Goal: Task Accomplishment & Management: Manage account settings

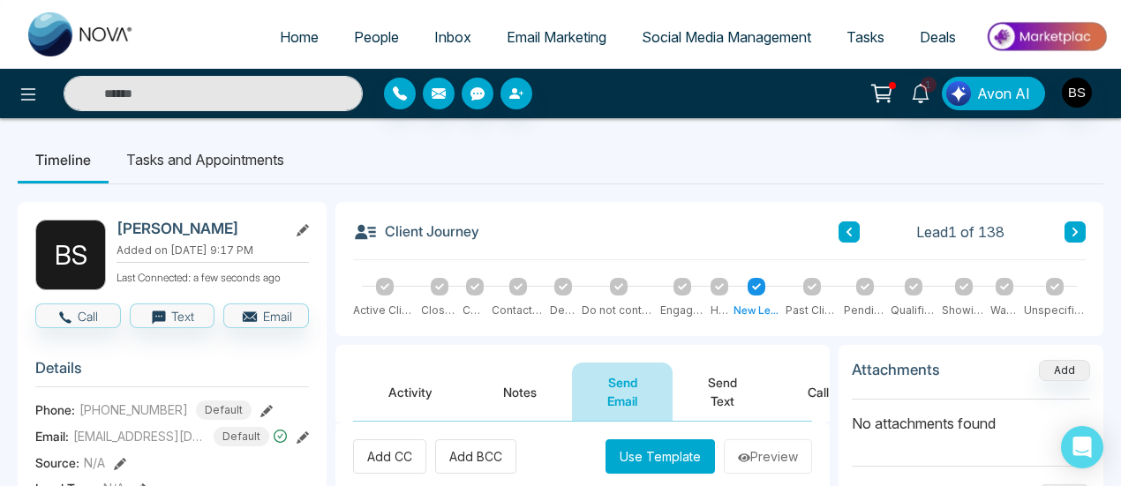
scroll to position [177, 0]
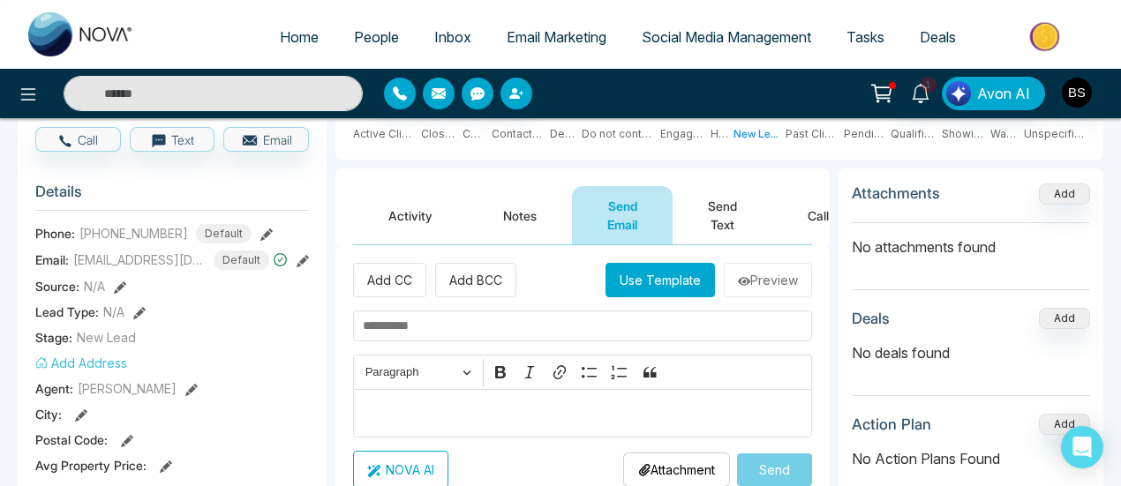
click at [150, 86] on input "text" at bounding box center [213, 93] width 299 height 35
click at [63, 28] on img at bounding box center [81, 34] width 106 height 44
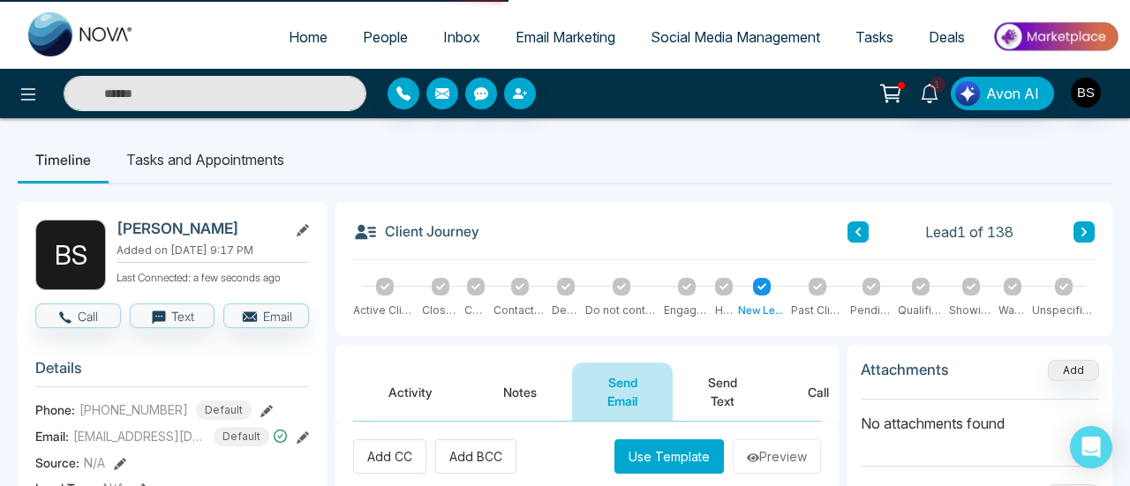
select select "*"
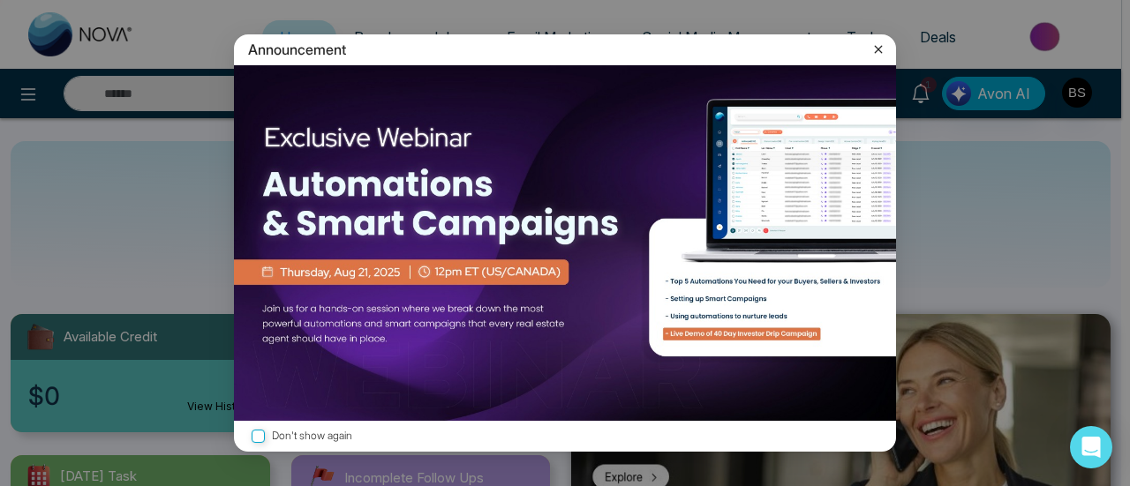
click at [879, 41] on icon at bounding box center [879, 50] width 18 height 18
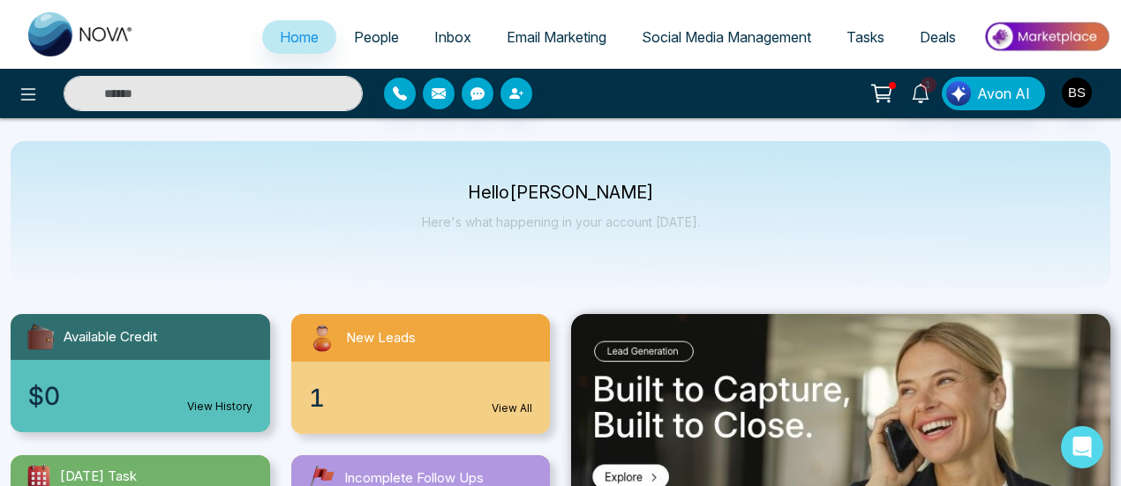
click at [290, 100] on input "text" at bounding box center [213, 93] width 299 height 35
type input "*"
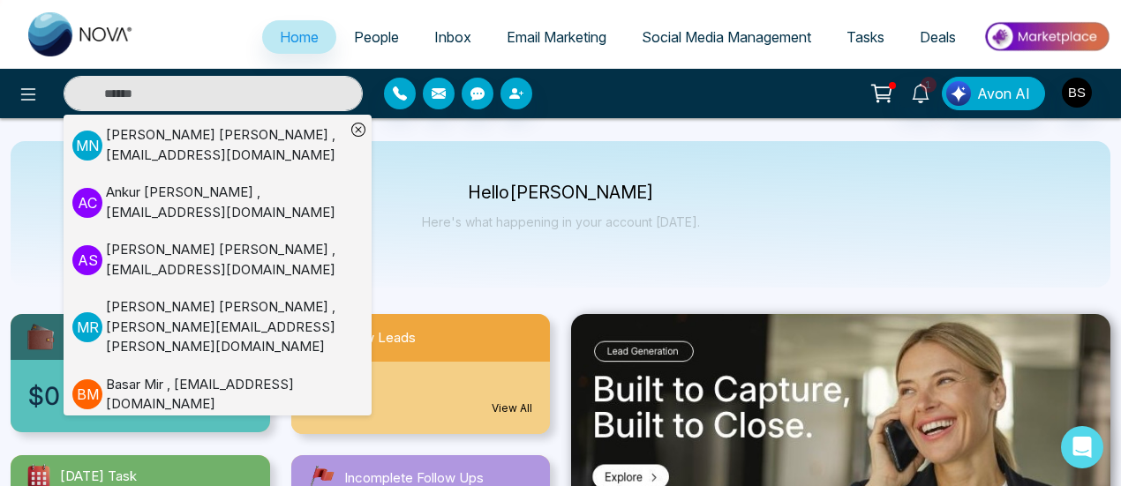
scroll to position [1153, 0]
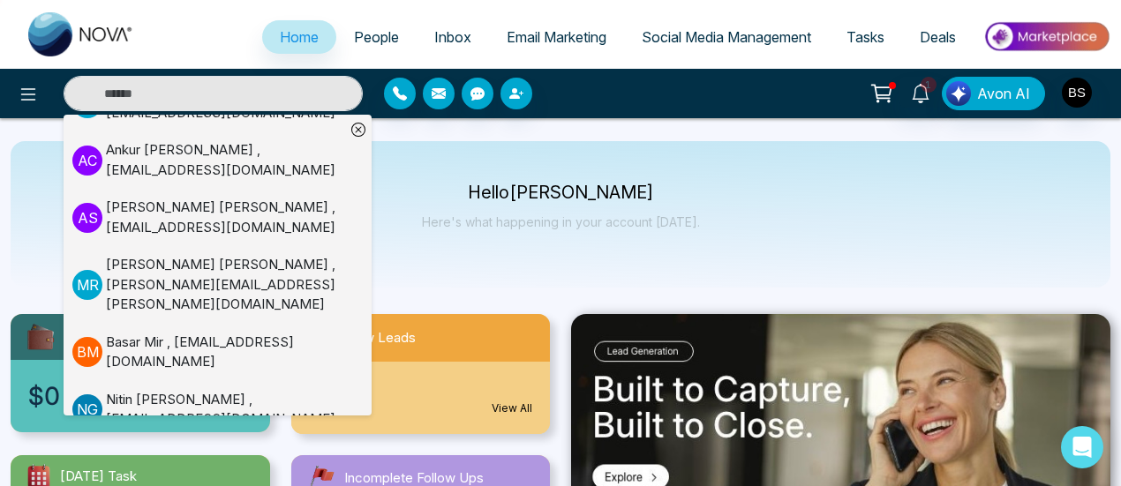
click at [388, 40] on link "People" at bounding box center [376, 37] width 80 height 34
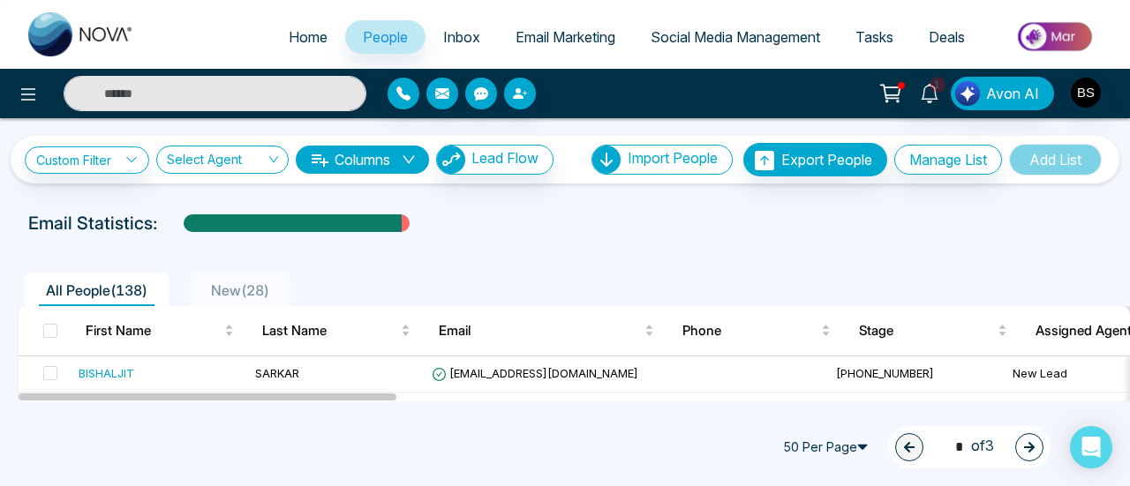
drag, startPoint x: 613, startPoint y: 122, endPoint x: 622, endPoint y: 124, distance: 9.9
click at [615, 123] on div "**********" at bounding box center [565, 150] width 1130 height 65
click at [299, 49] on link "Home" at bounding box center [308, 37] width 74 height 34
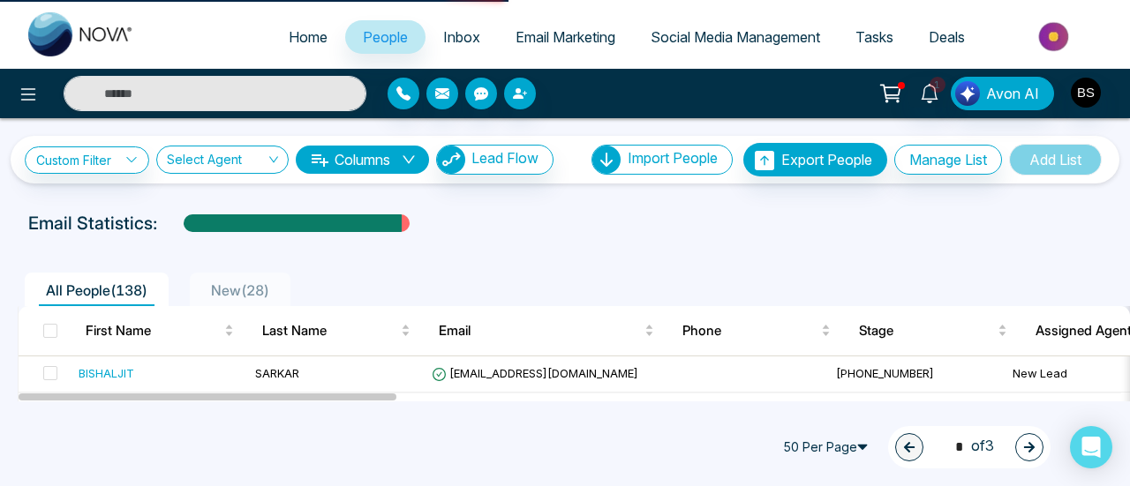
select select "*"
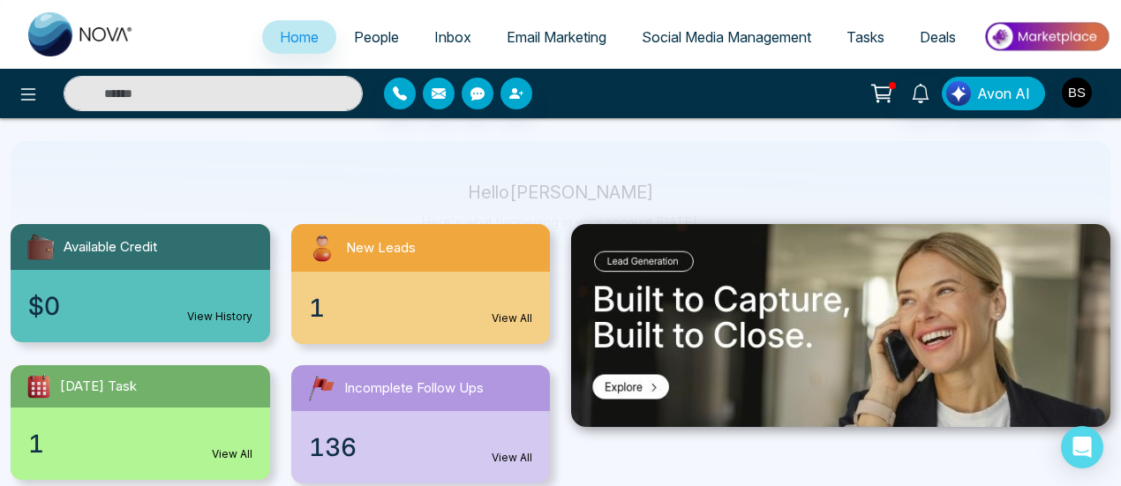
scroll to position [177, 0]
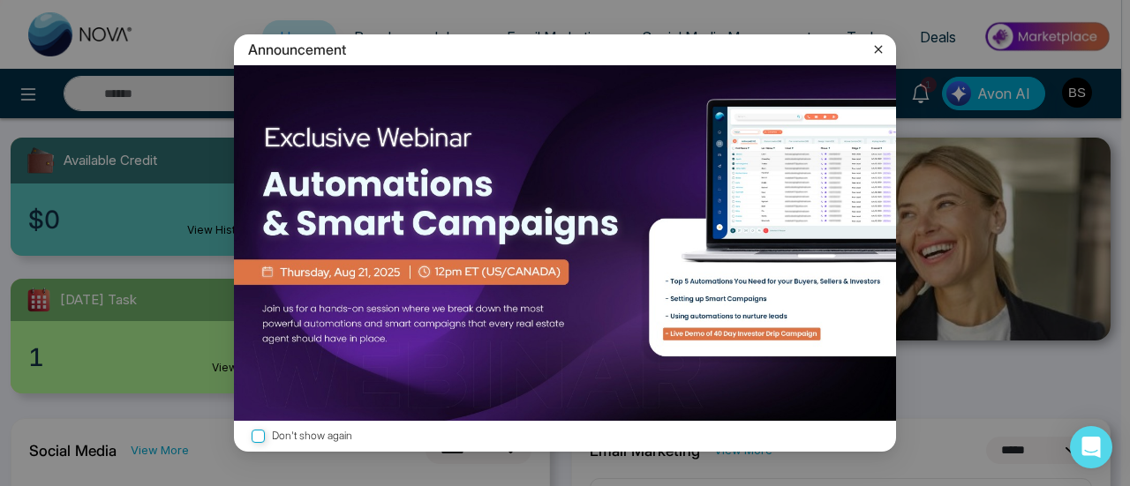
click at [879, 50] on icon at bounding box center [879, 49] width 8 height 8
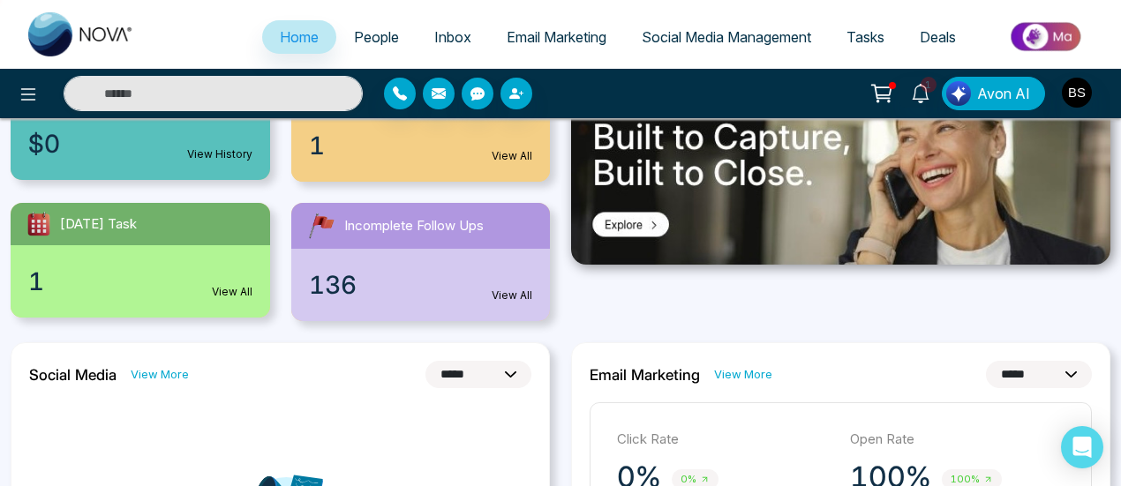
scroll to position [353, 0]
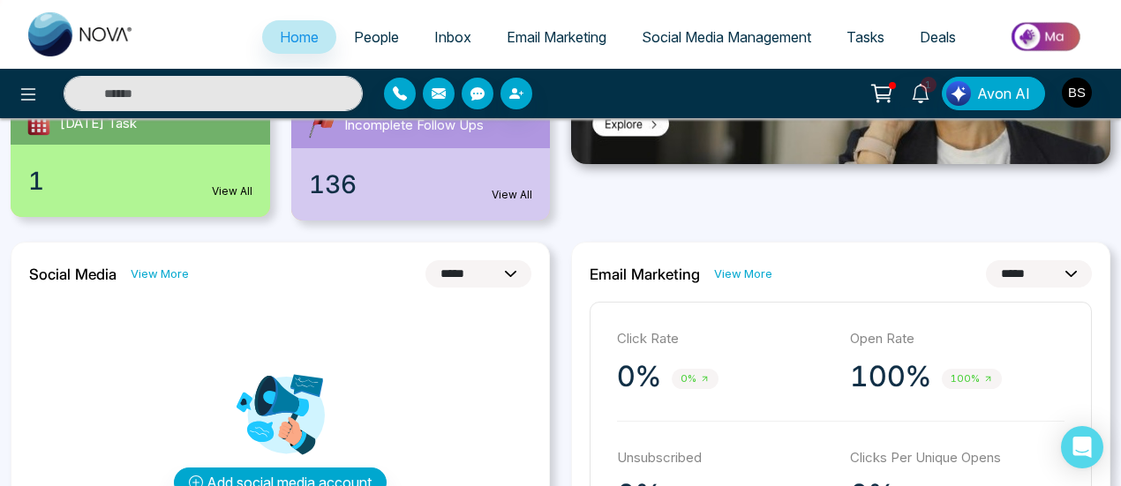
click at [1008, 275] on select "**********" at bounding box center [1039, 273] width 106 height 27
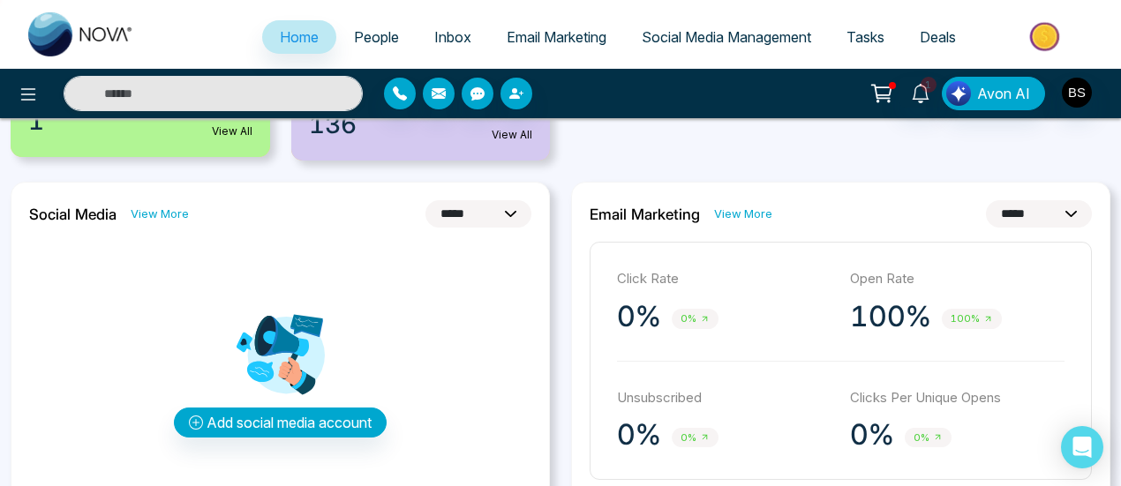
scroll to position [441, 0]
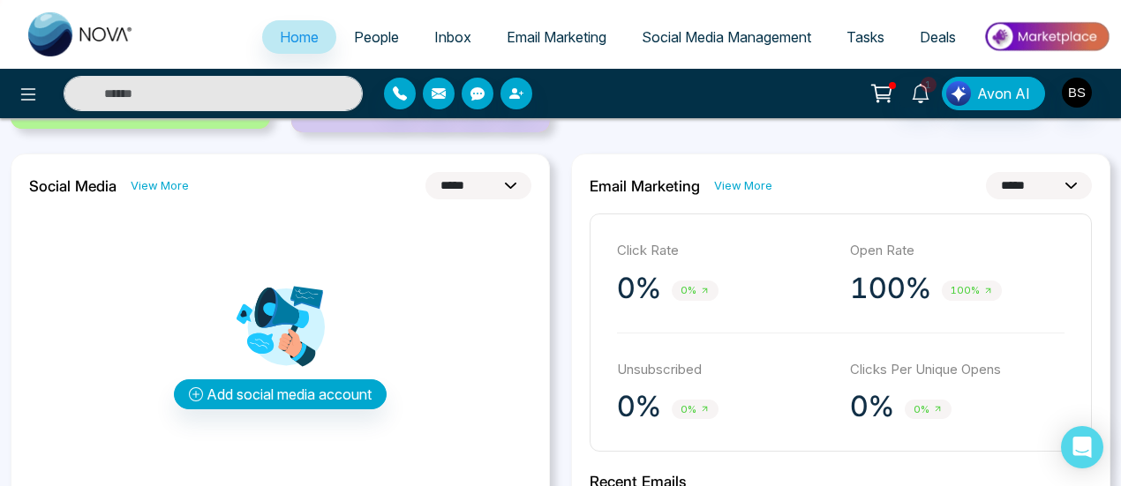
click at [384, 46] on link "People" at bounding box center [376, 37] width 80 height 34
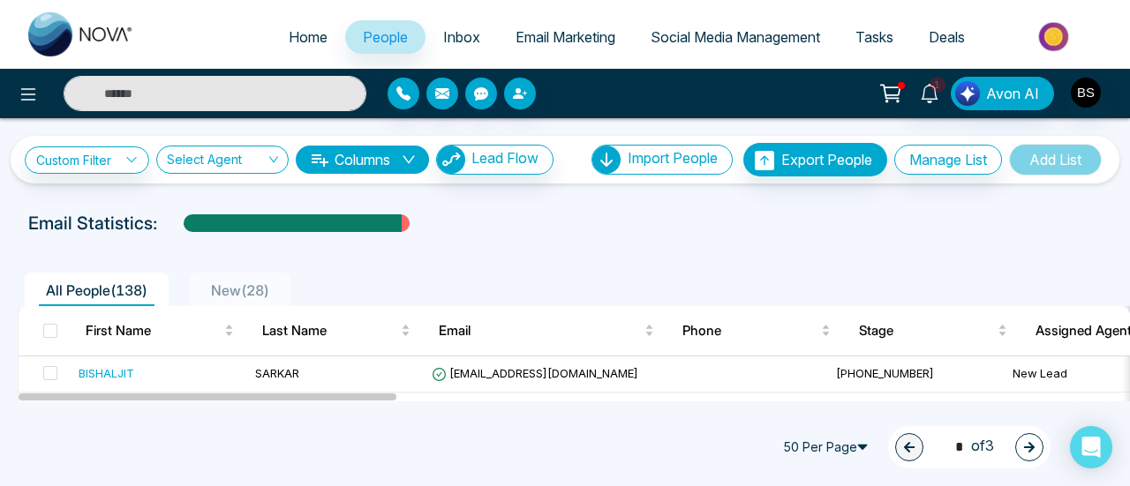
click at [729, 31] on span "Social Media Management" at bounding box center [736, 37] width 170 height 18
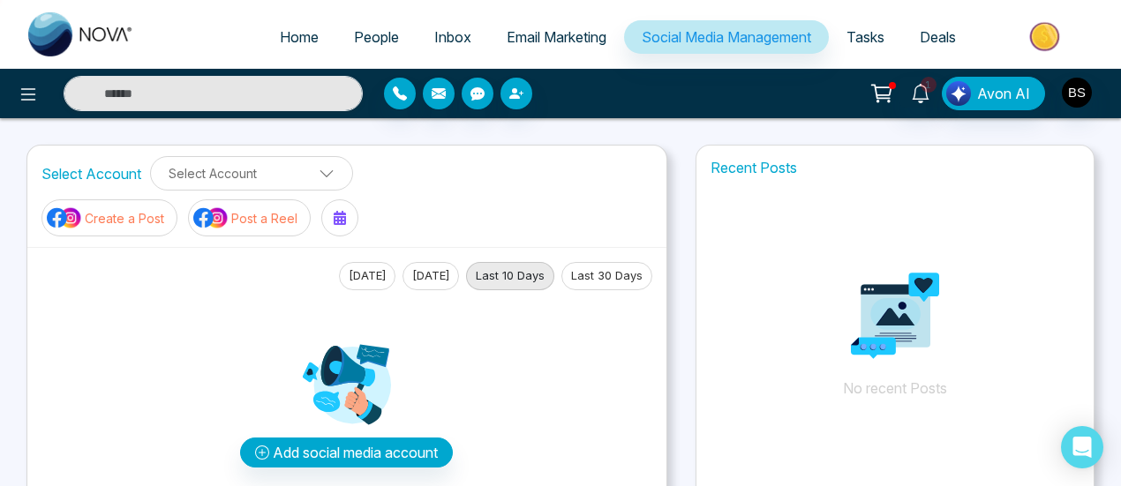
click at [870, 53] on link "Tasks" at bounding box center [865, 37] width 73 height 34
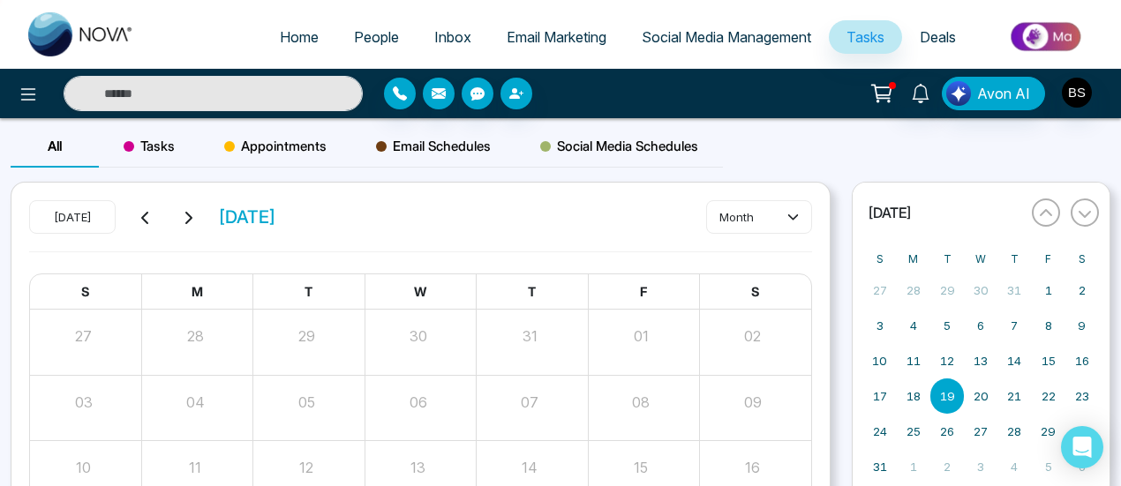
click at [930, 32] on span "Deals" at bounding box center [938, 37] width 36 height 18
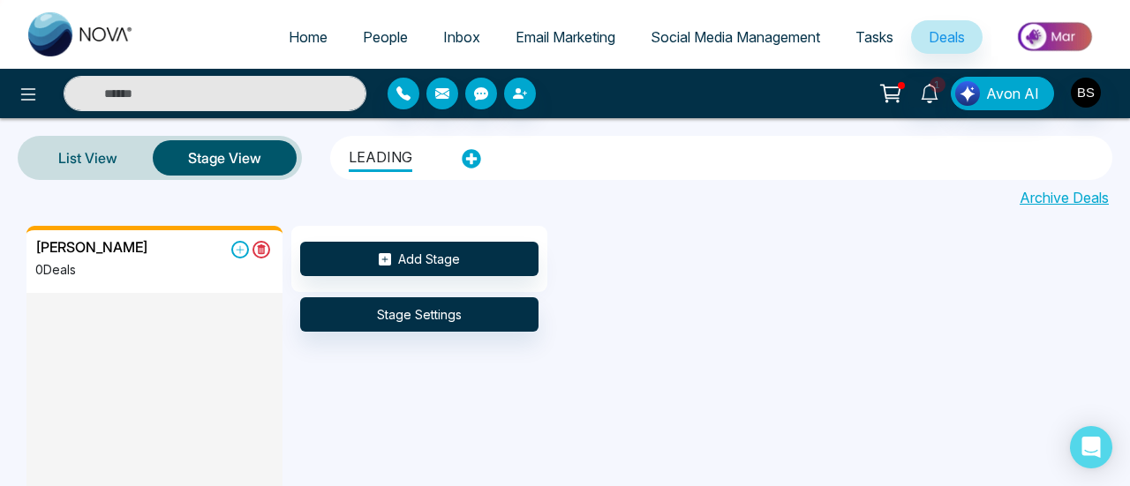
click at [879, 53] on link "Tasks" at bounding box center [874, 37] width 73 height 34
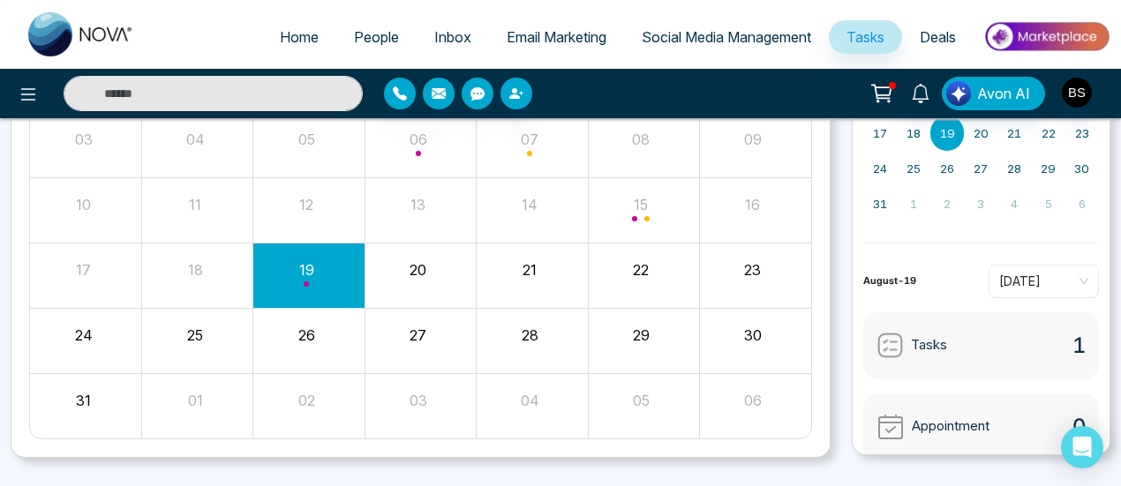
scroll to position [296, 0]
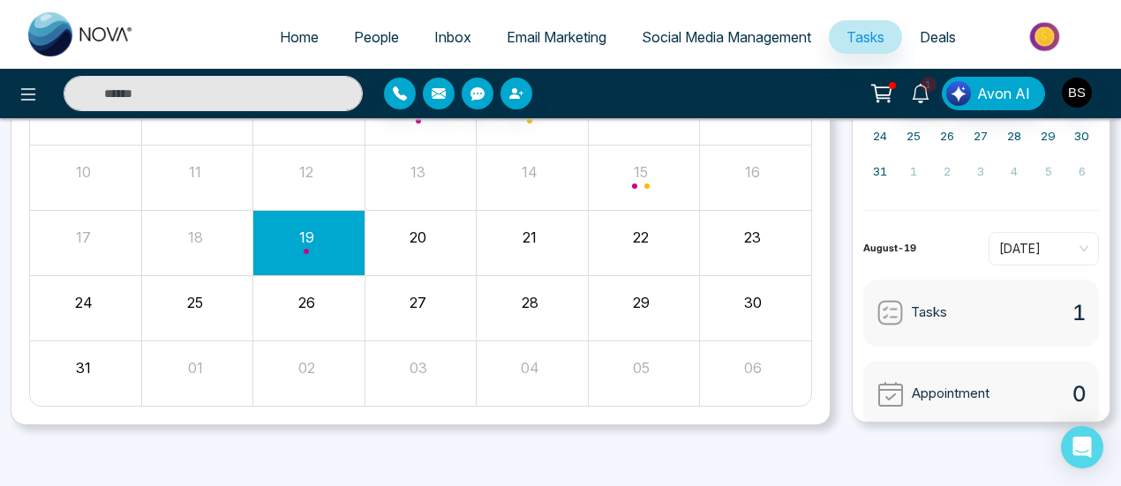
click at [813, 74] on div "1 Avon AI" at bounding box center [560, 93] width 1121 height 49
click at [759, 52] on link "Social Media Management" at bounding box center [726, 37] width 205 height 34
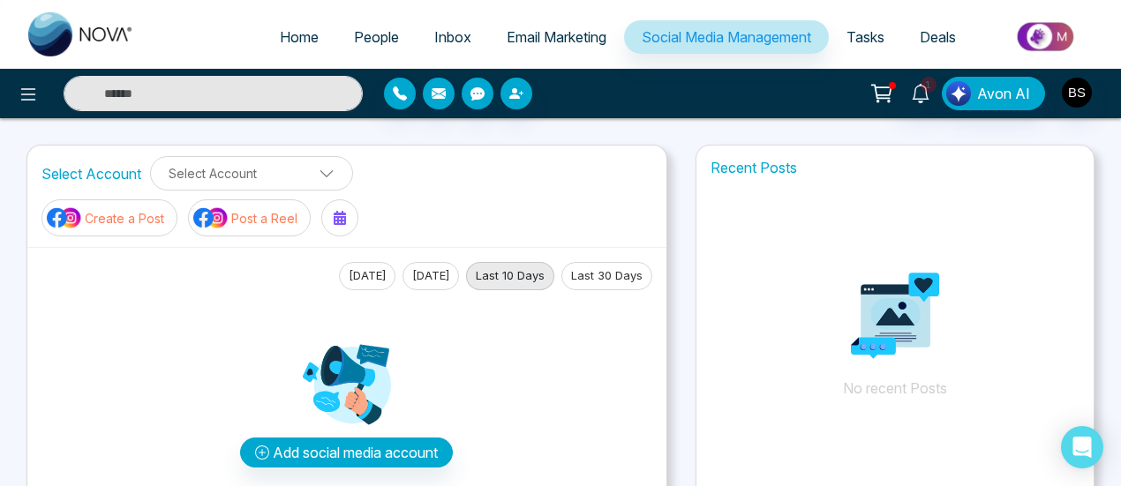
click at [851, 31] on span "Tasks" at bounding box center [866, 37] width 38 height 18
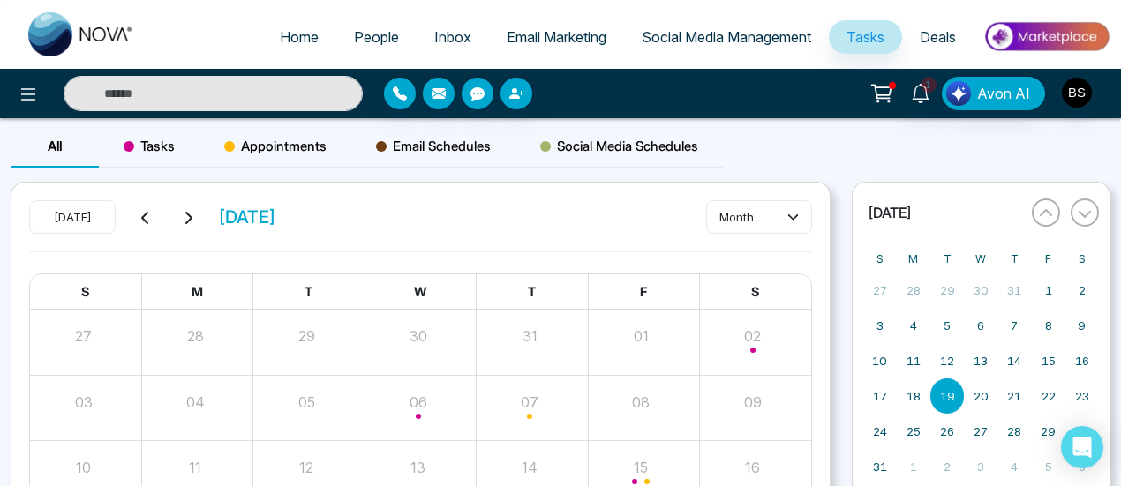
click at [780, 25] on link "Social Media Management" at bounding box center [726, 37] width 205 height 34
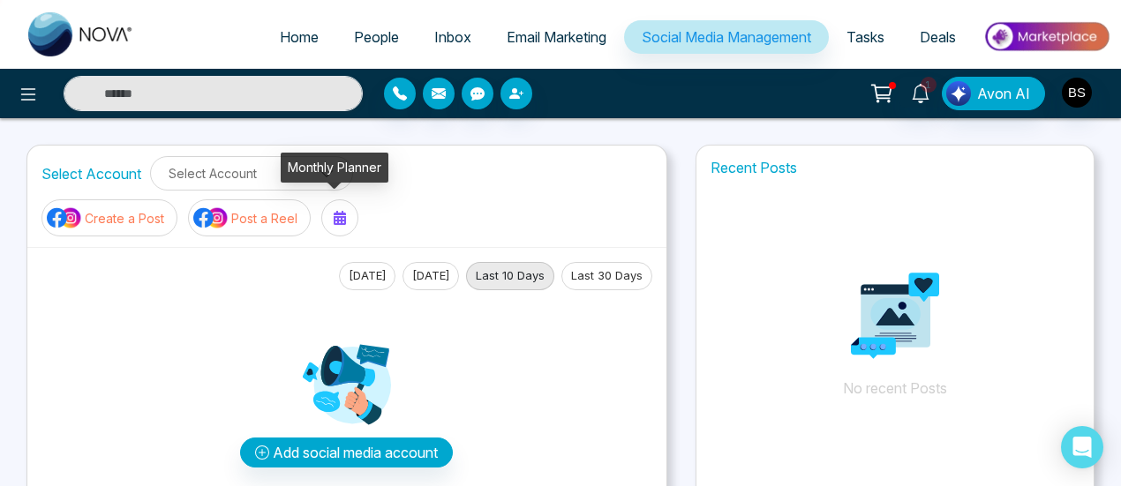
click at [310, 169] on div "Monthly Planner" at bounding box center [335, 168] width 108 height 30
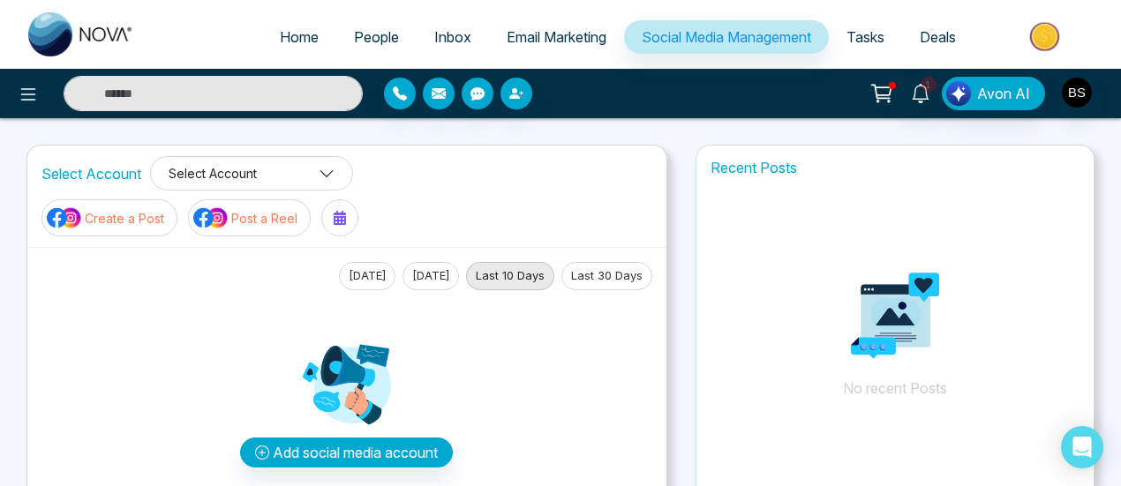
click at [277, 180] on button "Select Account" at bounding box center [251, 173] width 203 height 34
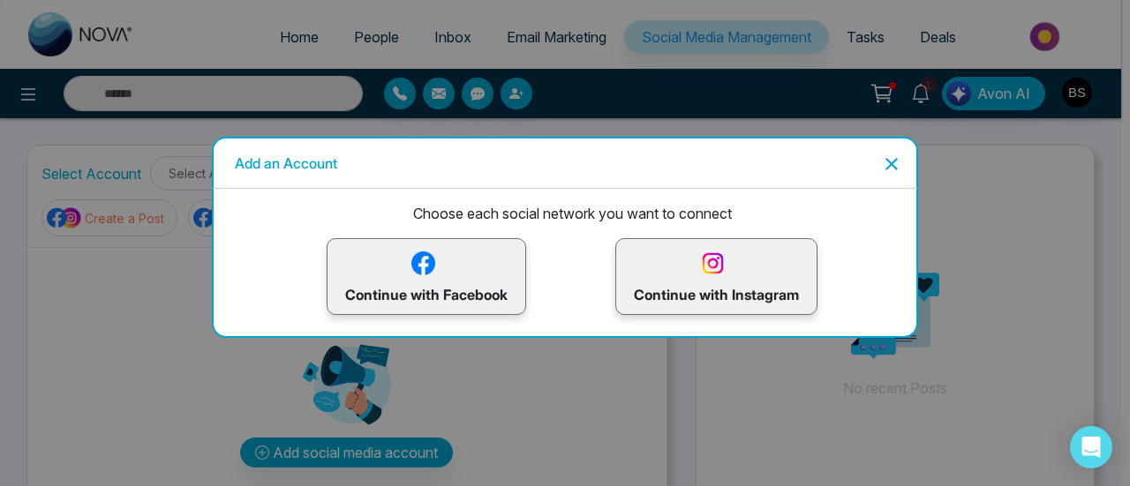
click at [886, 170] on icon "Close" at bounding box center [891, 164] width 21 height 21
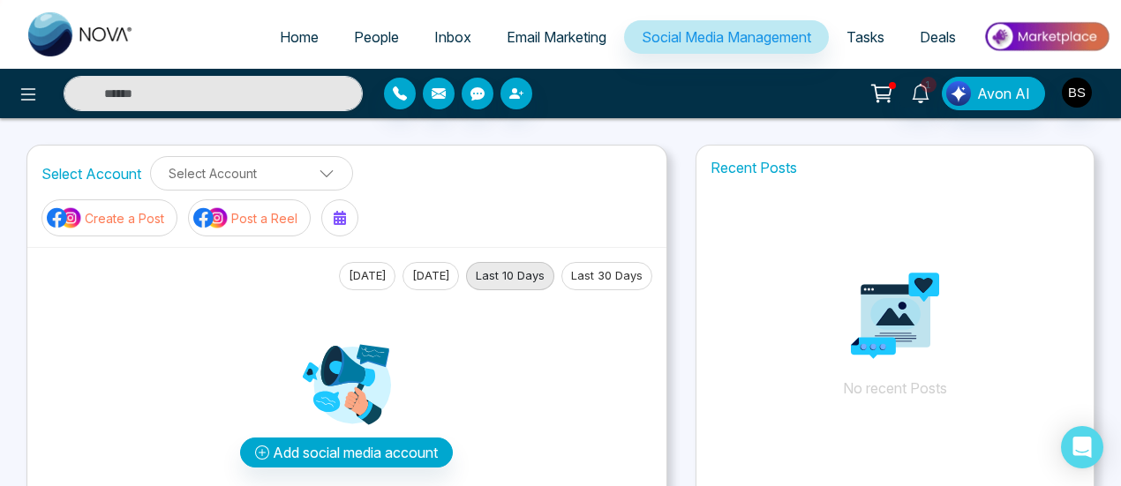
click at [685, 136] on div "Home People Inbox Email Marketing Social Media Management Tasks Deals 1 Avon AI…" at bounding box center [560, 406] width 1121 height 812
click at [39, 97] on button at bounding box center [28, 93] width 35 height 35
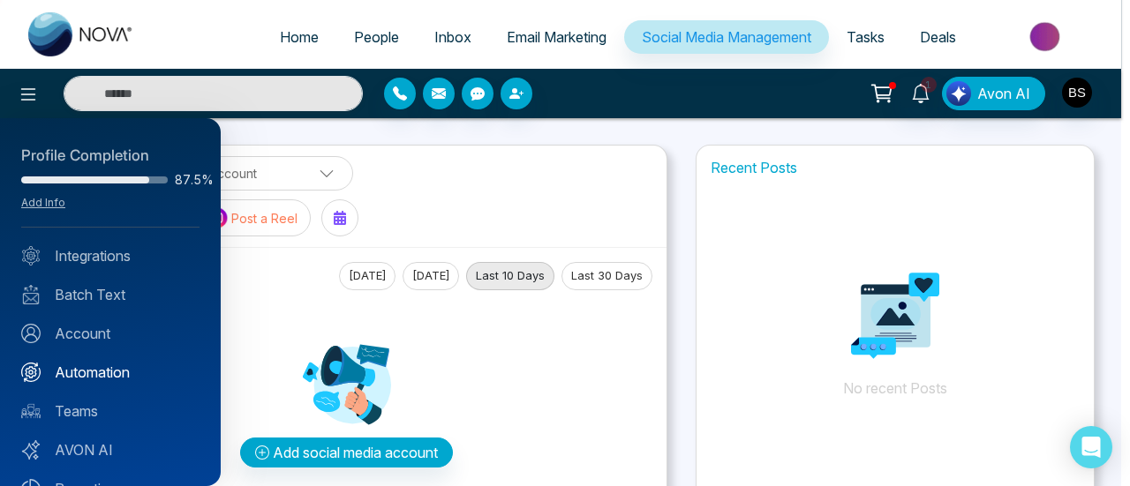
click at [93, 375] on link "Automation" at bounding box center [110, 372] width 178 height 21
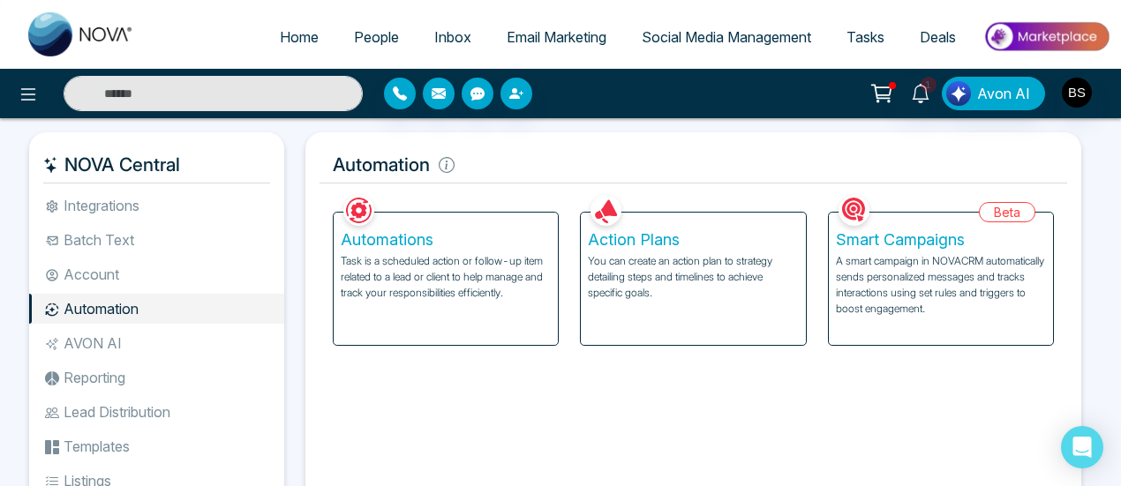
click at [704, 253] on p "You can create an action plan to strategy detailing steps and timelines to achi…" at bounding box center [693, 277] width 210 height 48
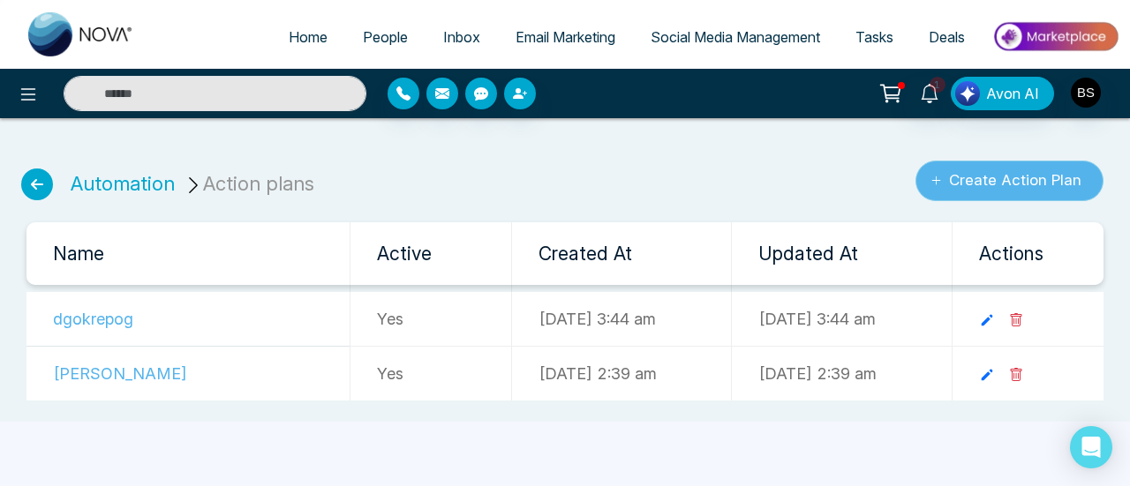
click at [984, 171] on button "Create Action Plan" at bounding box center [1009, 181] width 188 height 41
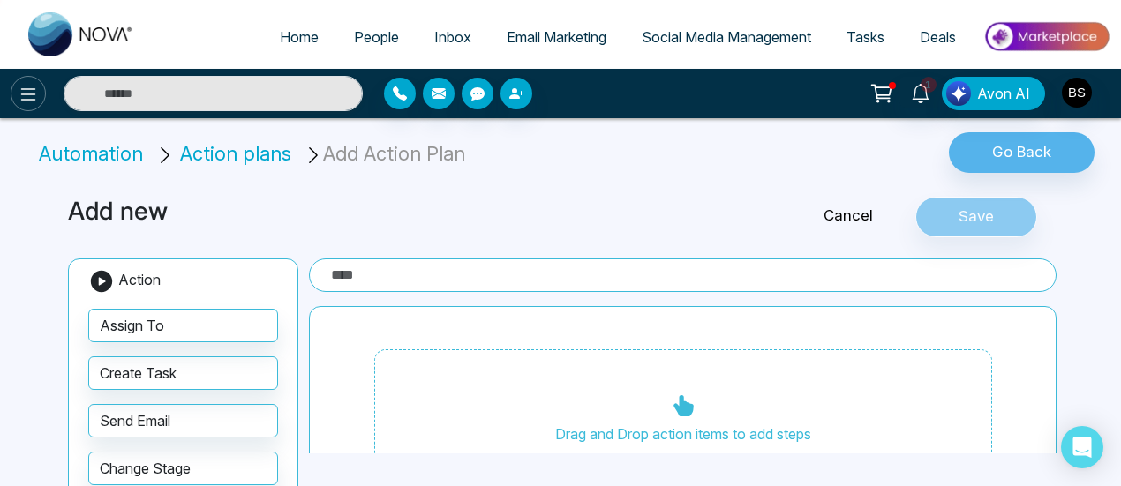
click at [22, 96] on icon at bounding box center [28, 94] width 21 height 21
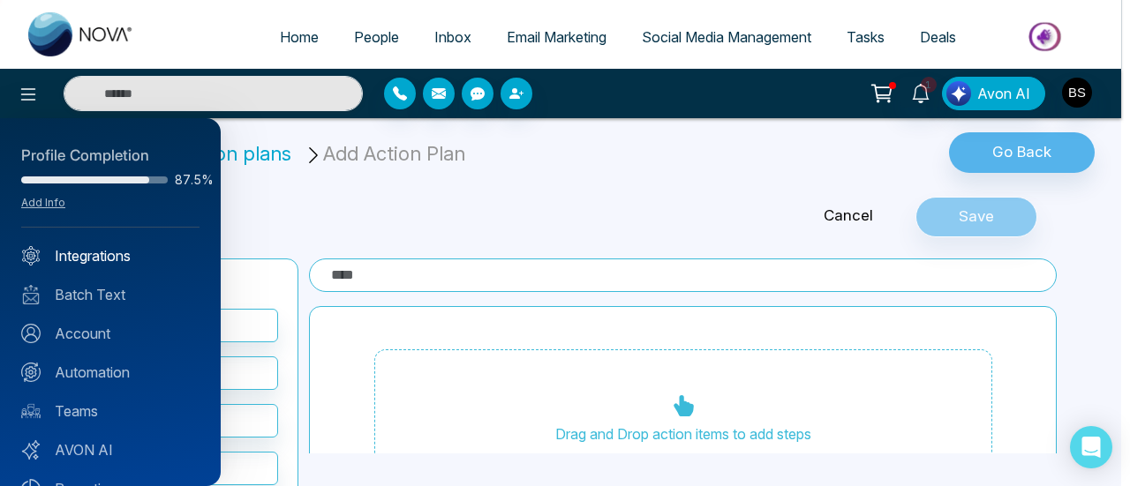
click at [137, 250] on link "Integrations" at bounding box center [110, 255] width 178 height 21
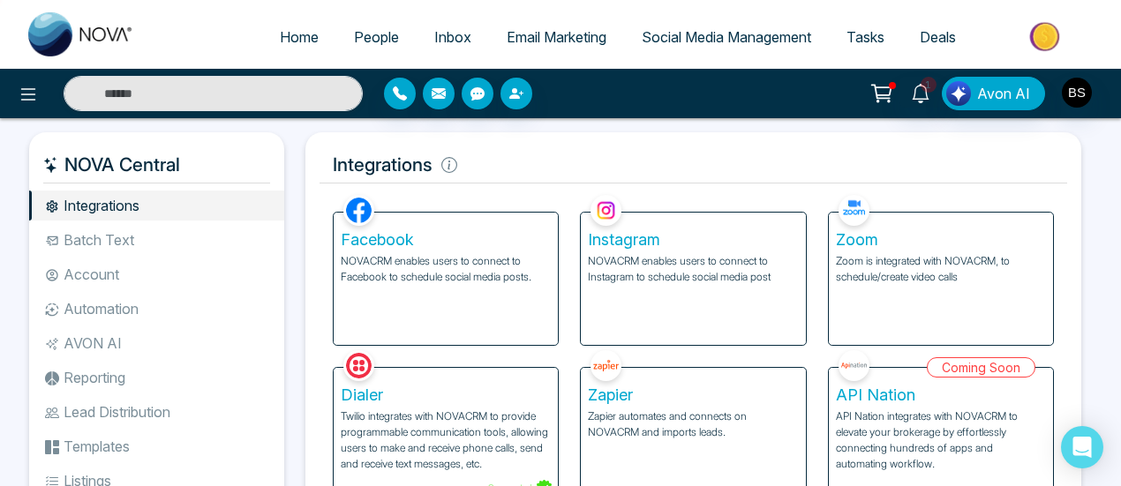
click at [138, 312] on li "Automation" at bounding box center [156, 309] width 255 height 30
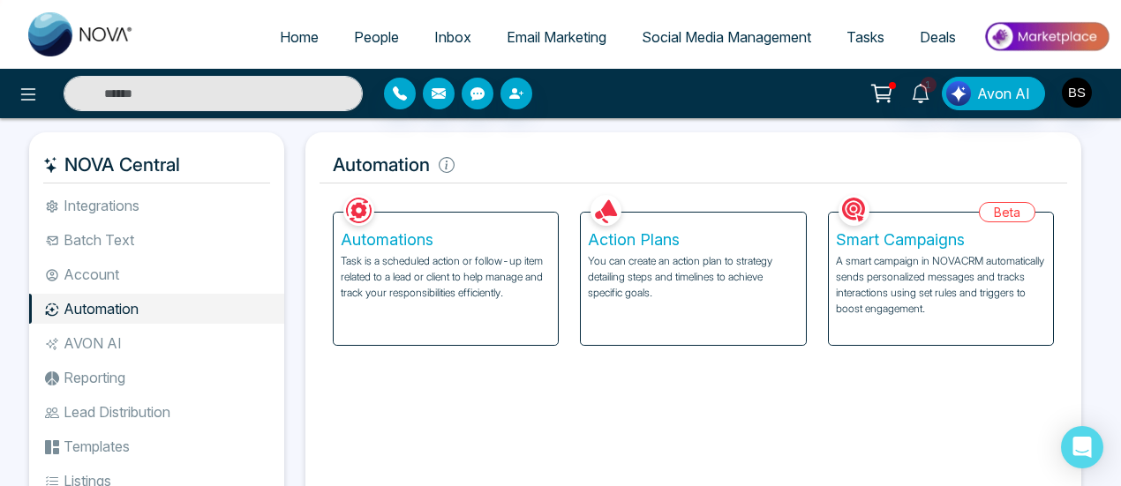
click at [985, 280] on p "A smart campaign in NOVACRM automatically sends personalized messages and track…" at bounding box center [941, 285] width 210 height 64
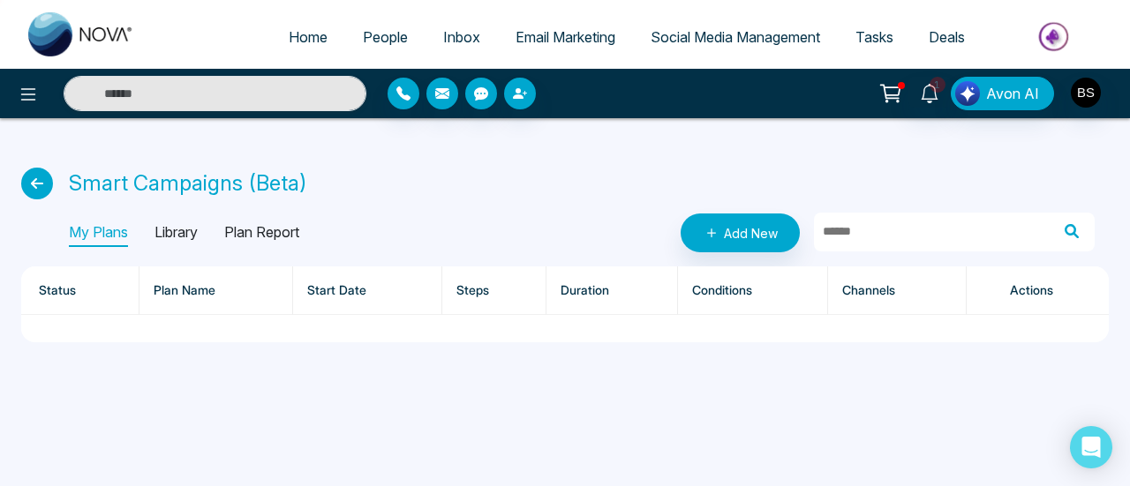
click at [177, 230] on p "Library" at bounding box center [175, 233] width 43 height 28
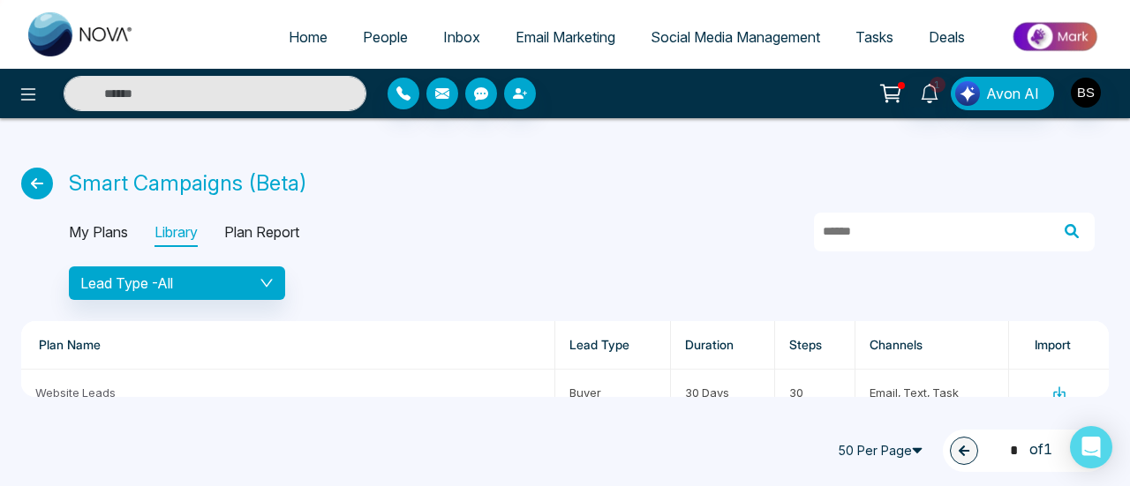
click at [259, 229] on p "Plan Report" at bounding box center [261, 233] width 75 height 28
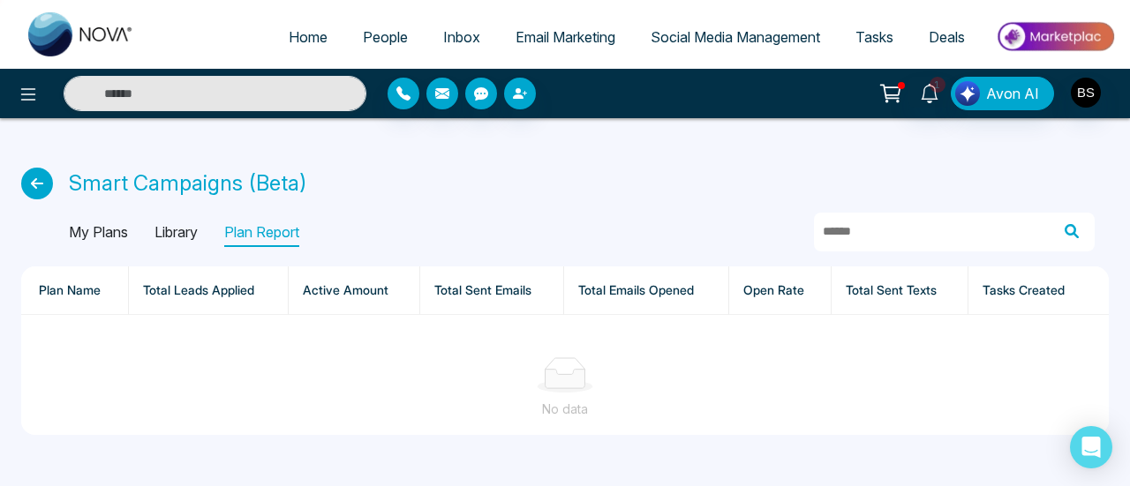
click at [92, 243] on p "My Plans" at bounding box center [98, 233] width 59 height 28
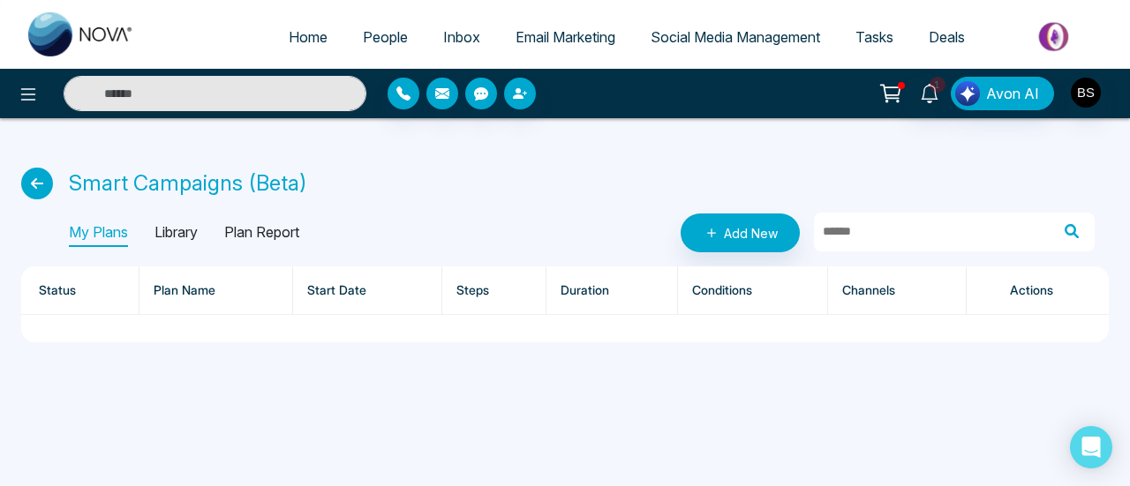
click at [188, 243] on p "Library" at bounding box center [175, 233] width 43 height 28
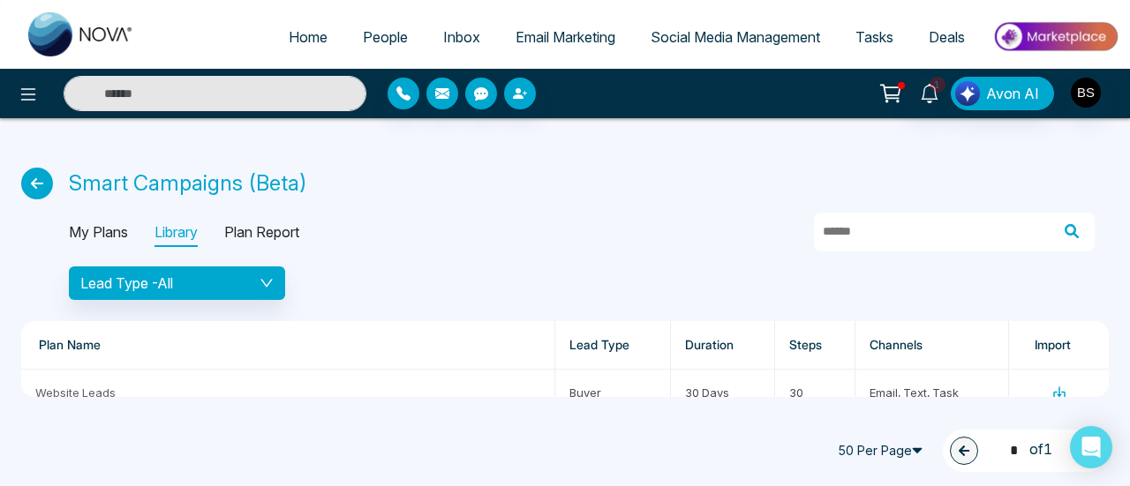
click at [93, 245] on p "My Plans" at bounding box center [98, 233] width 59 height 28
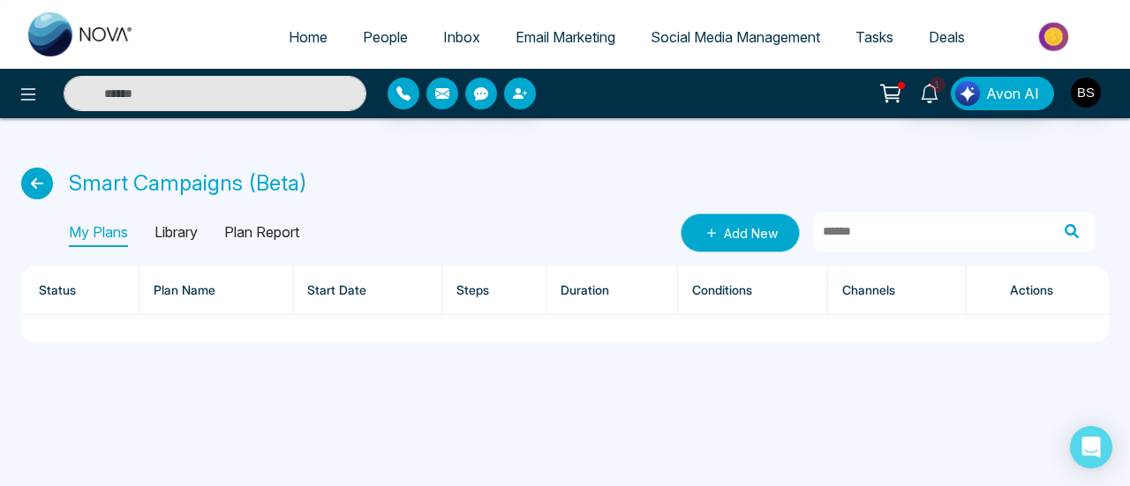
click at [772, 221] on link "Add New" at bounding box center [740, 233] width 119 height 39
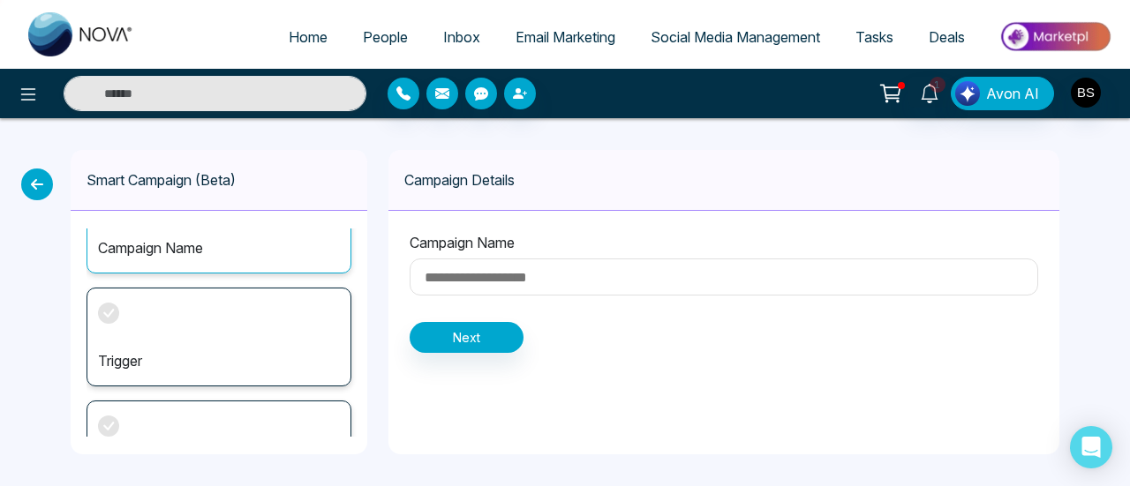
scroll to position [26, 0]
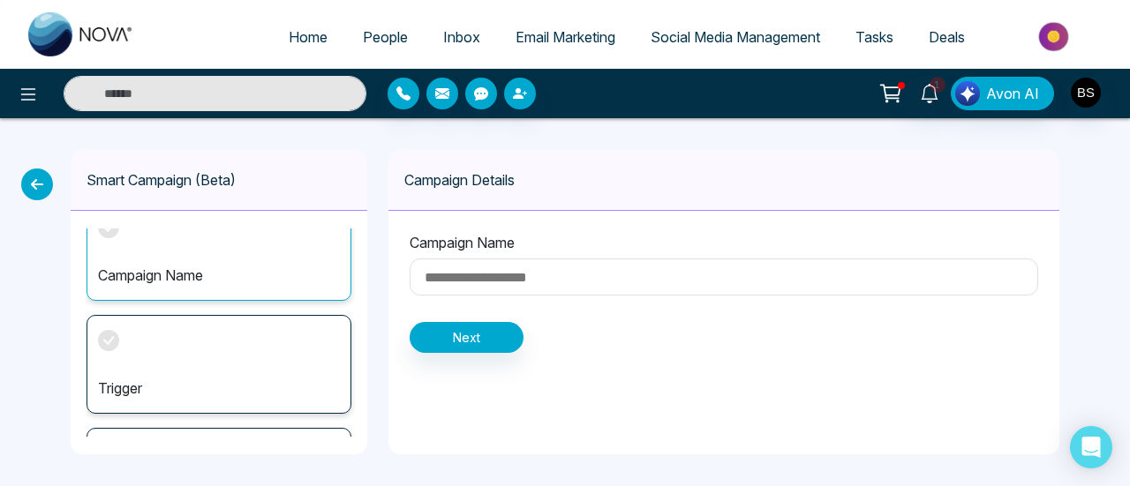
click at [26, 177] on icon at bounding box center [37, 185] width 32 height 32
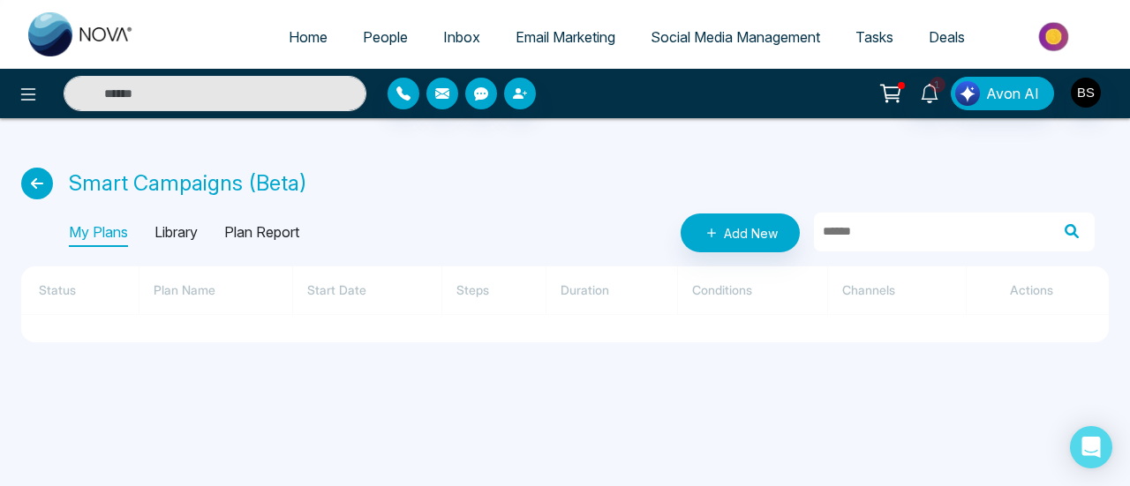
click at [49, 186] on icon at bounding box center [37, 184] width 32 height 32
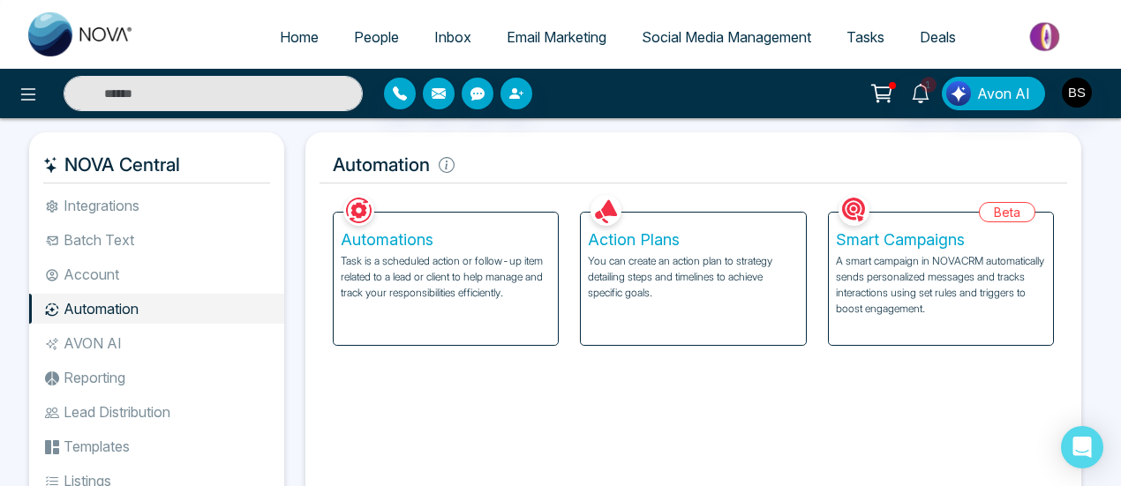
click at [780, 253] on p "You can create an action plan to strategy detailing steps and timelines to achi…" at bounding box center [693, 277] width 210 height 48
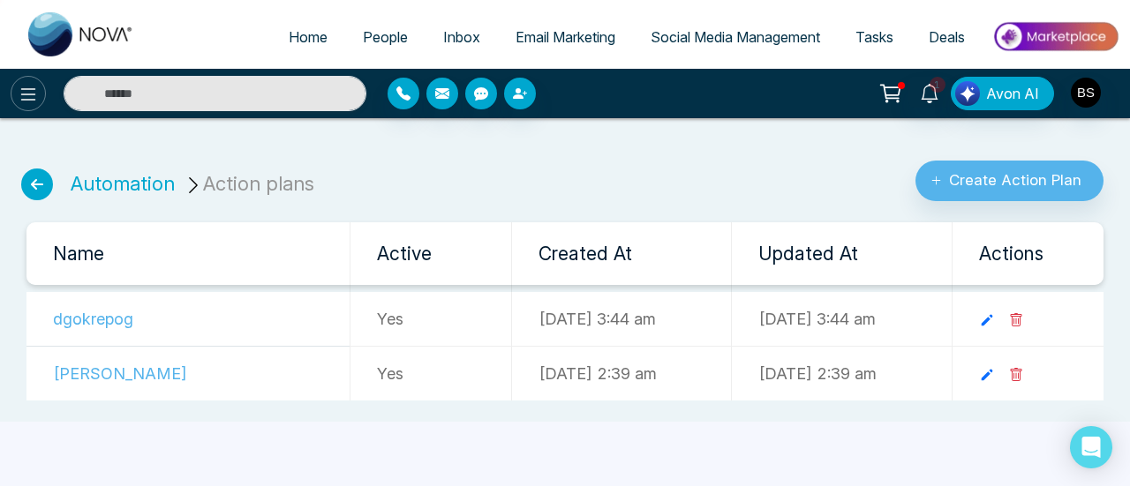
click at [25, 94] on icon at bounding box center [28, 94] width 15 height 12
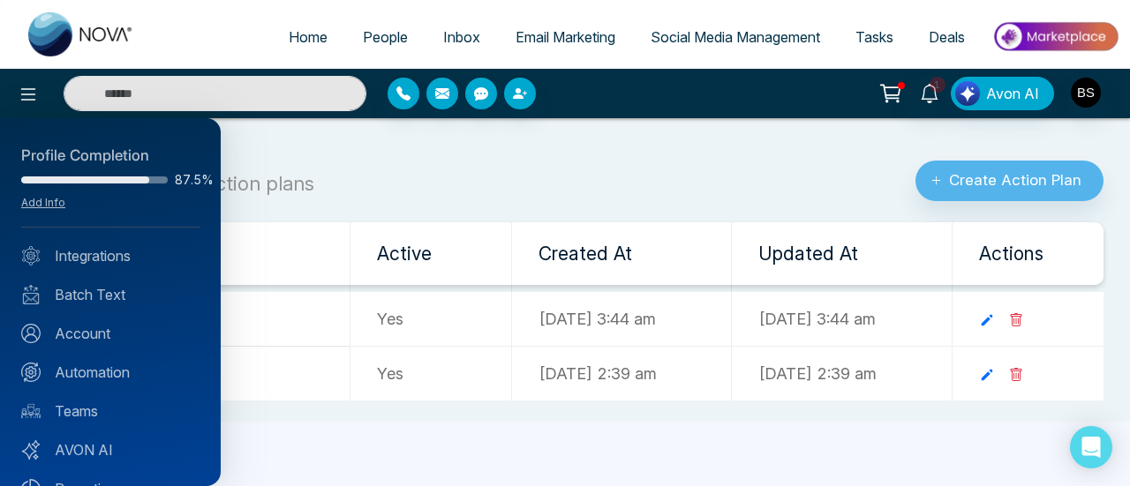
click at [575, 34] on div at bounding box center [565, 243] width 1130 height 486
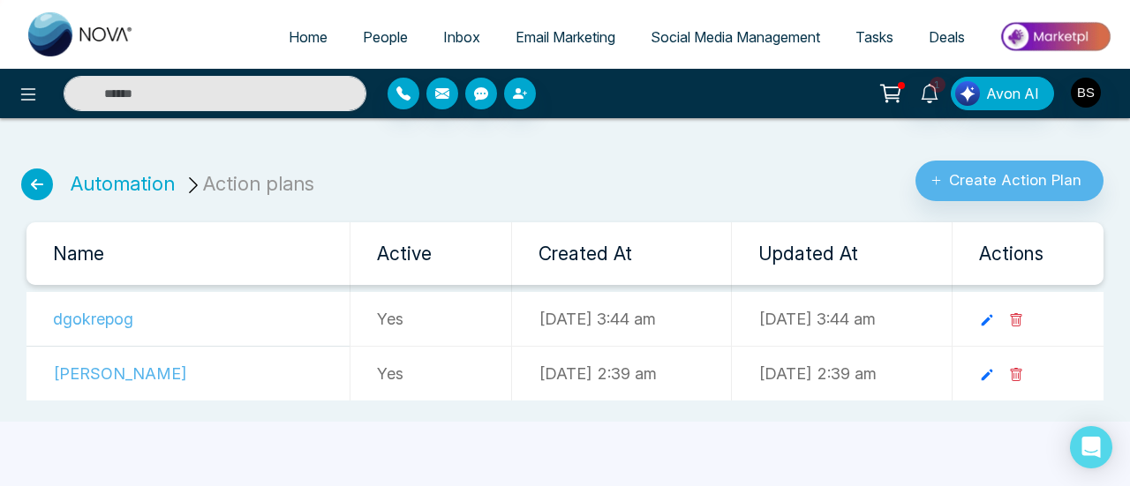
click at [575, 34] on span "Email Marketing" at bounding box center [566, 37] width 100 height 18
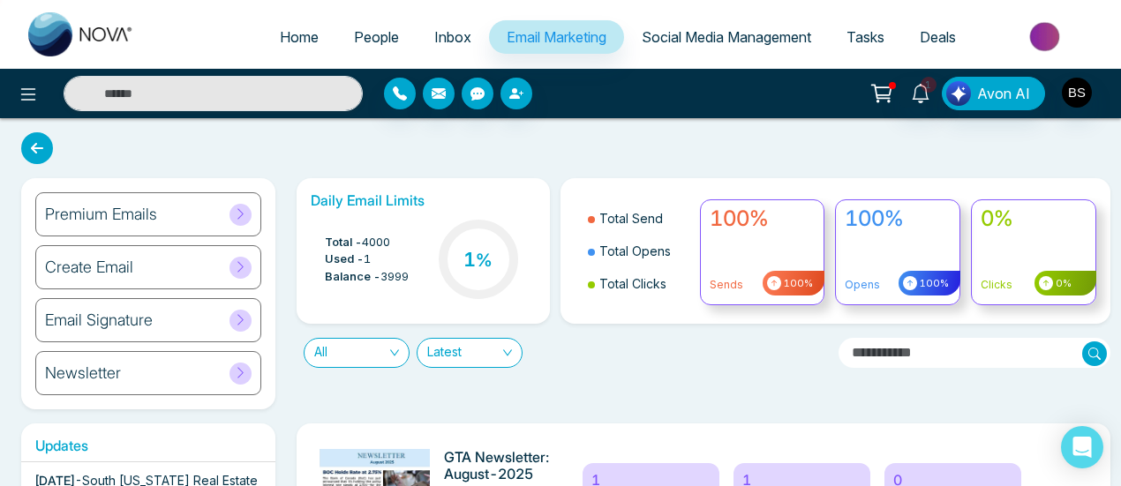
click at [207, 218] on div "Premium Emails" at bounding box center [148, 214] width 226 height 44
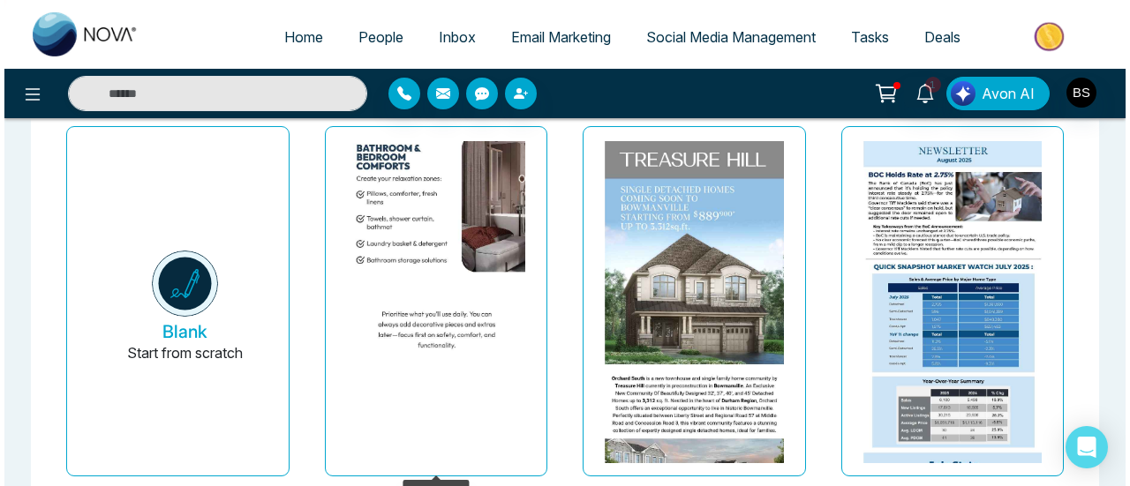
scroll to position [87, 0]
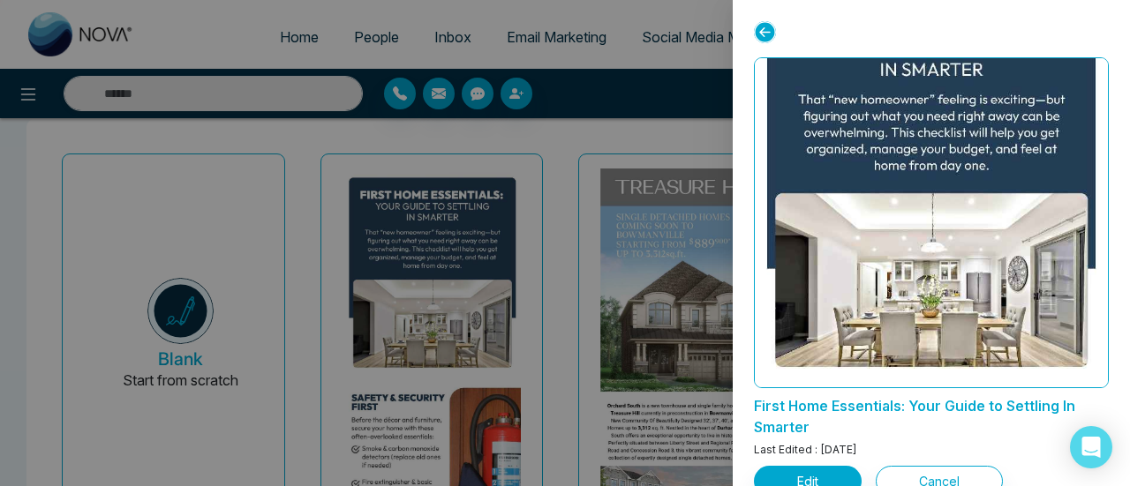
scroll to position [177, 0]
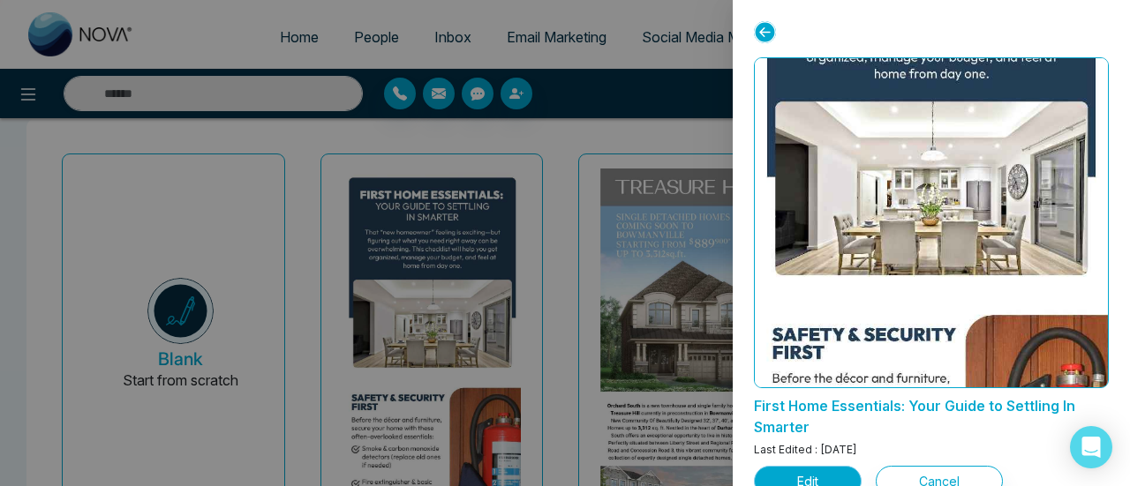
click at [830, 473] on button "Edit" at bounding box center [808, 481] width 108 height 31
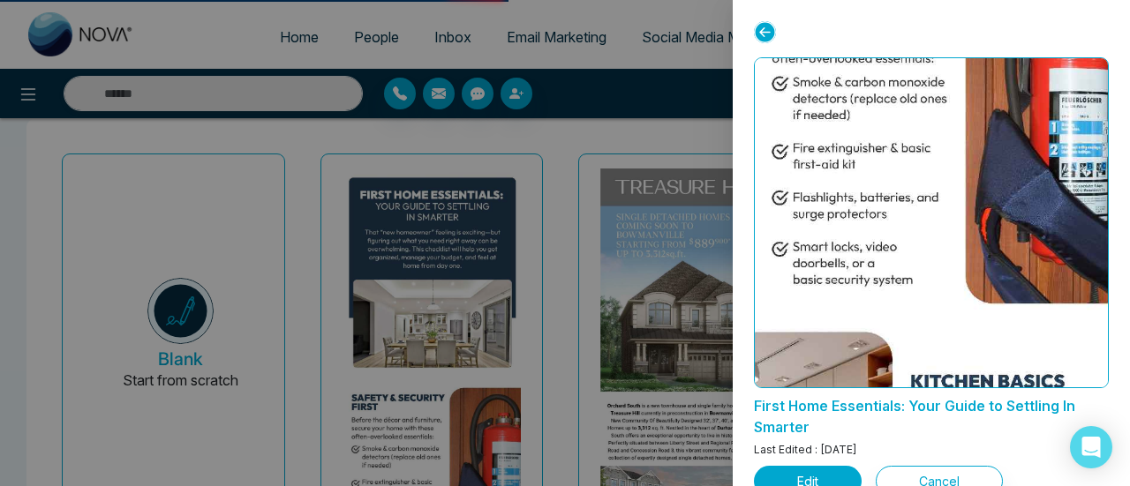
scroll to position [795, 0]
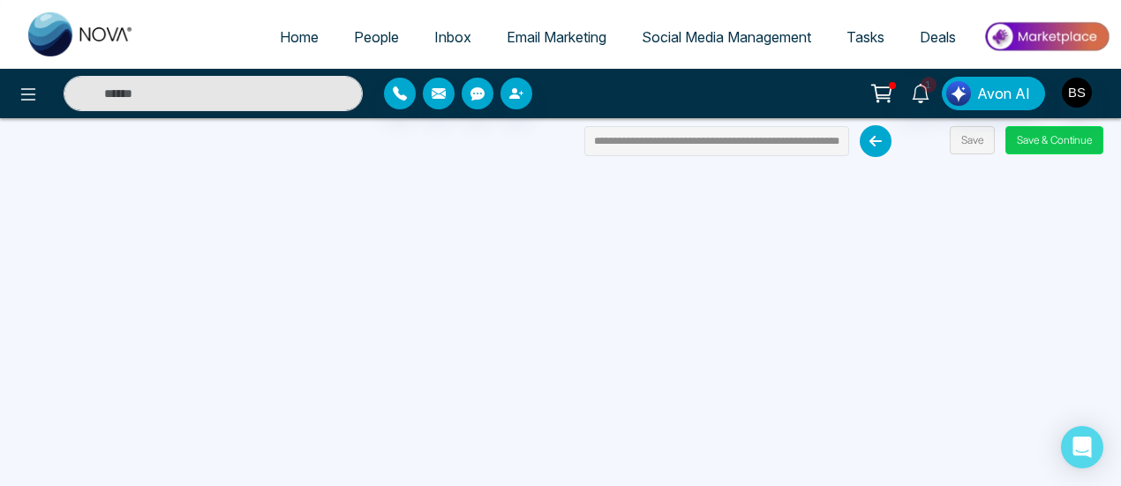
click at [1050, 141] on button "Save & Continue" at bounding box center [1055, 140] width 98 height 28
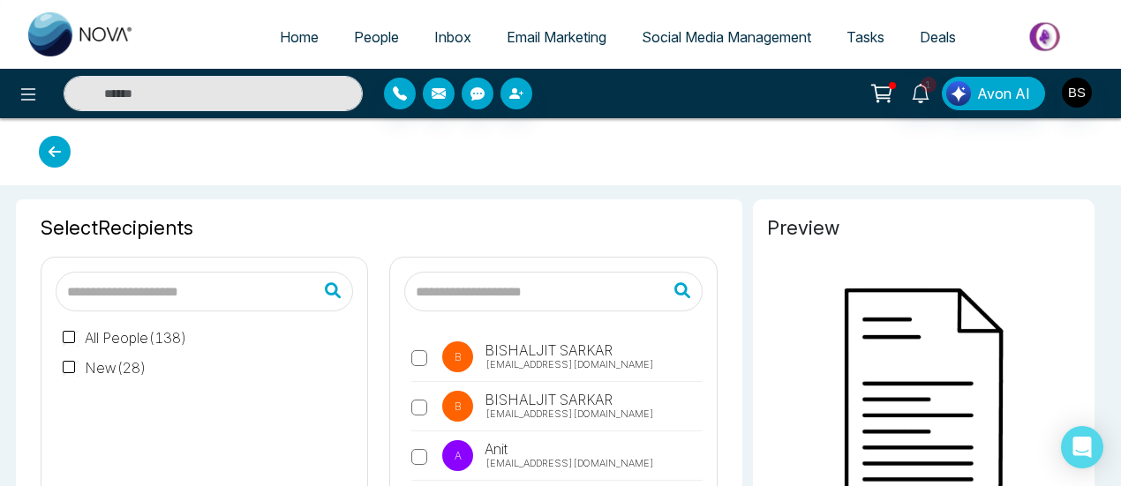
type input "**********"
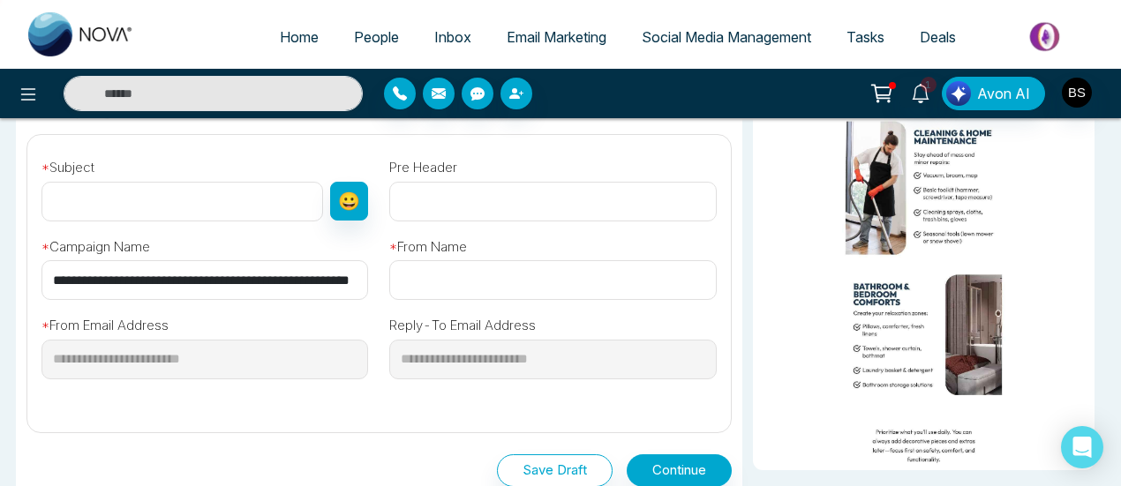
scroll to position [530, 0]
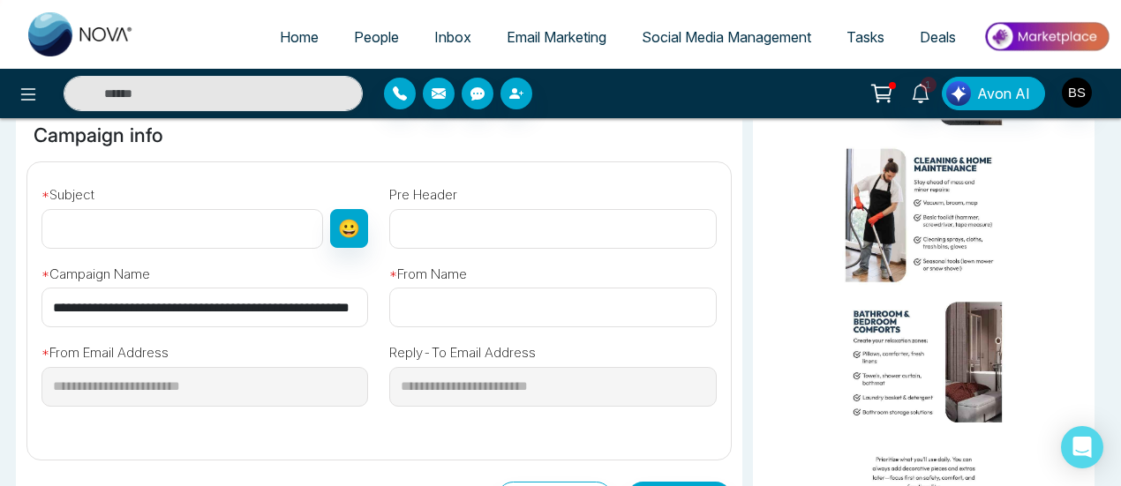
click at [483, 227] on input "text" at bounding box center [552, 229] width 327 height 40
type input "**"
click at [224, 228] on input "text" at bounding box center [182, 229] width 282 height 40
type input "**"
click at [590, 305] on input "text" at bounding box center [552, 308] width 327 height 40
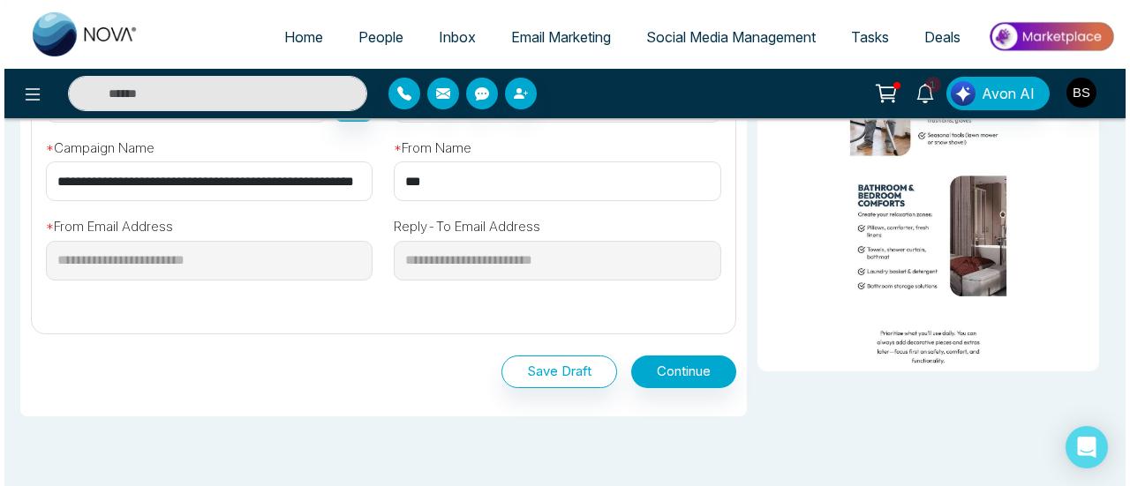
scroll to position [738, 0]
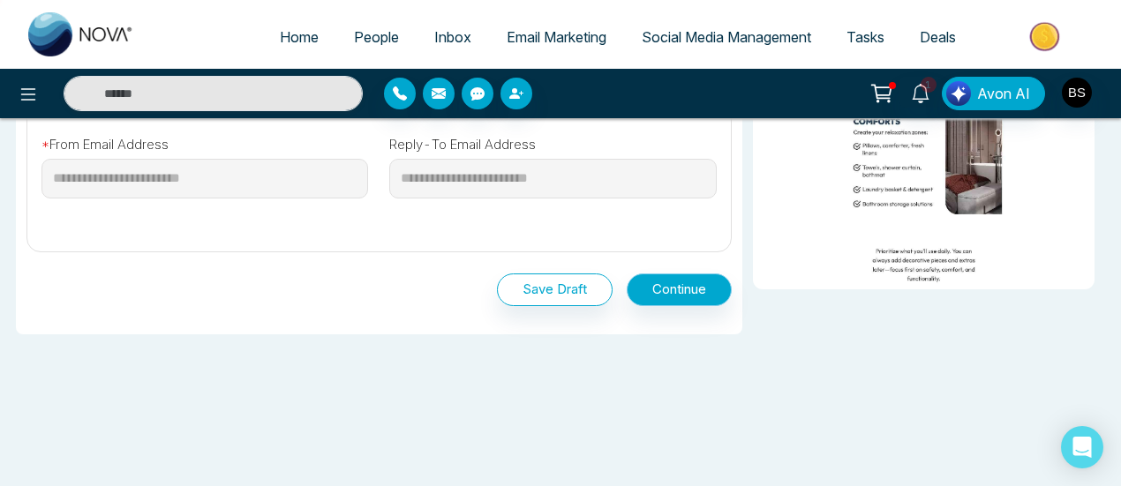
type input "***"
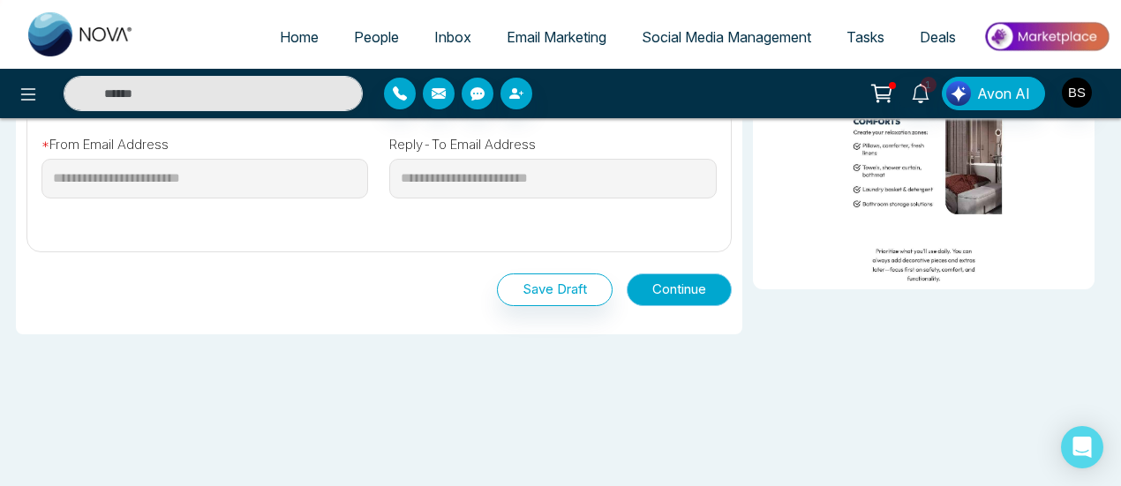
click at [693, 291] on button "Continue" at bounding box center [679, 290] width 105 height 33
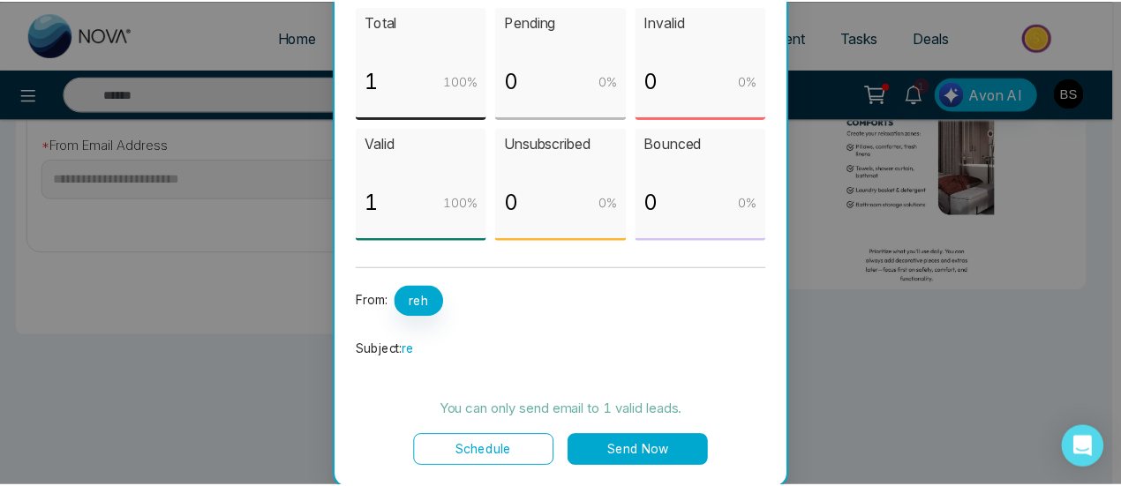
scroll to position [0, 0]
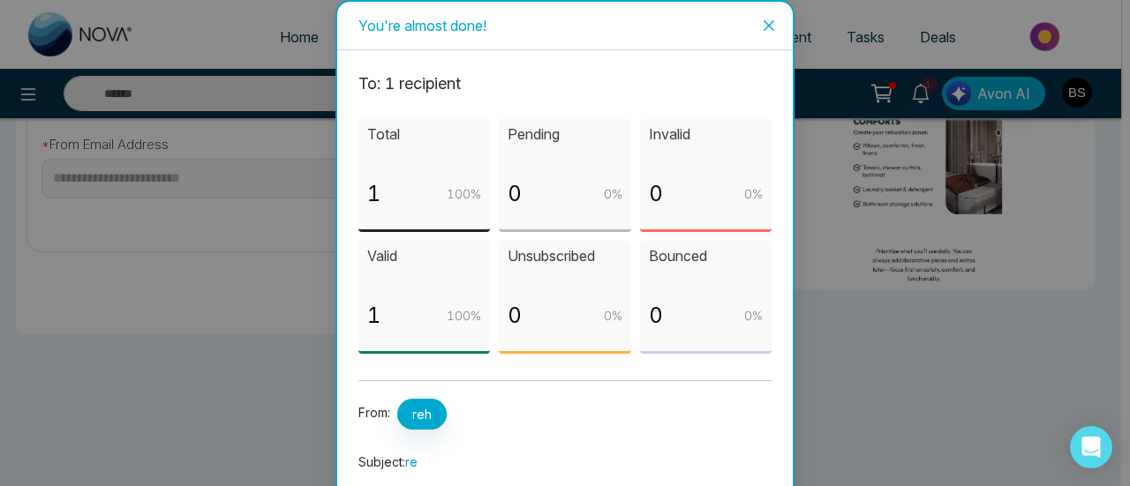
click at [762, 24] on icon "close" at bounding box center [769, 26] width 14 height 14
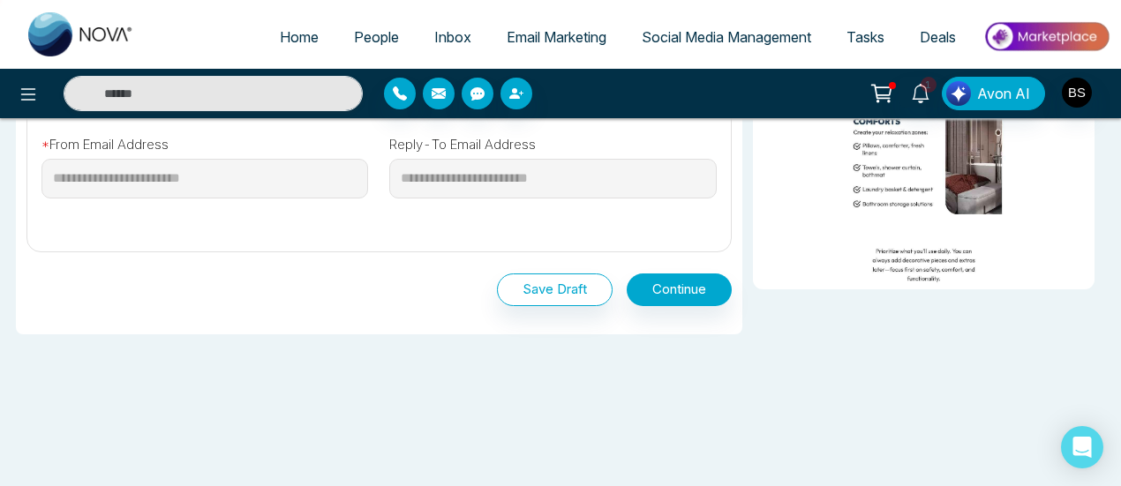
click at [531, 37] on span "Email Marketing" at bounding box center [557, 37] width 100 height 18
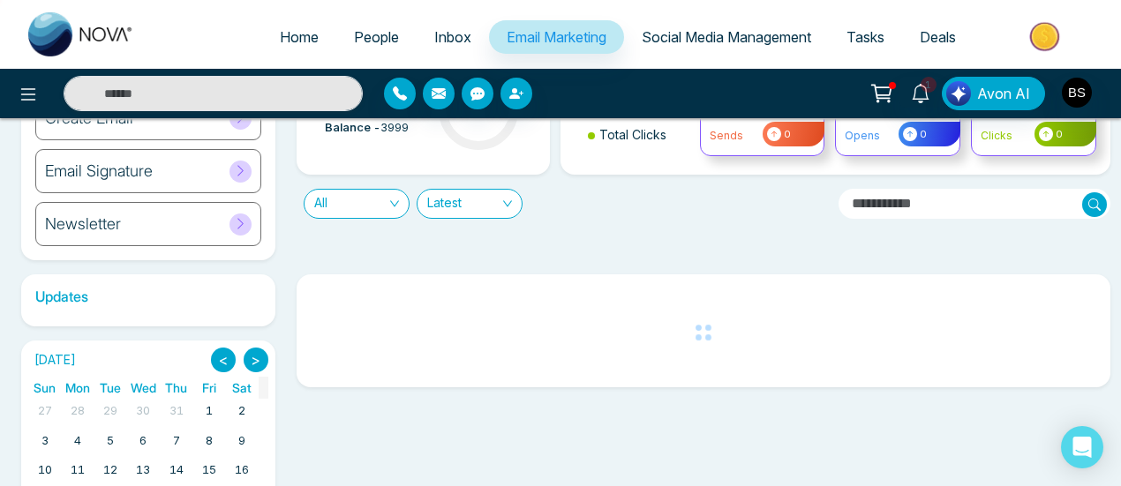
scroll to position [62, 0]
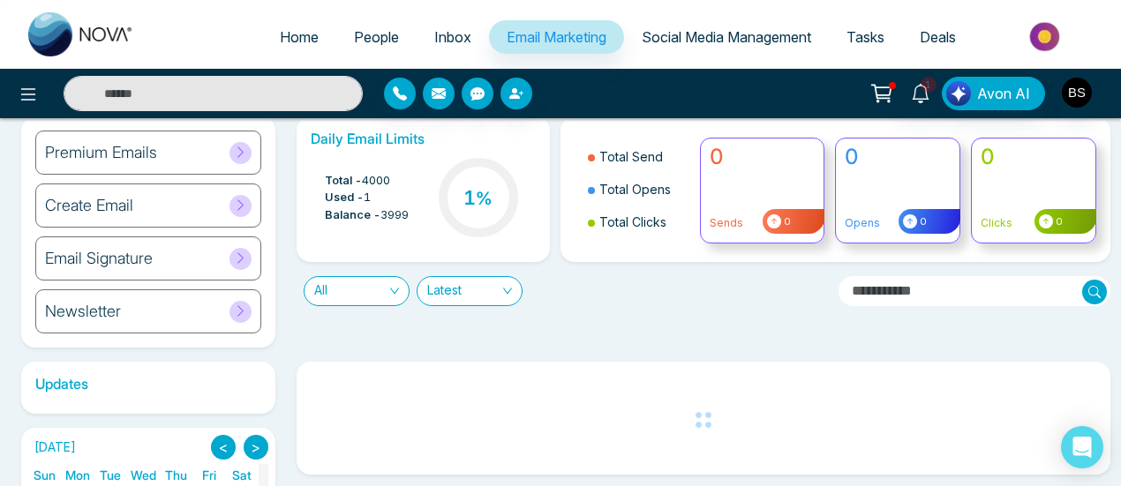
click at [507, 296] on span "Latest" at bounding box center [469, 291] width 85 height 28
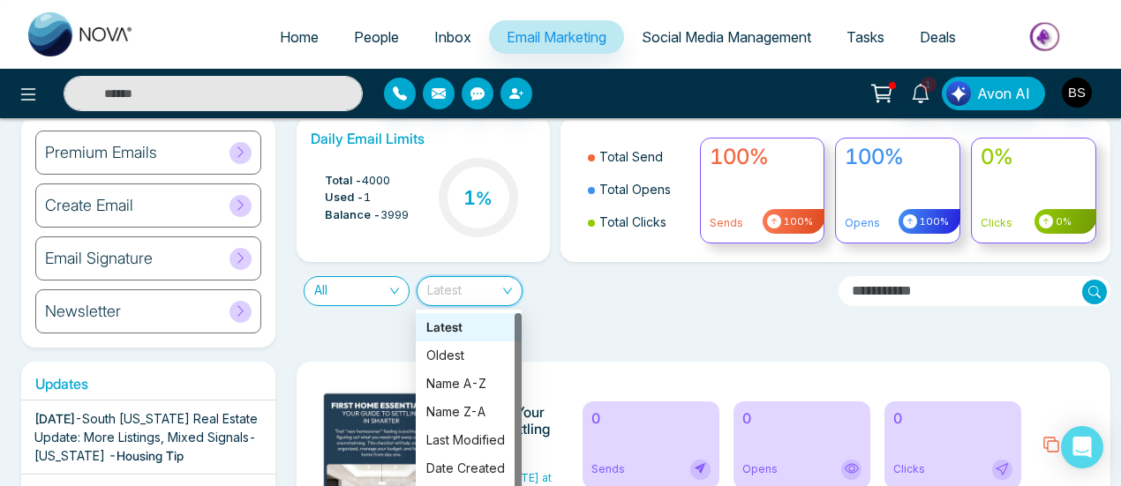
click at [609, 326] on div "Daily Email Limits Total - 4000 Used - 1 Balance - 3999 1 % Total Send Total Op…" at bounding box center [698, 232] width 825 height 231
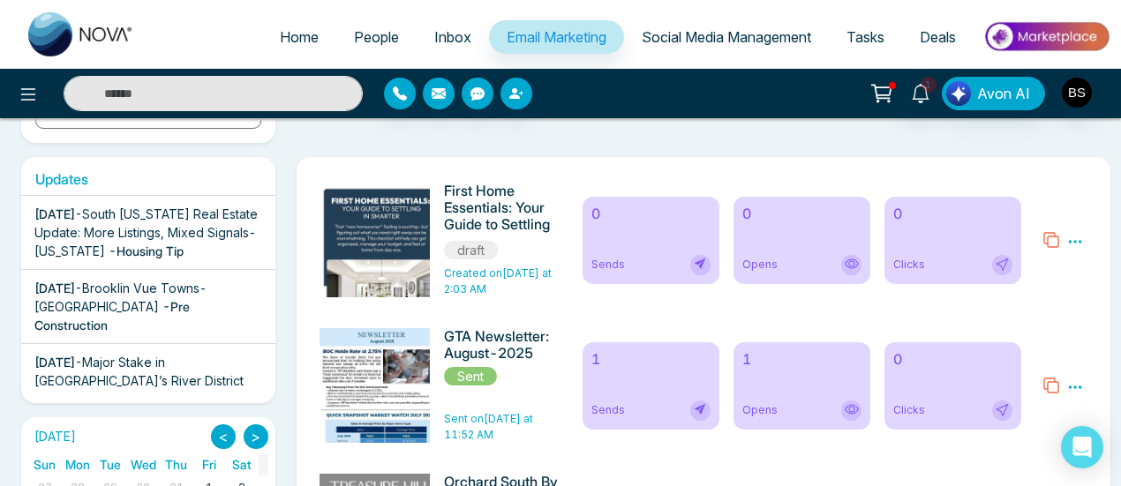
scroll to position [238, 0]
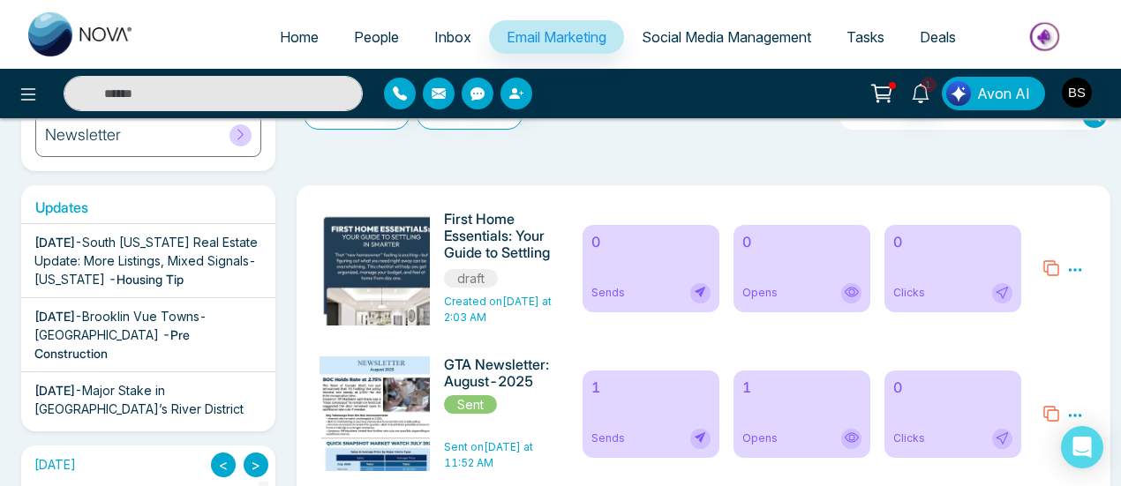
click at [1031, 89] on button "Avon AI" at bounding box center [993, 94] width 103 height 34
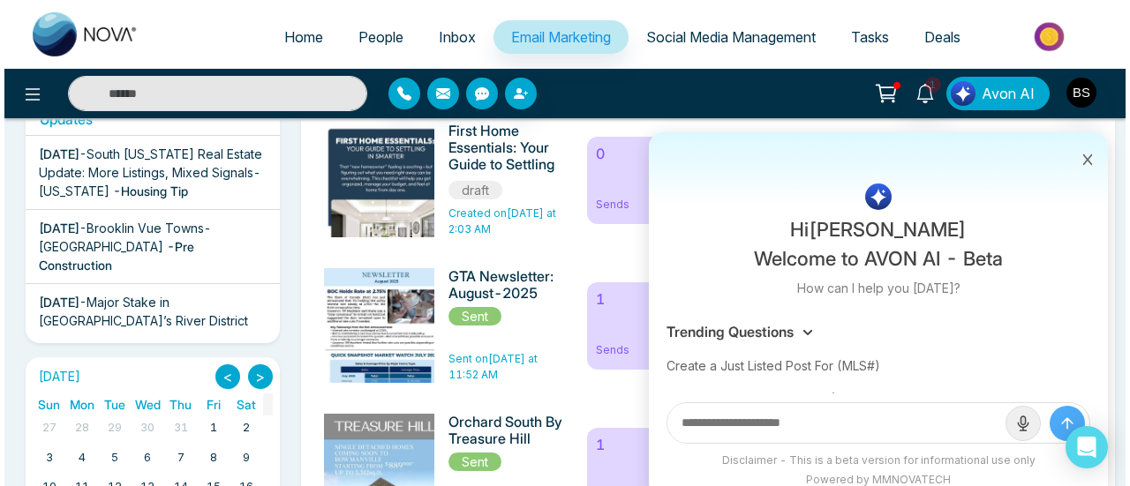
scroll to position [0, 0]
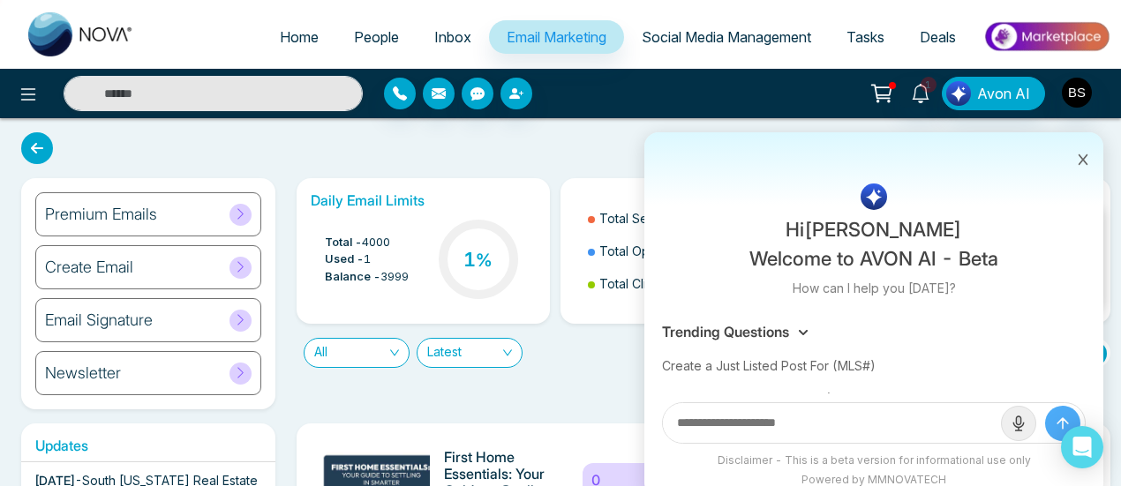
click at [1085, 154] on icon at bounding box center [1083, 160] width 12 height 12
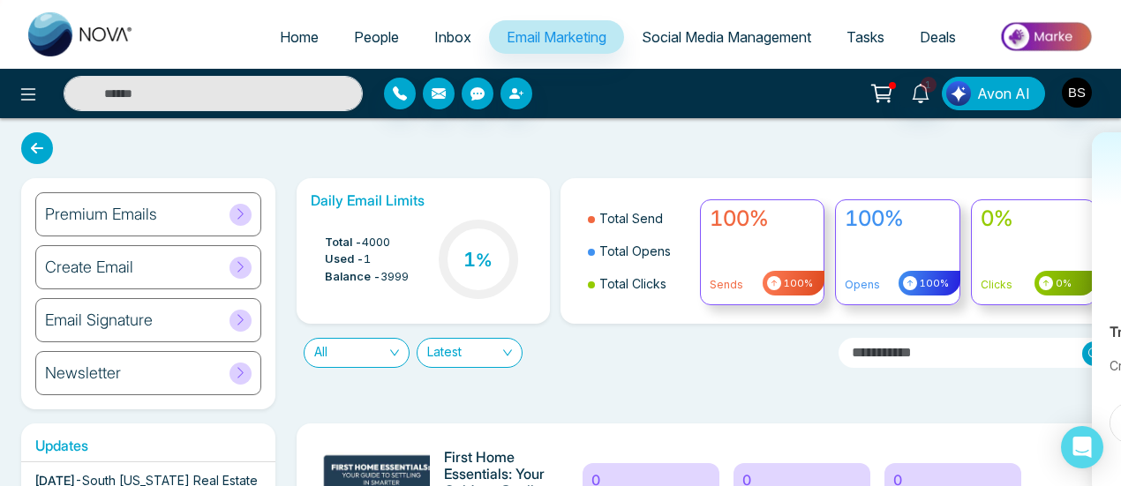
click at [1004, 102] on span "Avon AI" at bounding box center [1003, 93] width 53 height 21
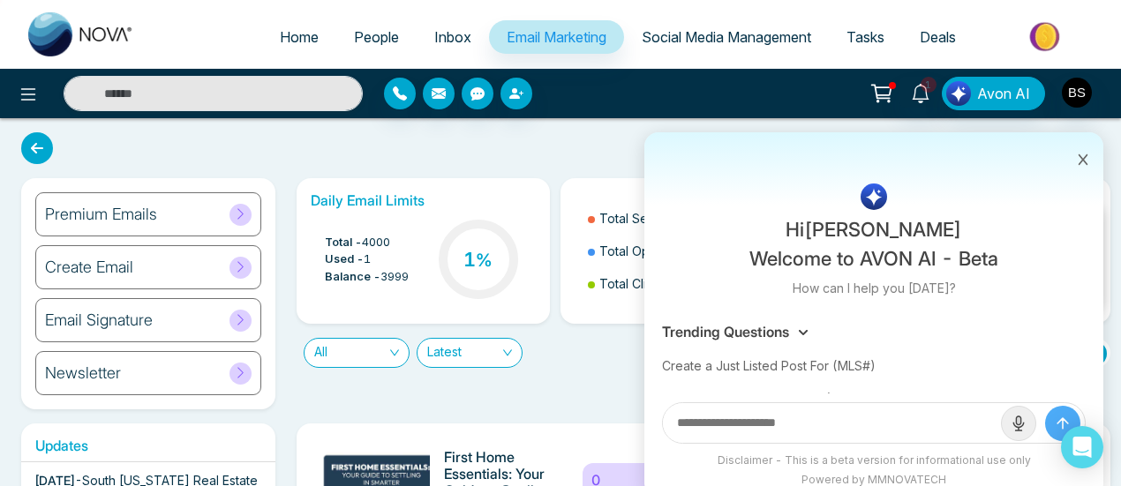
click at [1082, 158] on icon at bounding box center [1083, 160] width 12 height 12
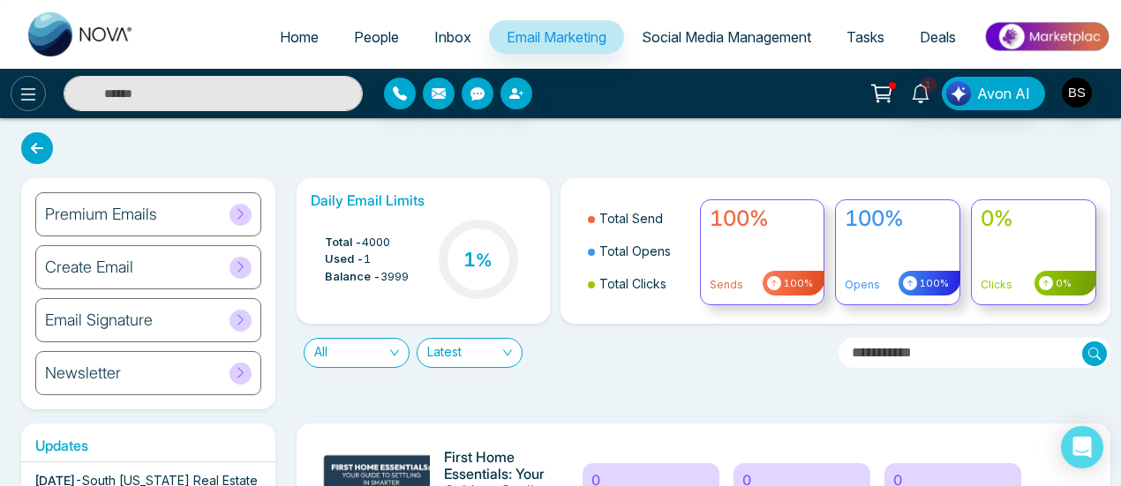
click at [35, 87] on icon at bounding box center [28, 94] width 21 height 21
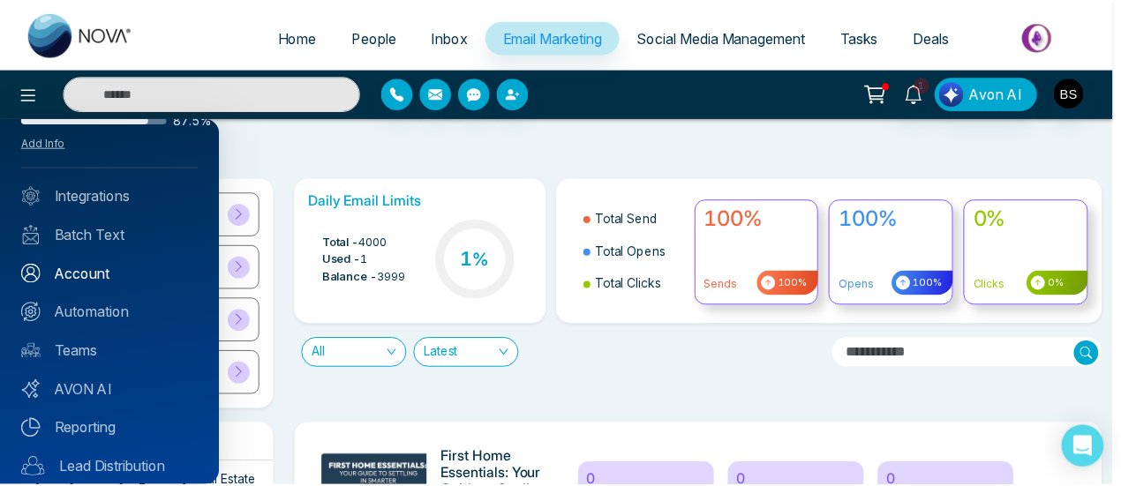
scroll to position [88, 0]
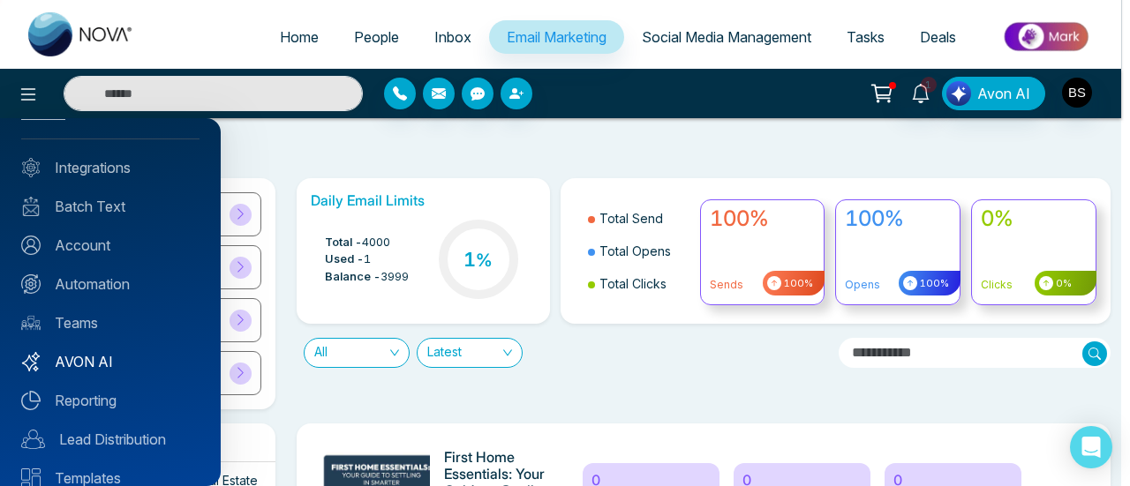
click at [108, 351] on link "AVON AI" at bounding box center [110, 361] width 178 height 21
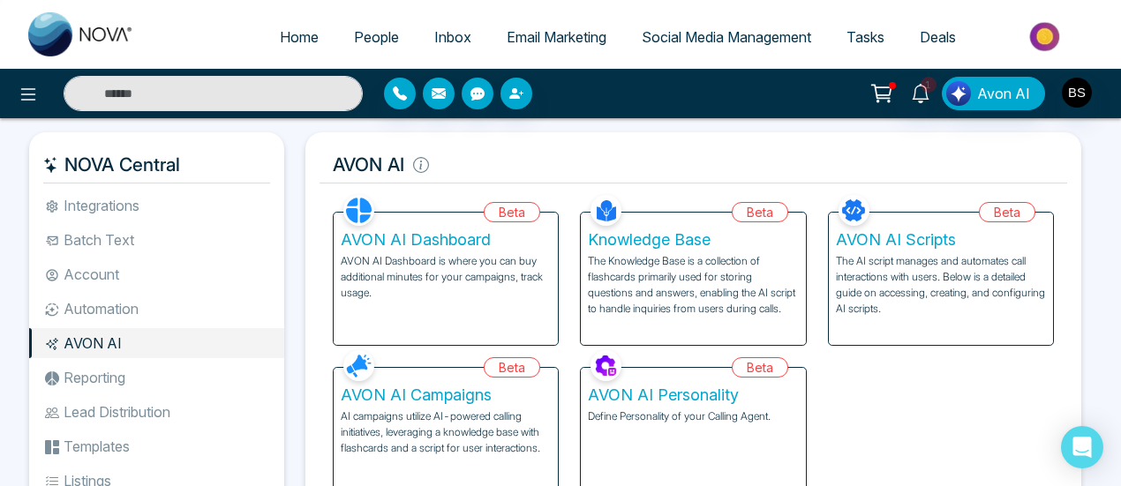
click at [897, 245] on h5 "AVON AI Scripts" at bounding box center [941, 239] width 210 height 19
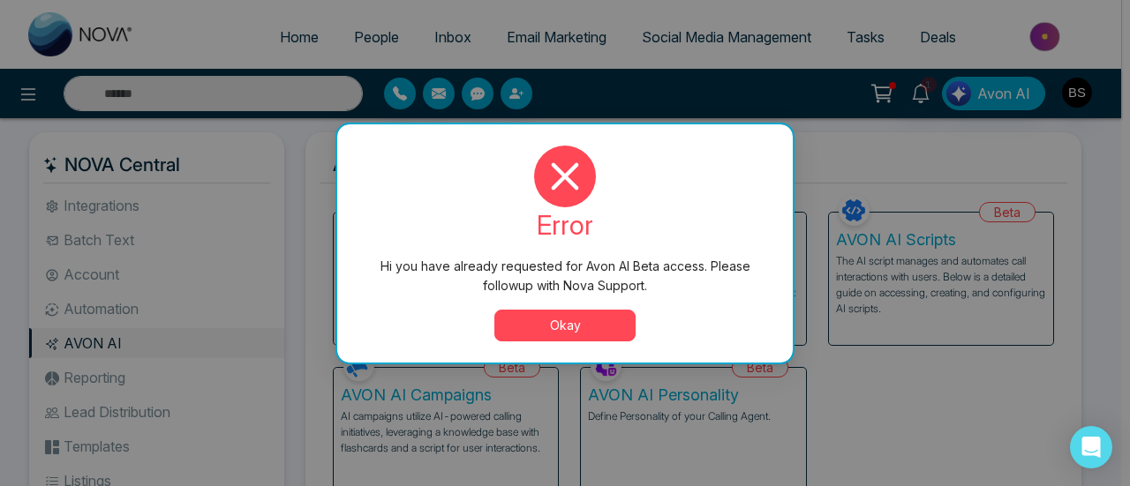
click at [594, 324] on button "Okay" at bounding box center [564, 326] width 141 height 32
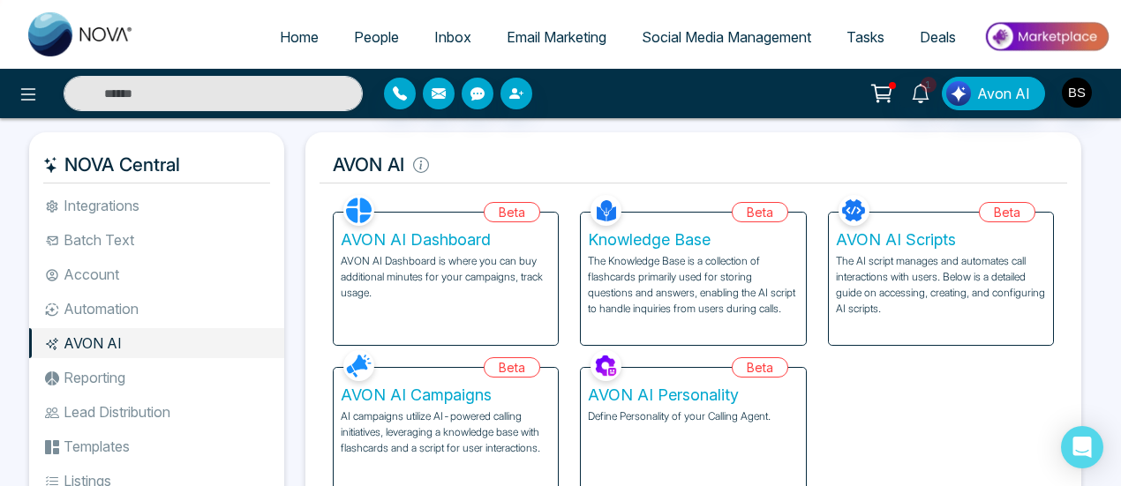
click at [922, 303] on p "The AI script manages and automates call interactions with users. Below is a de…" at bounding box center [941, 285] width 210 height 64
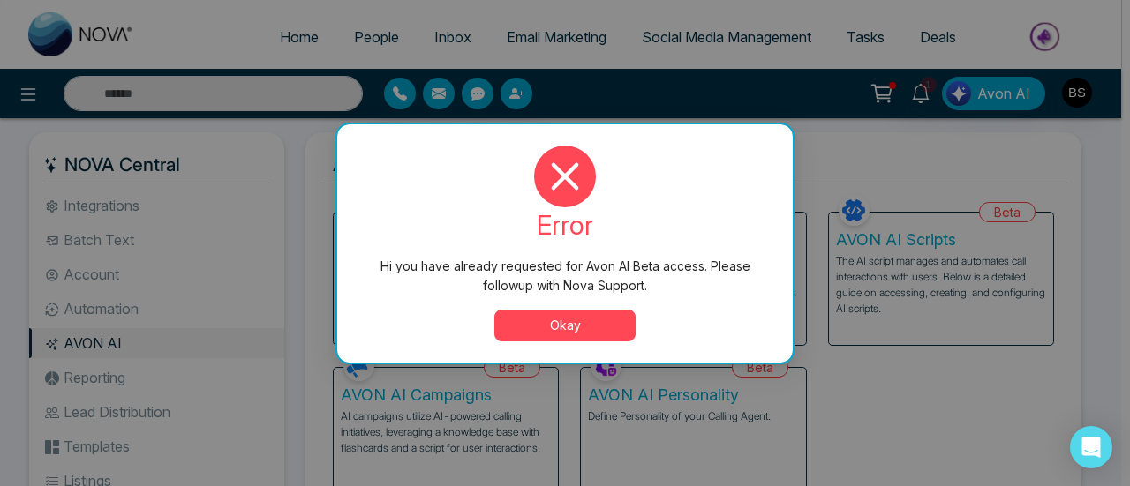
click at [606, 331] on button "Okay" at bounding box center [564, 326] width 141 height 32
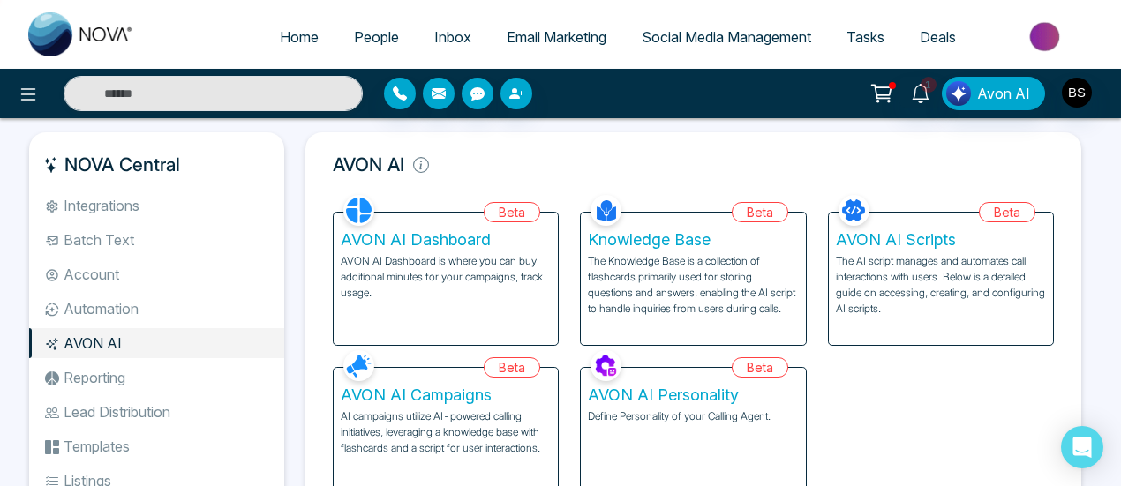
click at [738, 302] on p "The Knowledge Base is a collection of flashcards primarily used for storing que…" at bounding box center [693, 285] width 210 height 64
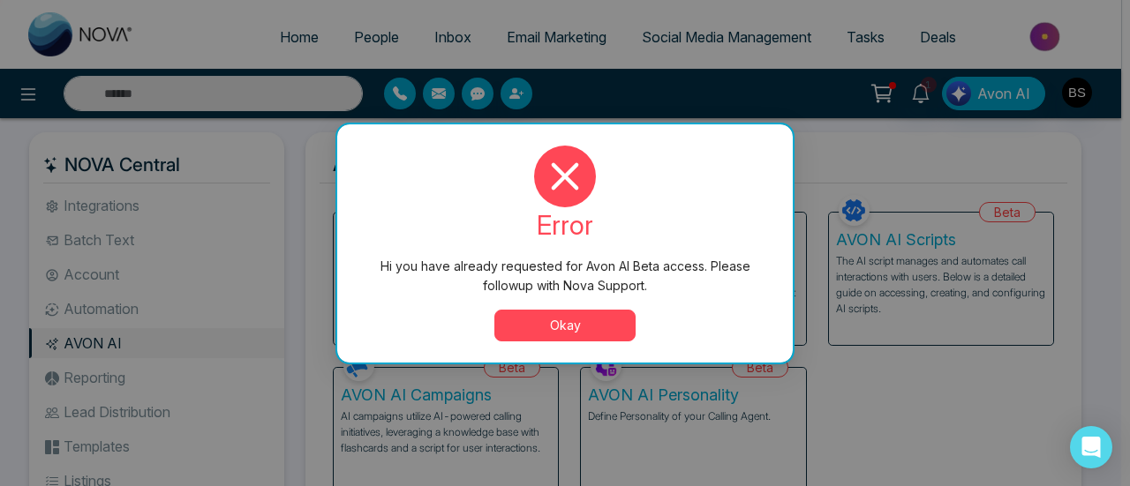
click at [590, 324] on button "Okay" at bounding box center [564, 326] width 141 height 32
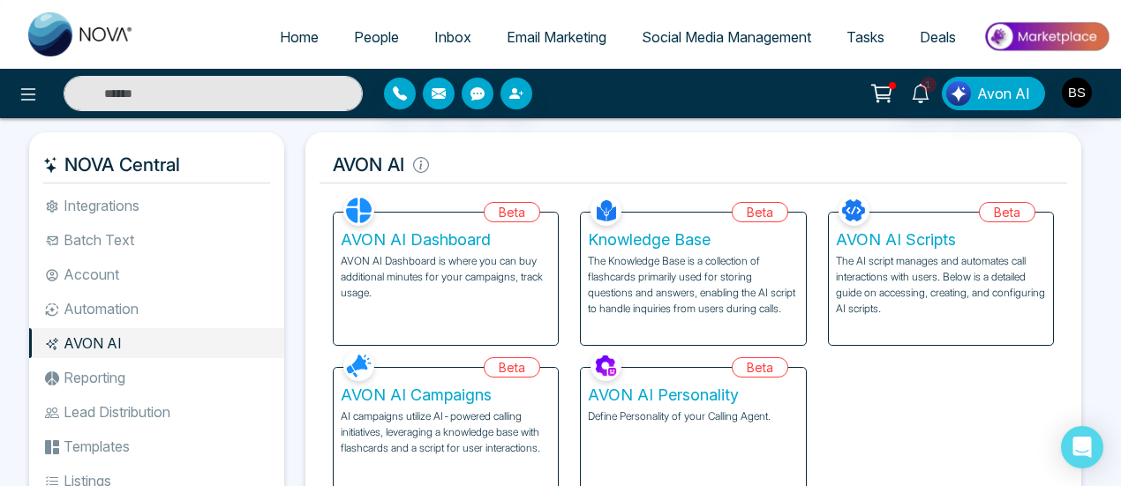
click at [145, 245] on li "Batch Text" at bounding box center [156, 240] width 255 height 30
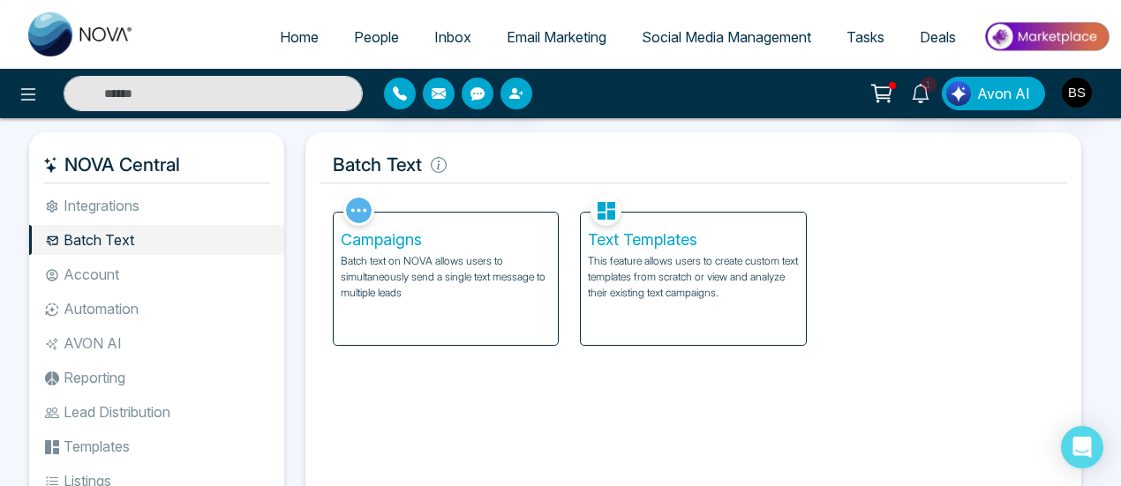
click at [479, 271] on p "Batch text on NOVA allows users to simultaneously send a single text message to…" at bounding box center [446, 277] width 210 height 48
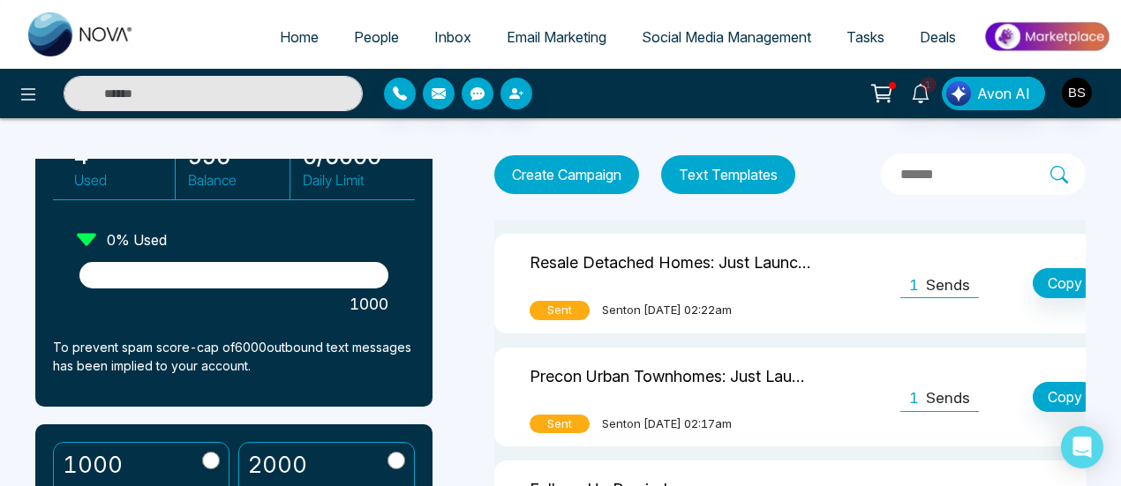
scroll to position [55, 0]
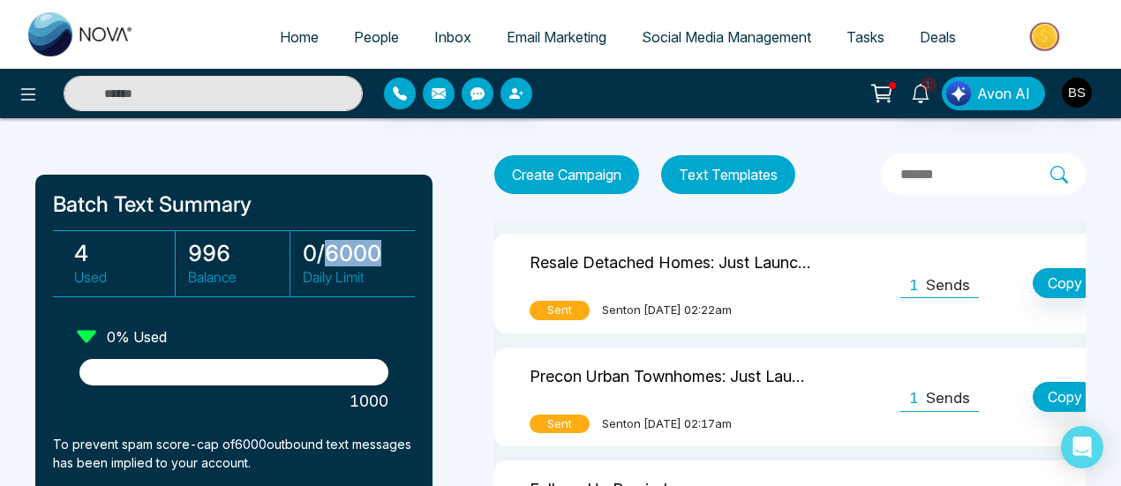
drag, startPoint x: 328, startPoint y: 252, endPoint x: 399, endPoint y: 247, distance: 70.8
click at [403, 252] on h3 "0 / 6000" at bounding box center [354, 253] width 102 height 26
click at [383, 271] on p "Daily Limit" at bounding box center [354, 277] width 102 height 21
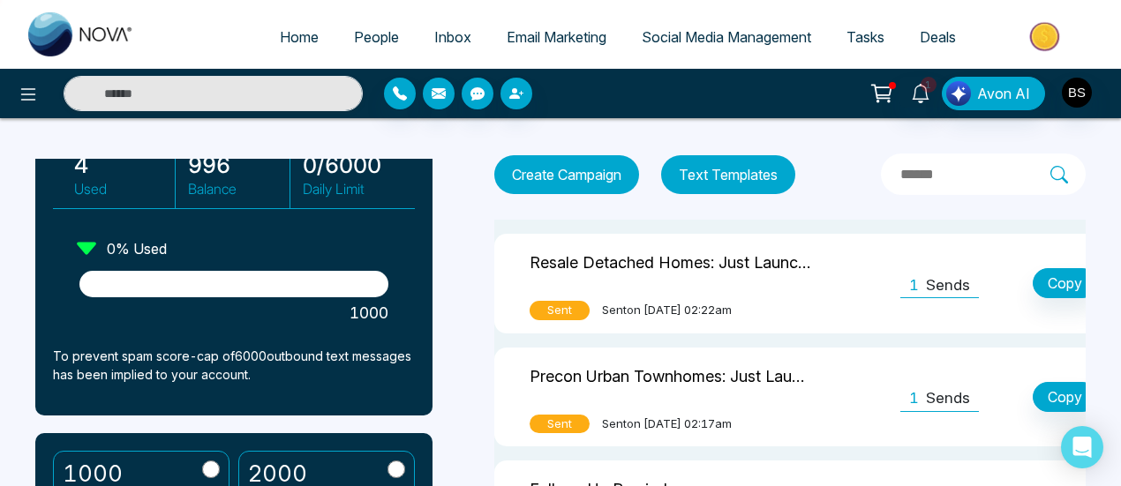
scroll to position [0, 0]
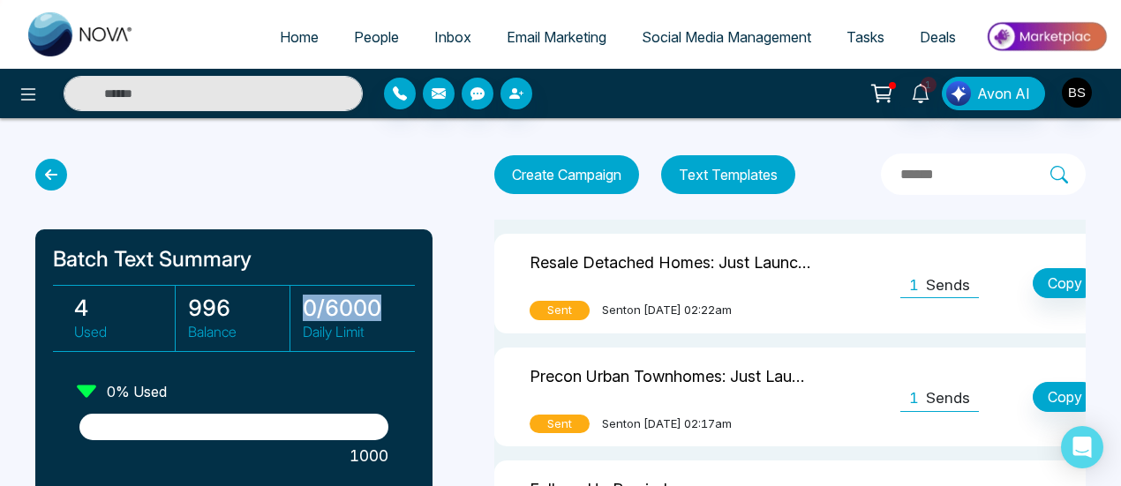
drag, startPoint x: 305, startPoint y: 307, endPoint x: 401, endPoint y: 301, distance: 95.5
click at [401, 301] on h3 "0 / 6000" at bounding box center [354, 308] width 102 height 26
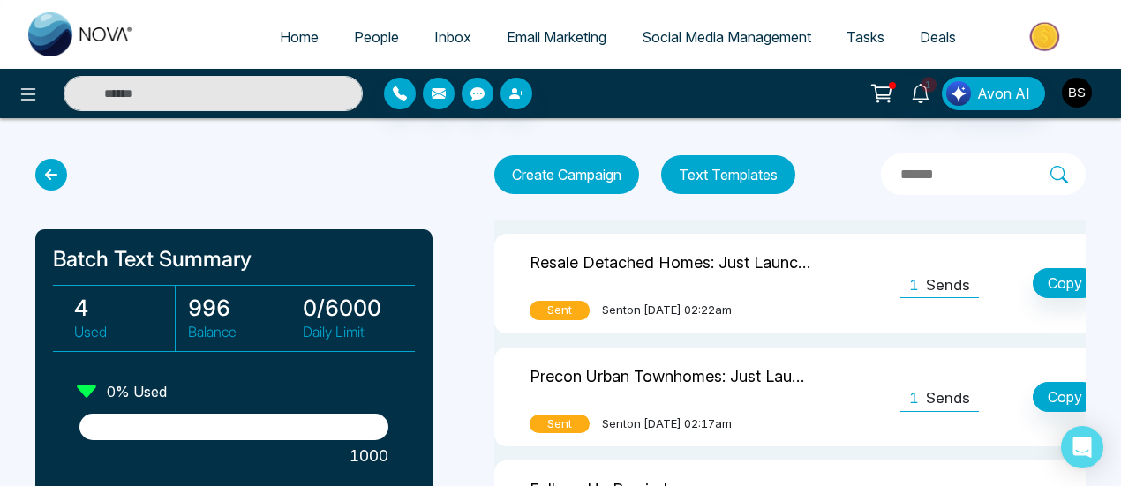
click at [1072, 92] on img "button" at bounding box center [1077, 93] width 30 height 30
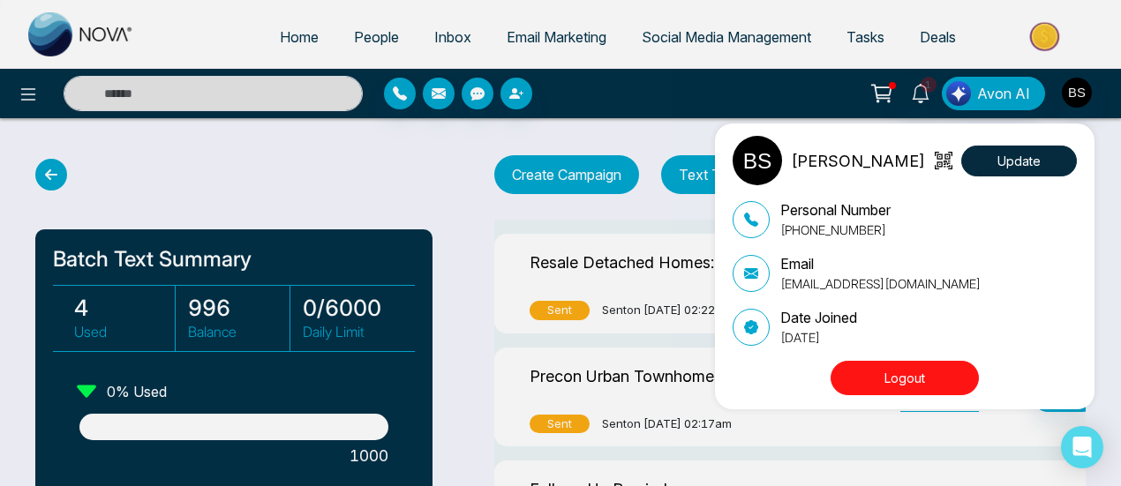
click at [883, 163] on p "[PERSON_NAME]" at bounding box center [858, 161] width 134 height 24
click at [1019, 169] on button "Update" at bounding box center [1019, 161] width 116 height 31
select select
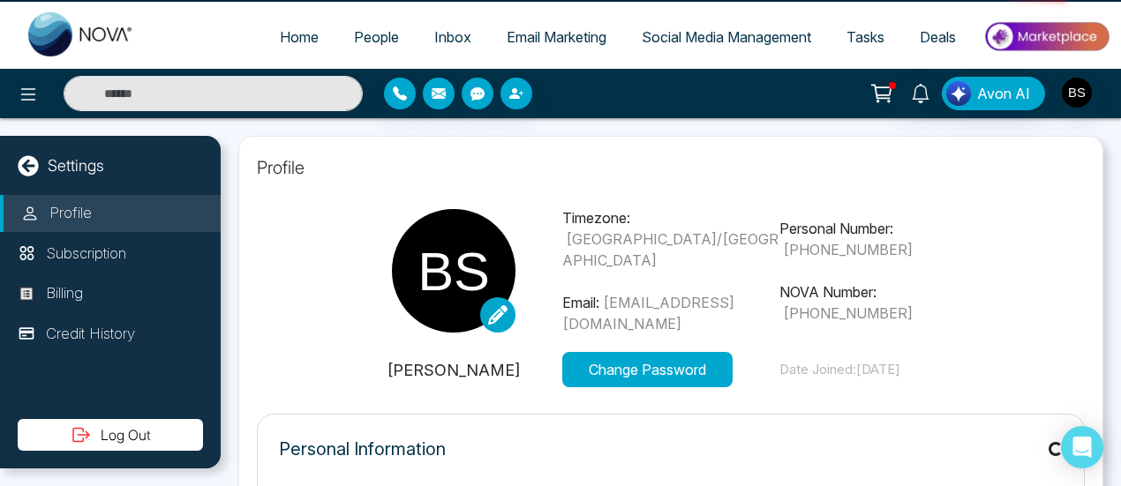
type input "**********"
select select "***"
type input "**********"
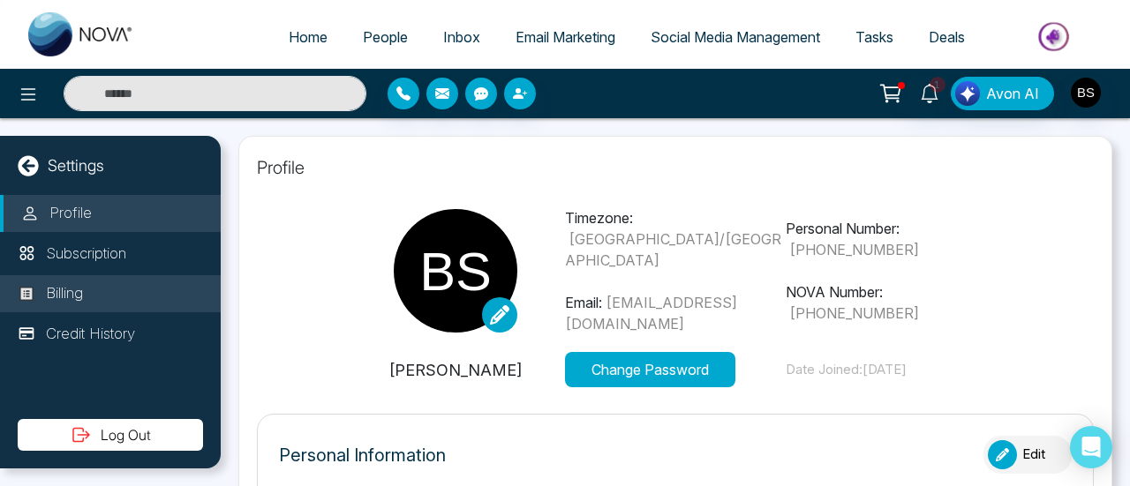
type input "***"
click at [120, 299] on li "Billing" at bounding box center [110, 293] width 221 height 37
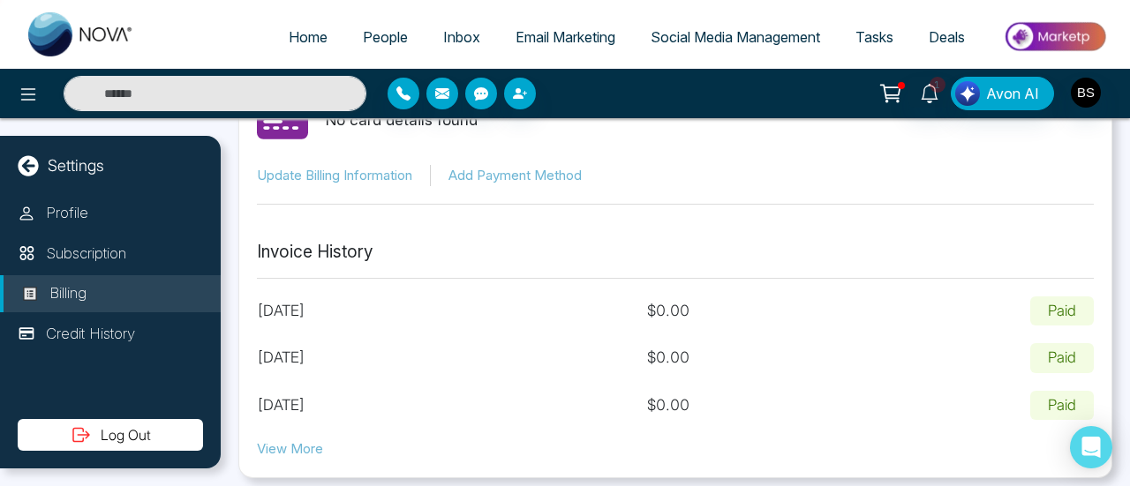
scroll to position [129, 0]
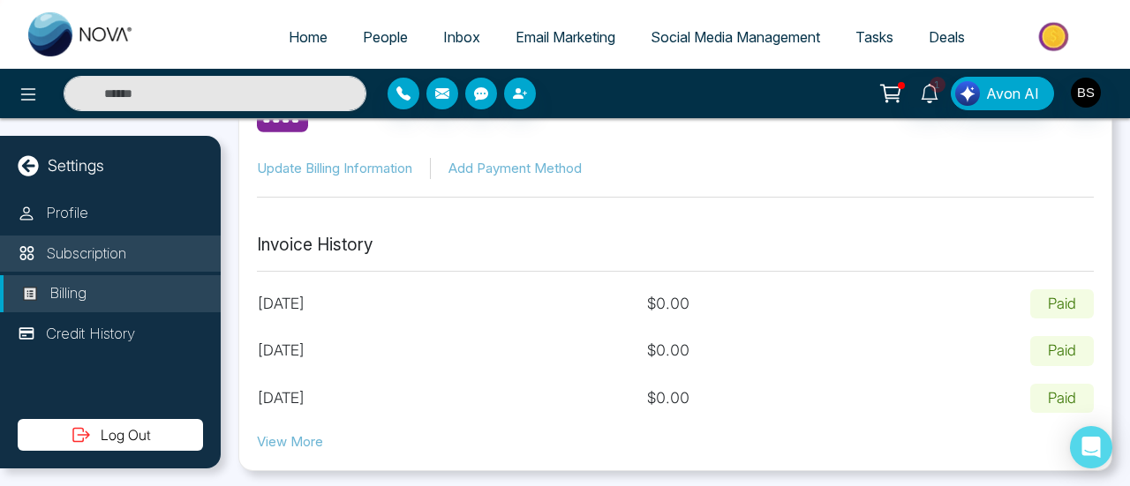
click at [124, 247] on p "Subscription" at bounding box center [86, 254] width 80 height 23
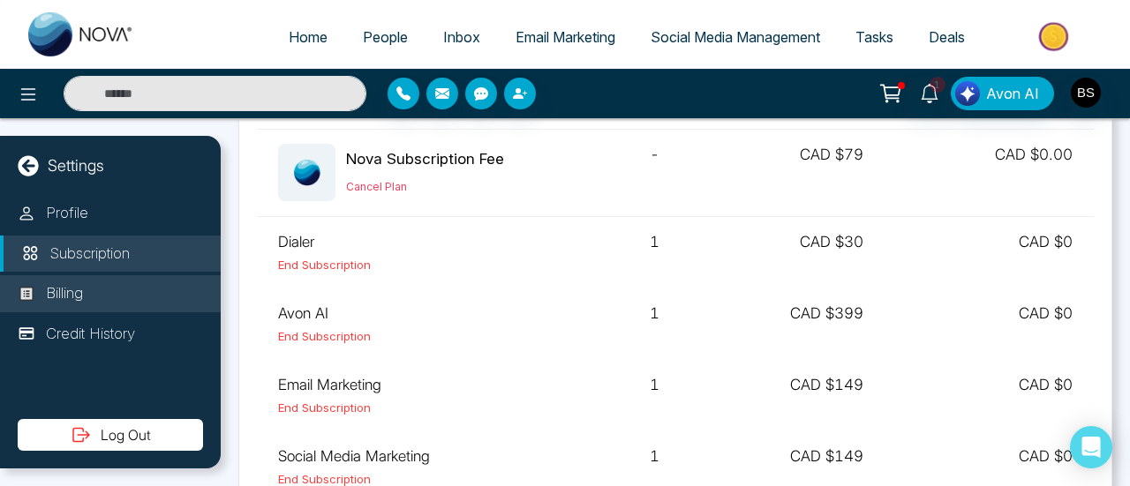
click at [113, 291] on li "Billing" at bounding box center [110, 293] width 221 height 37
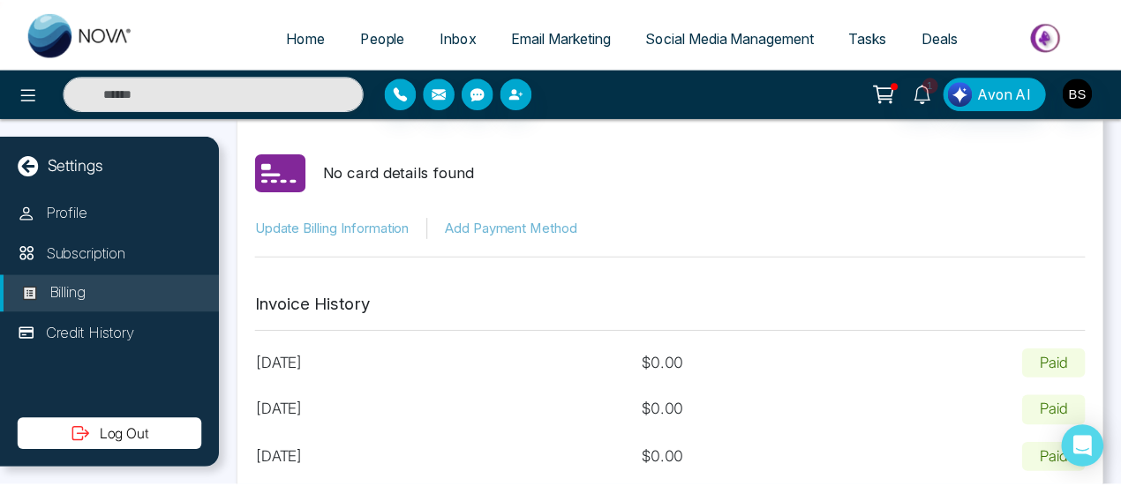
scroll to position [41, 0]
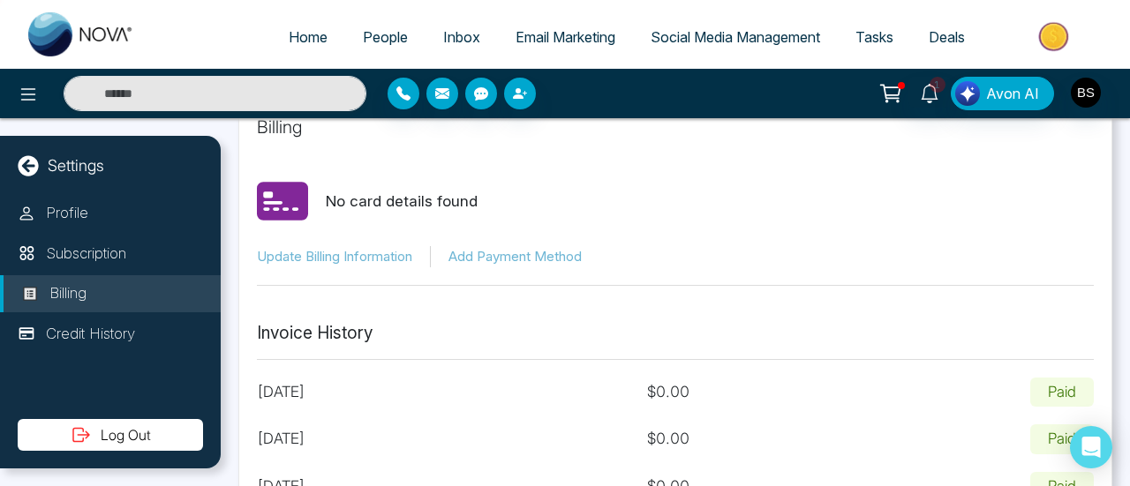
click at [684, 29] on span "Social Media Management" at bounding box center [736, 37] width 170 height 18
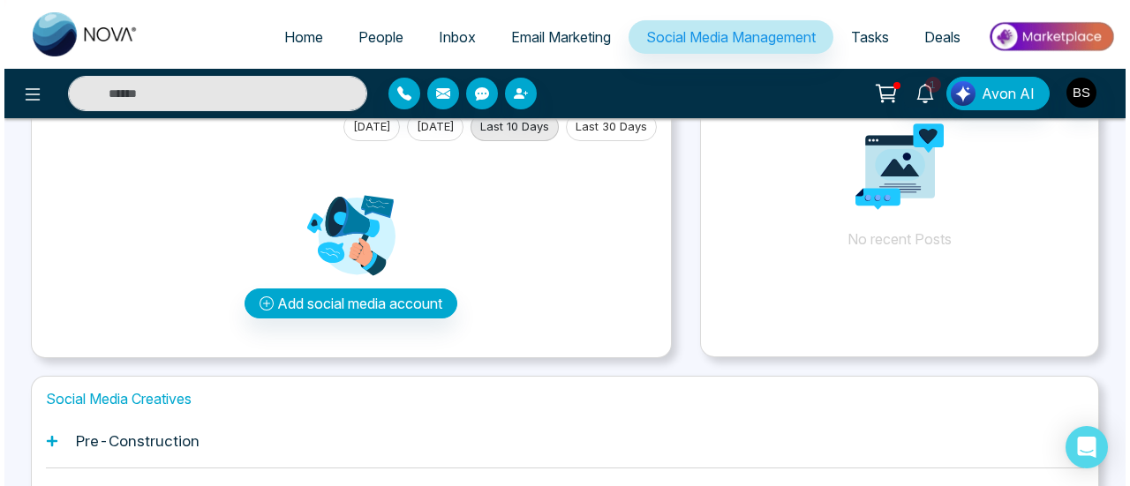
scroll to position [177, 0]
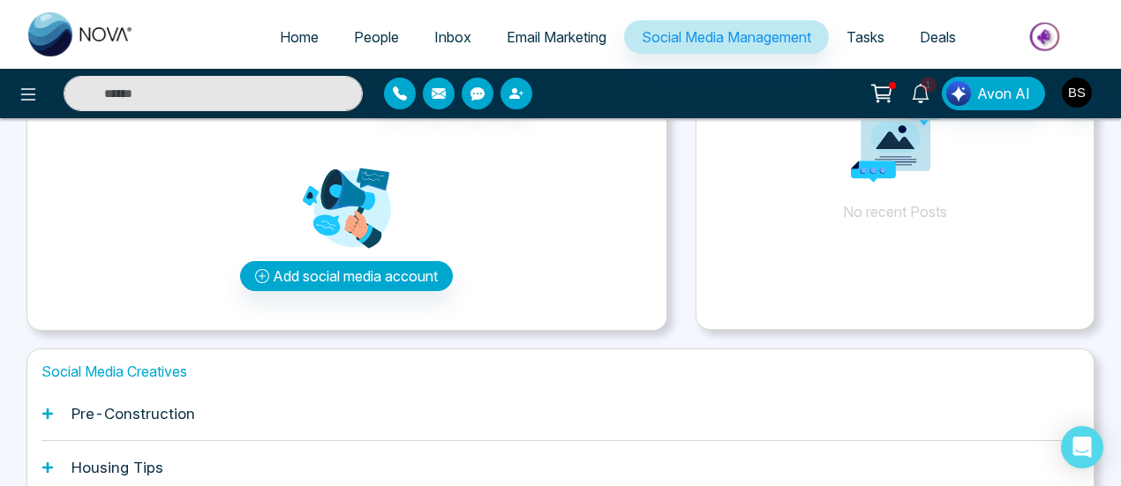
click at [16, 109] on div at bounding box center [186, 93] width 373 height 35
click at [19, 109] on div at bounding box center [186, 93] width 373 height 35
click at [21, 101] on icon at bounding box center [28, 94] width 21 height 21
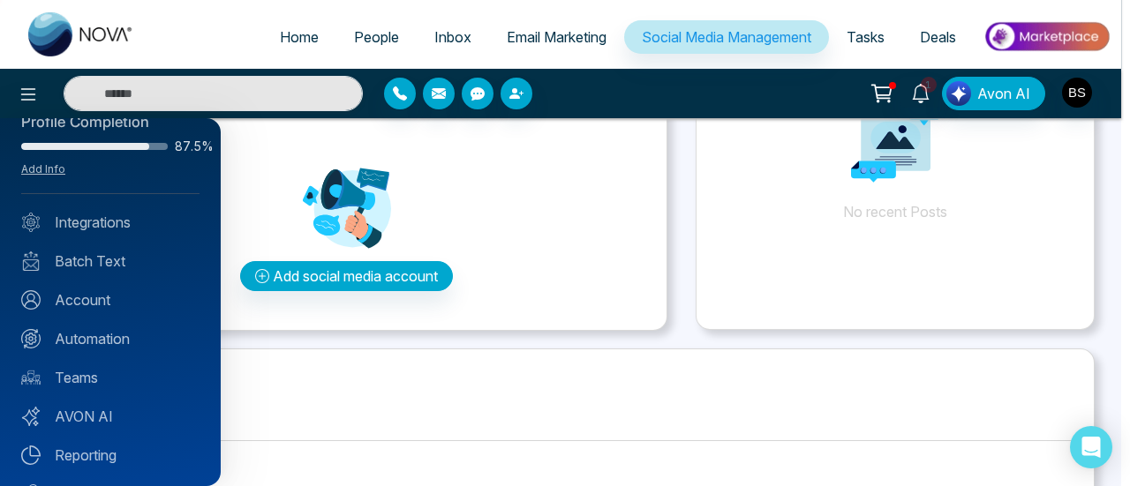
scroll to position [228, 0]
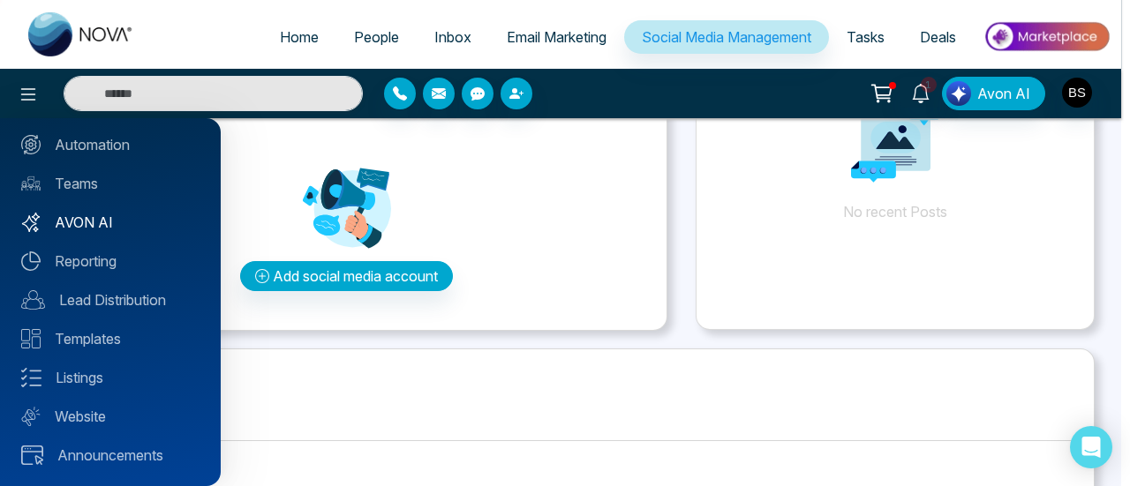
click at [127, 222] on link "AVON AI" at bounding box center [110, 222] width 178 height 21
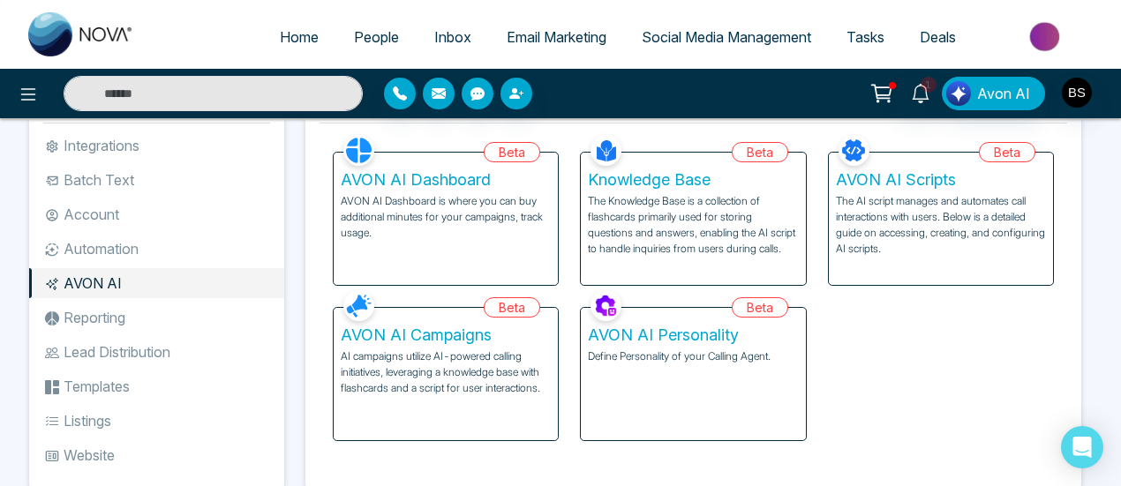
scroll to position [88, 0]
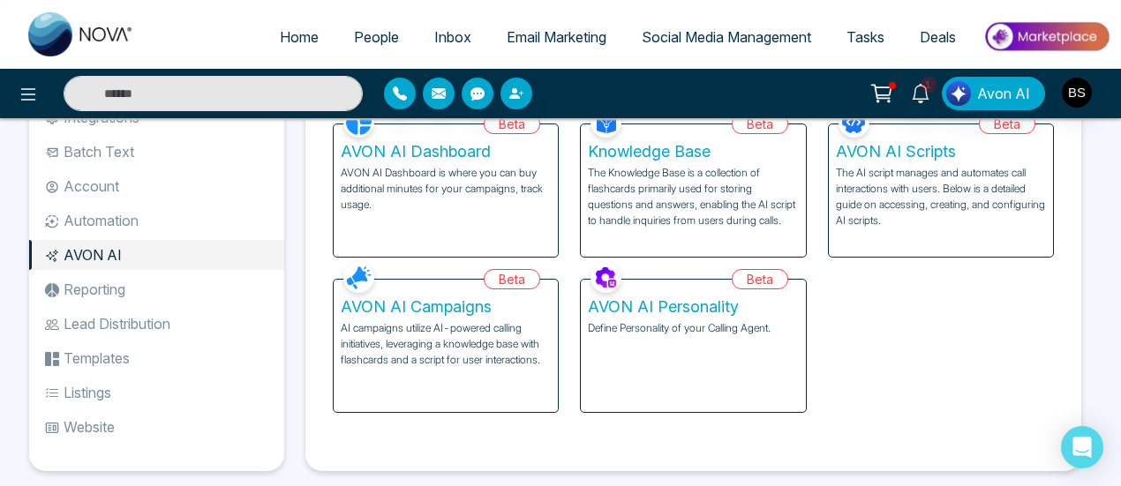
click at [712, 331] on p "Define Personality of your Calling Agent." at bounding box center [693, 328] width 210 height 16
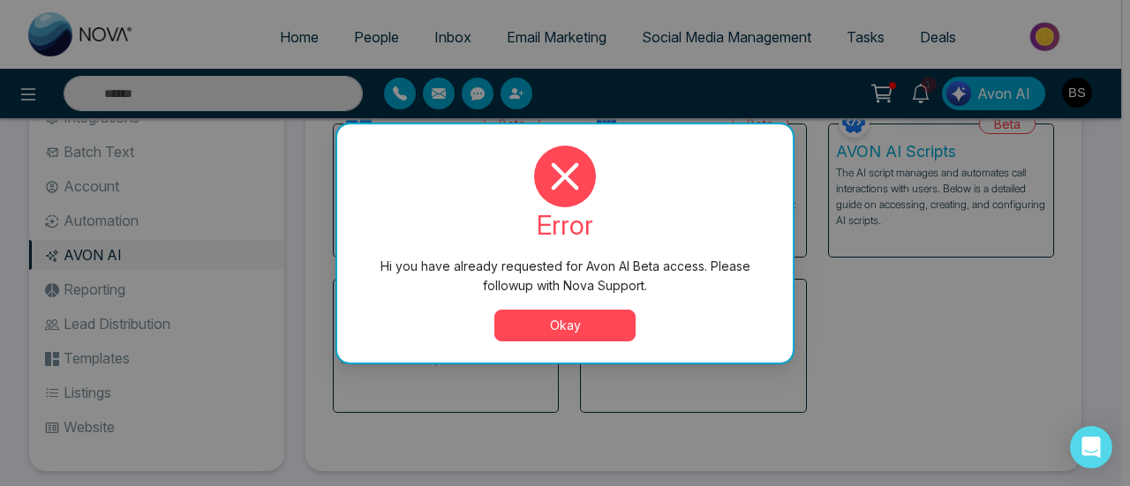
click at [612, 328] on button "Okay" at bounding box center [564, 326] width 141 height 32
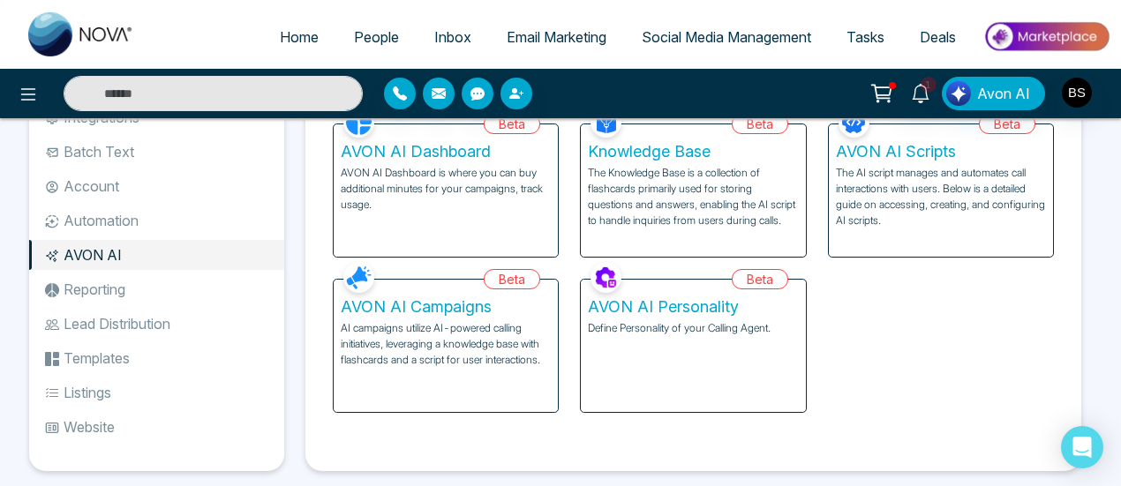
click at [634, 232] on div "Knowledge Base The Knowledge Base is a collection of flashcards primarily used …" at bounding box center [693, 190] width 224 height 132
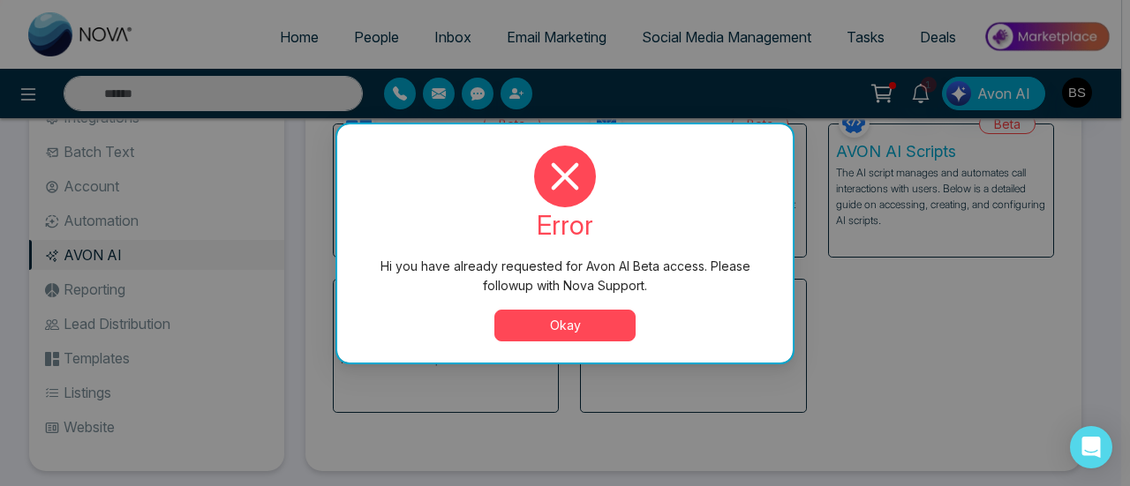
click at [584, 331] on button "Okay" at bounding box center [564, 326] width 141 height 32
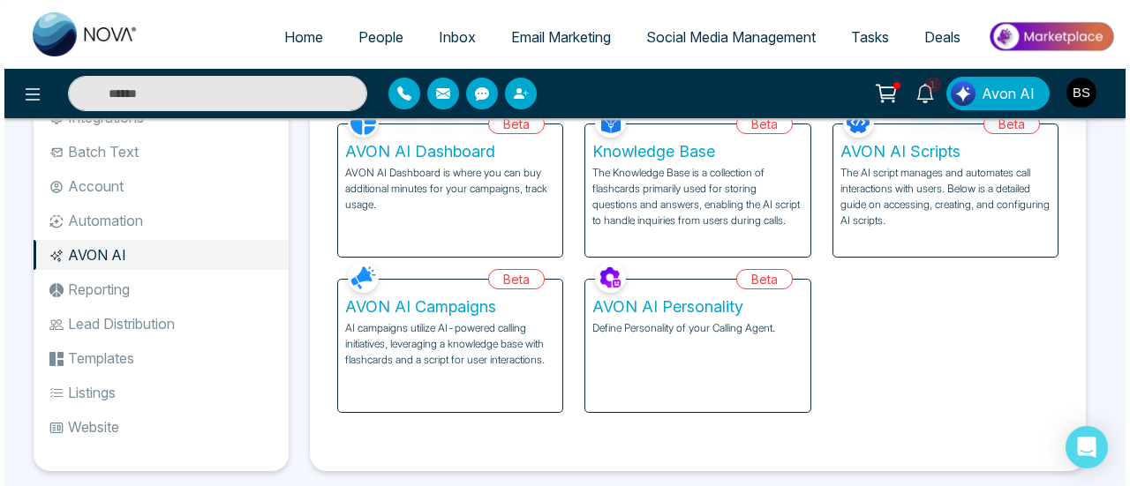
scroll to position [0, 0]
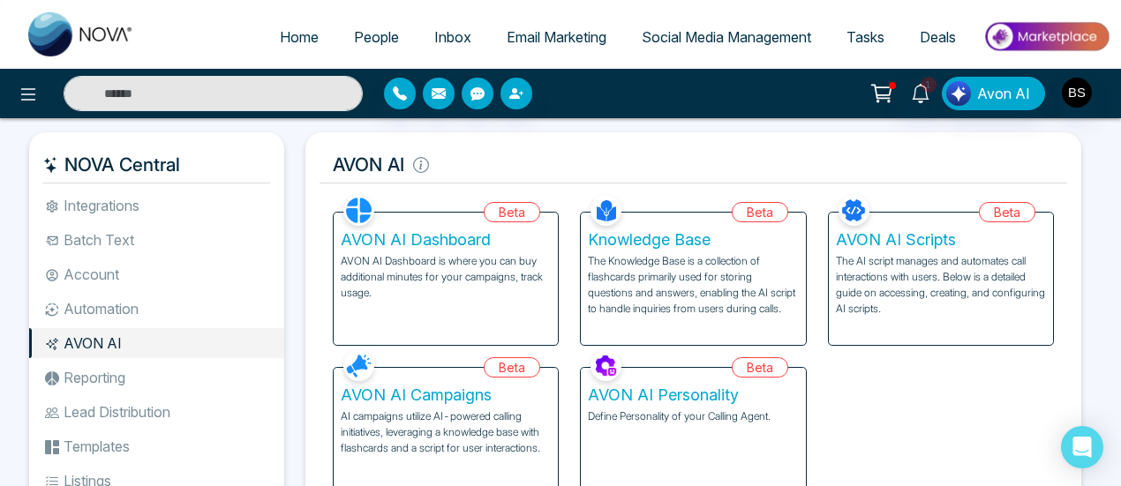
click at [280, 36] on span "Home" at bounding box center [299, 37] width 39 height 18
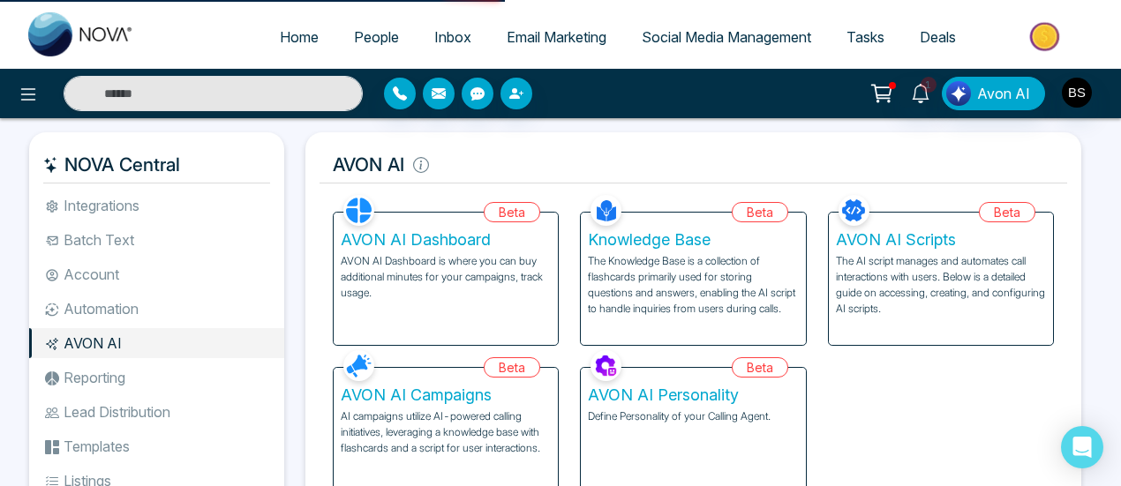
select select "*"
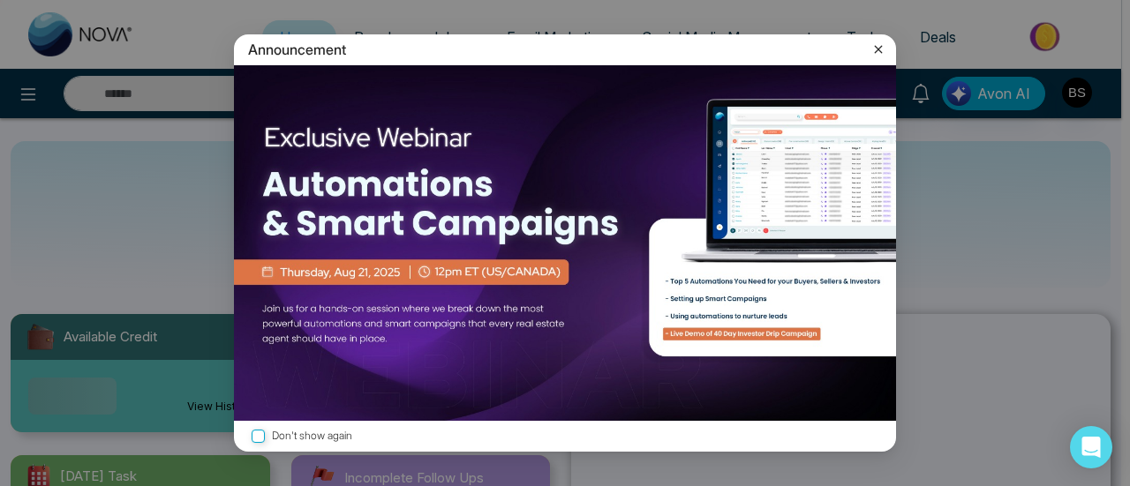
click at [351, 24] on div "Announcement Don't show again" at bounding box center [565, 243] width 1130 height 486
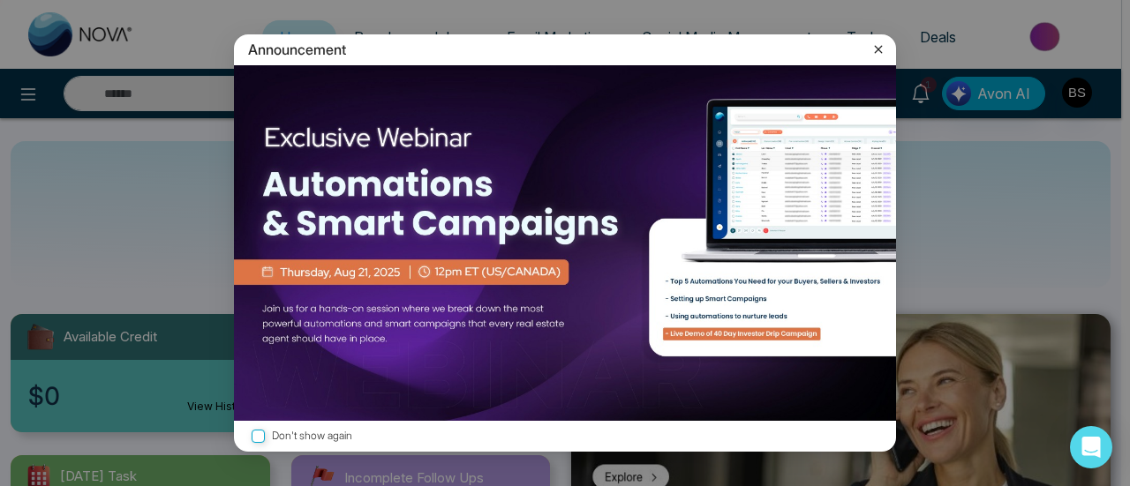
click at [882, 42] on icon at bounding box center [879, 50] width 18 height 18
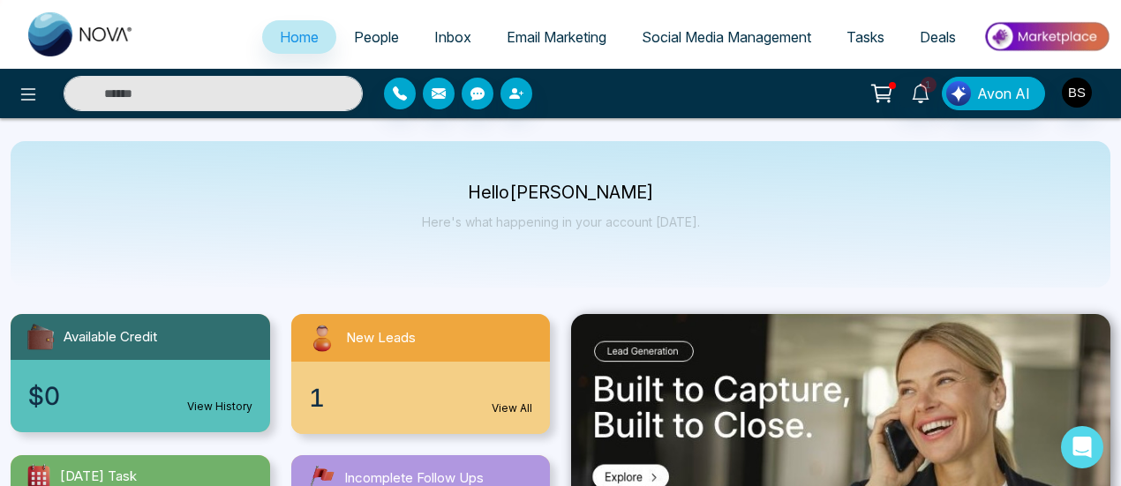
drag, startPoint x: 381, startPoint y: 43, endPoint x: 377, endPoint y: 35, distance: 9.1
click at [381, 42] on span "People" at bounding box center [376, 37] width 45 height 18
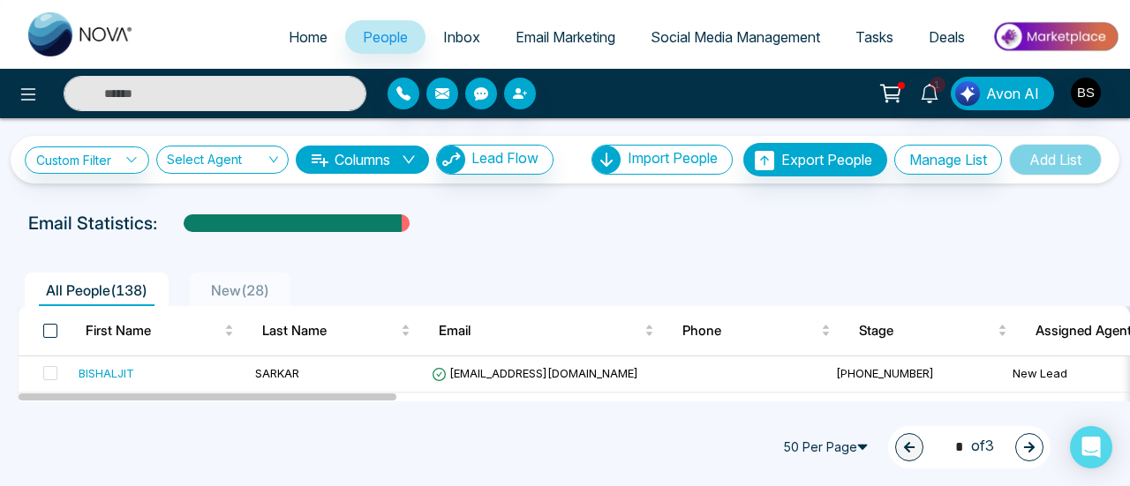
click at [49, 324] on span at bounding box center [50, 331] width 14 height 14
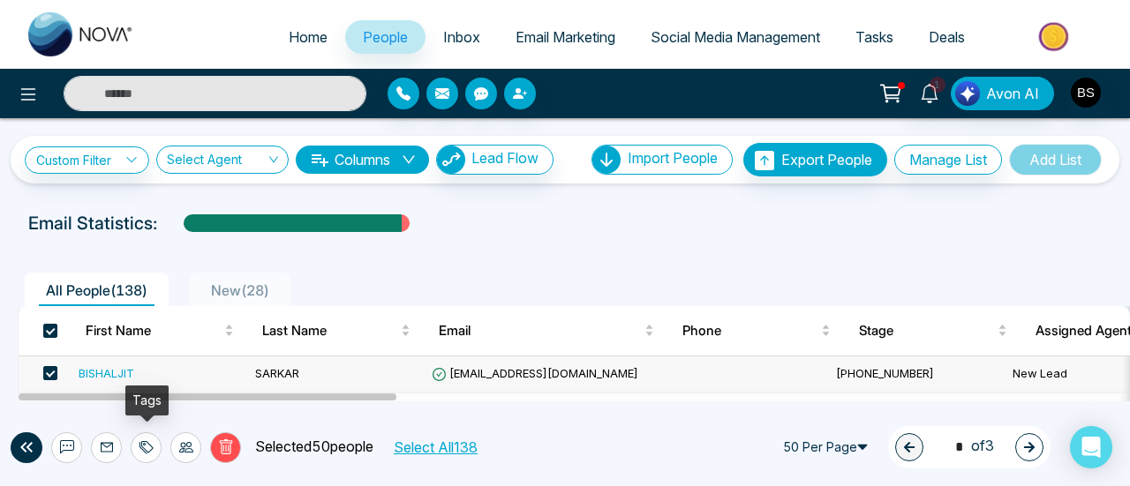
click at [143, 444] on icon at bounding box center [146, 448] width 14 height 14
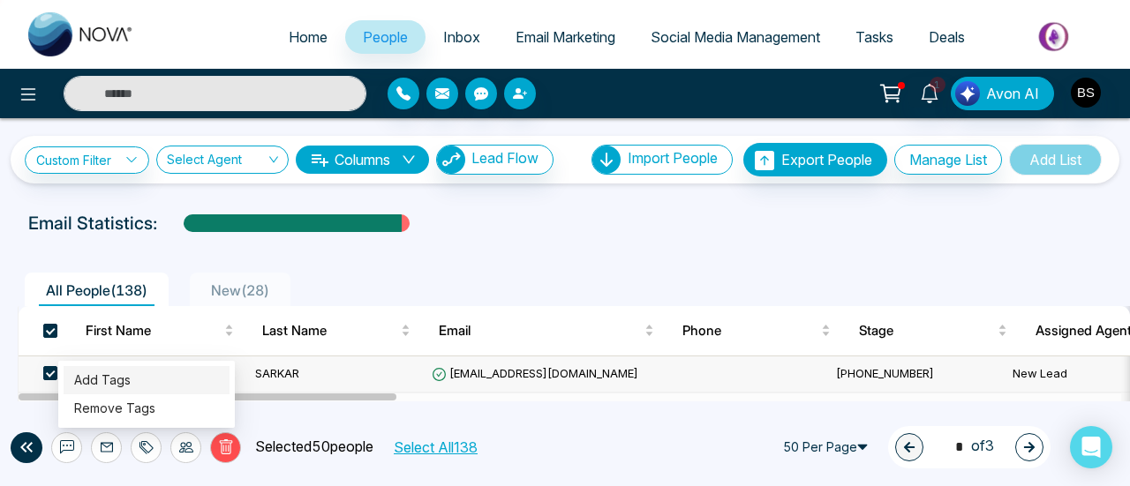
click at [131, 374] on link "Add Tags" at bounding box center [102, 380] width 57 height 15
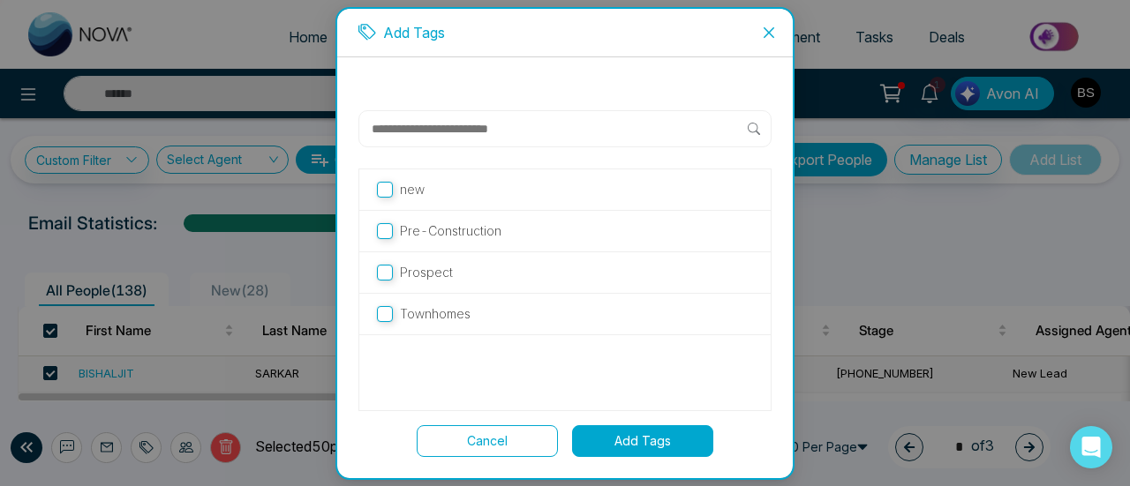
click at [510, 136] on input "text" at bounding box center [559, 128] width 378 height 21
click at [765, 34] on icon "close" at bounding box center [769, 33] width 14 height 14
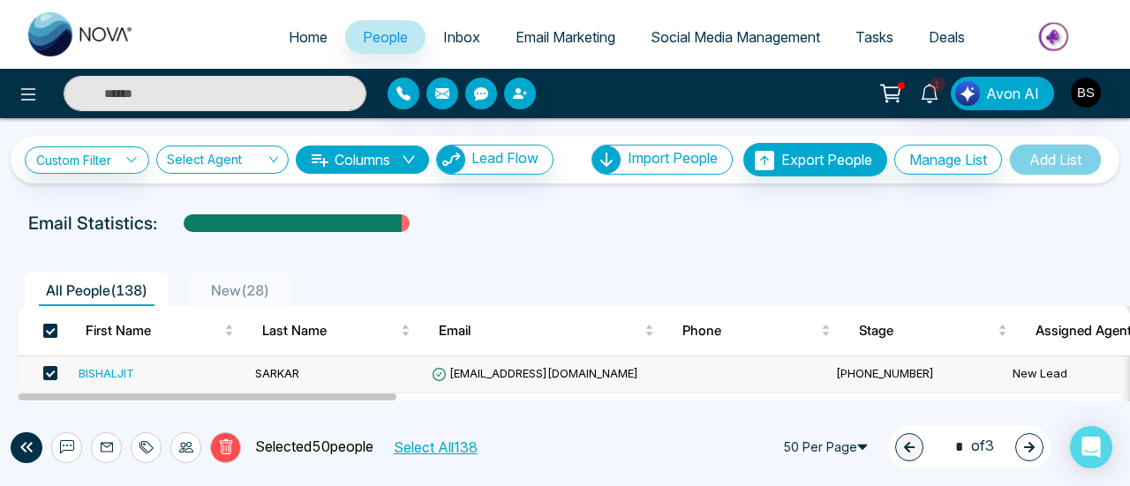
click at [48, 333] on span at bounding box center [50, 331] width 14 height 14
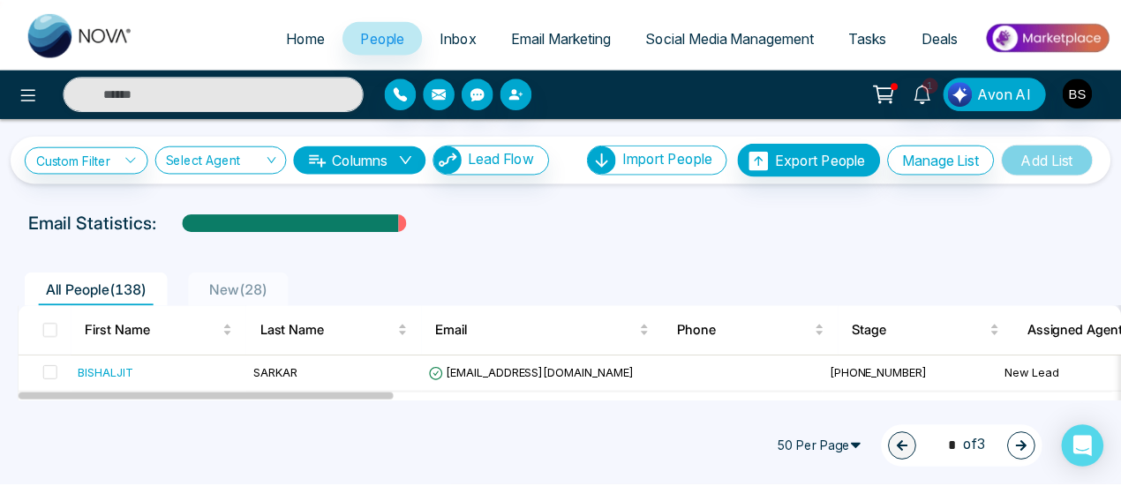
scroll to position [177, 0]
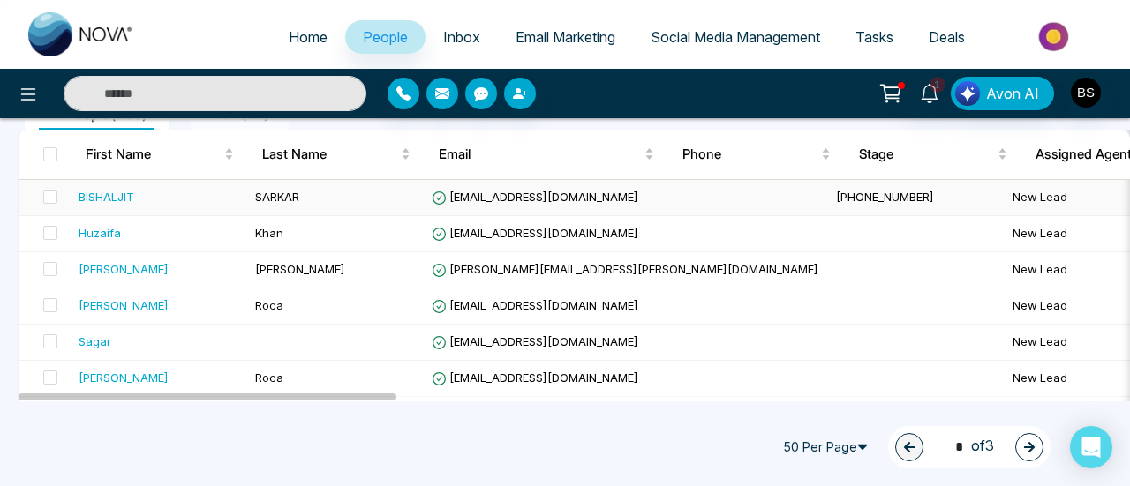
click at [118, 192] on div "BISHALJIT" at bounding box center [107, 197] width 56 height 18
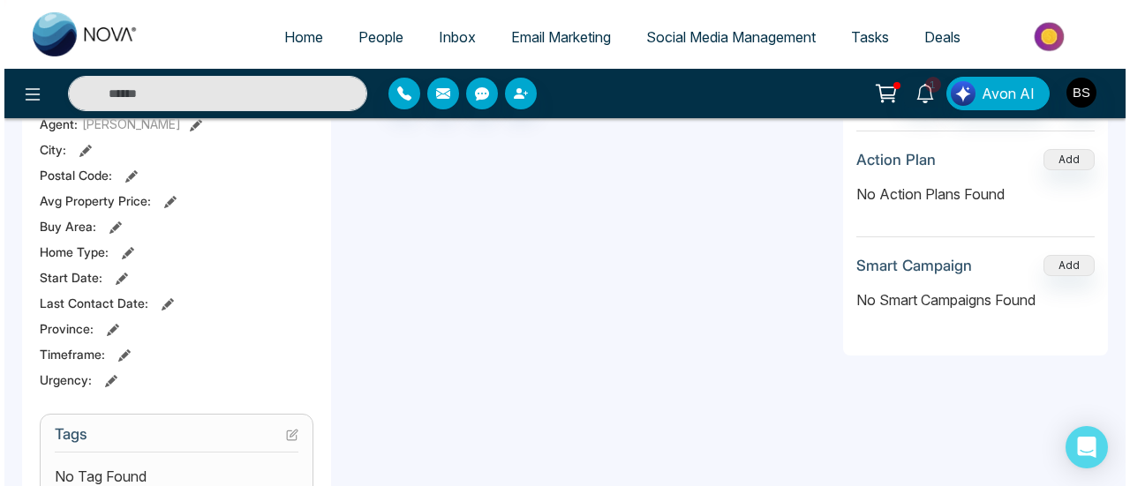
scroll to position [530, 0]
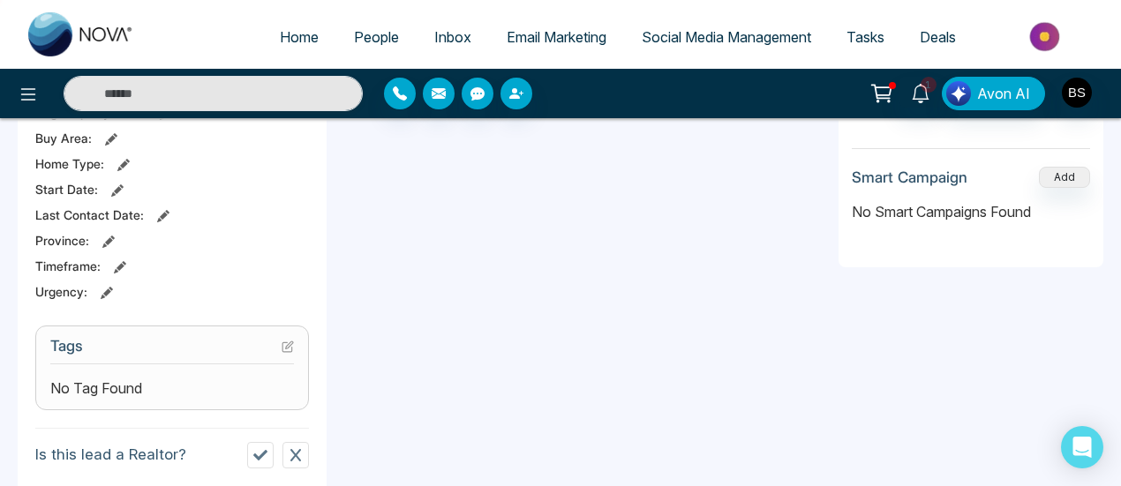
click at [283, 349] on icon at bounding box center [288, 348] width 10 height 10
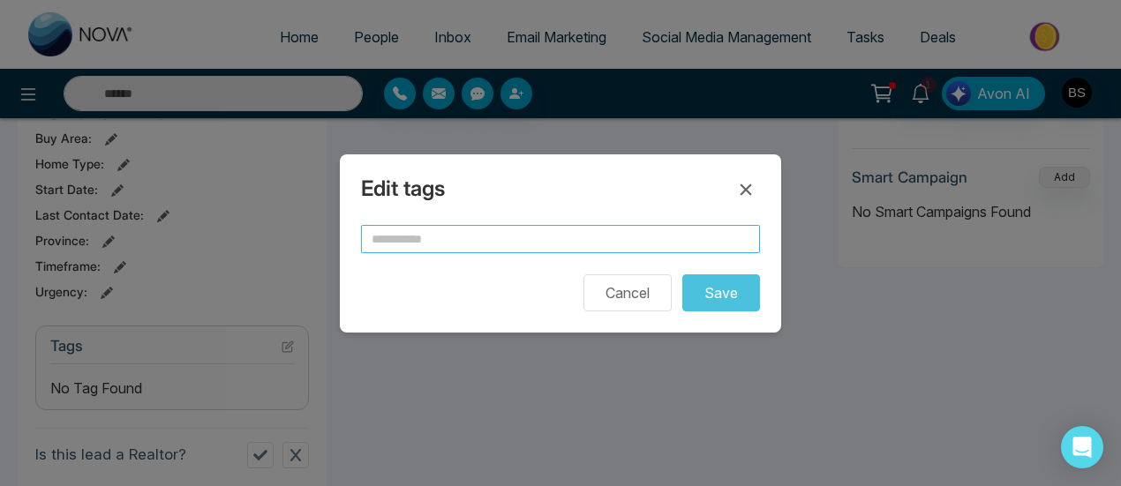
click at [537, 232] on input "text" at bounding box center [560, 239] width 399 height 28
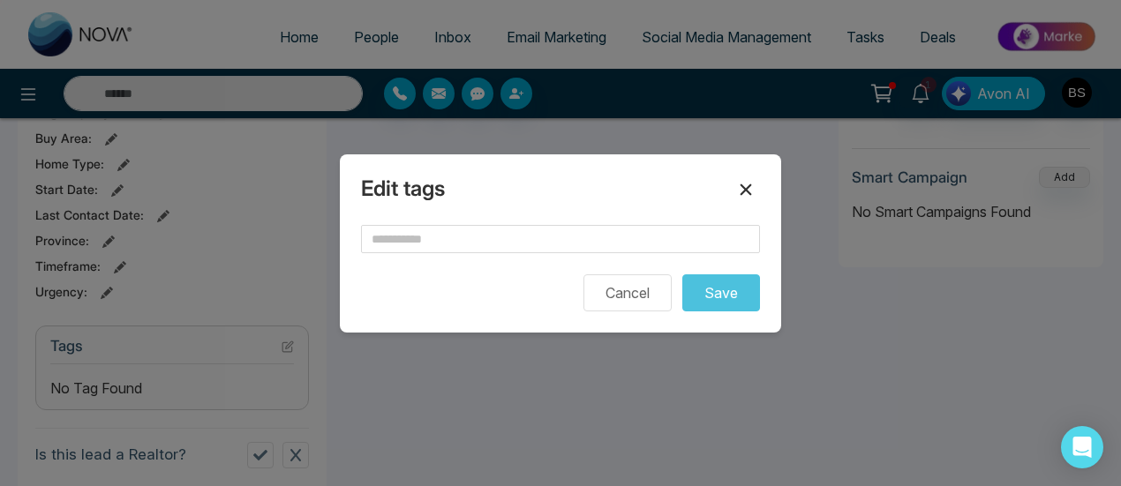
click at [751, 183] on icon at bounding box center [745, 189] width 21 height 21
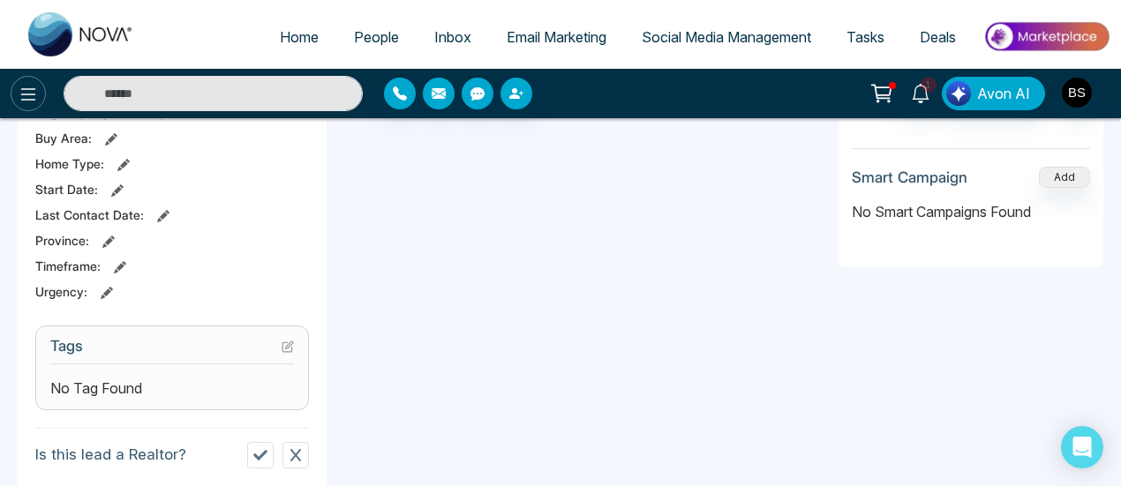
click at [22, 107] on button at bounding box center [28, 93] width 35 height 35
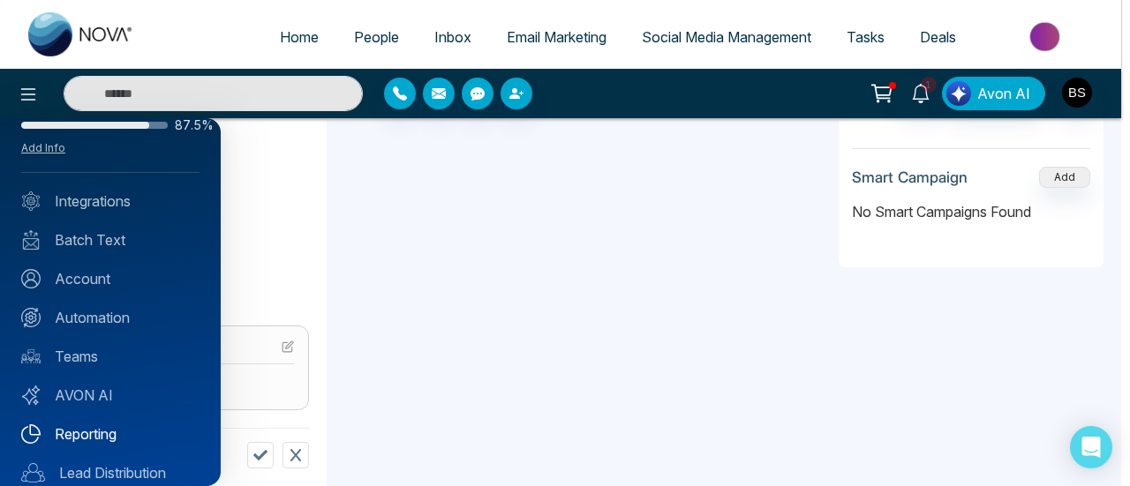
scroll to position [51, 0]
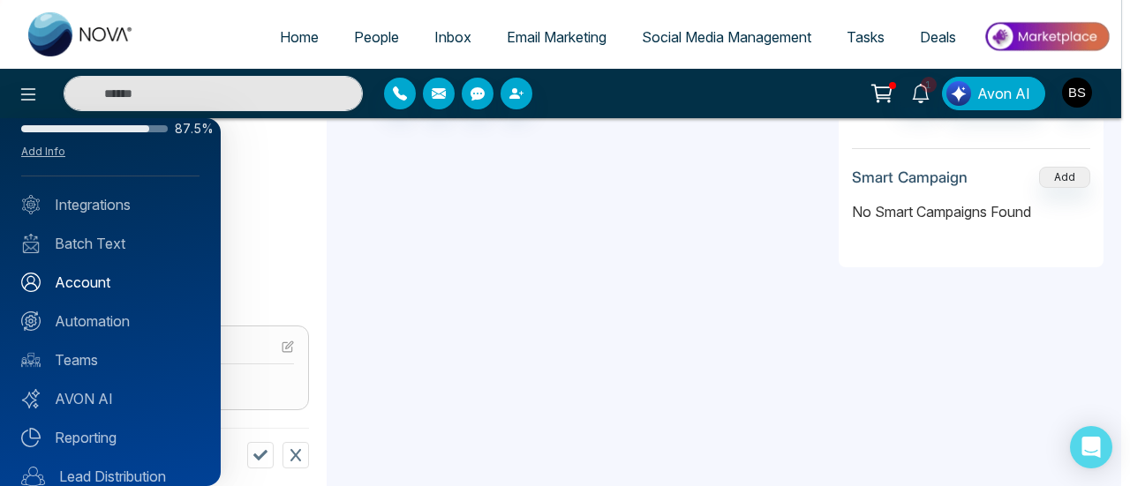
click at [119, 279] on link "Account" at bounding box center [110, 282] width 178 height 21
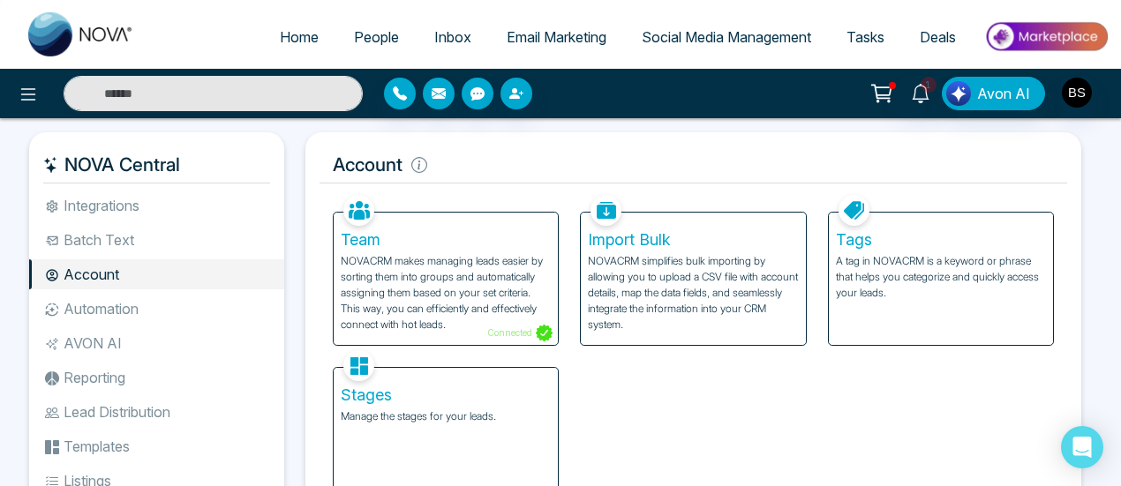
click at [994, 298] on p "A tag in NOVACRM is a keyword or phrase that helps you categorize and quickly a…" at bounding box center [941, 277] width 210 height 48
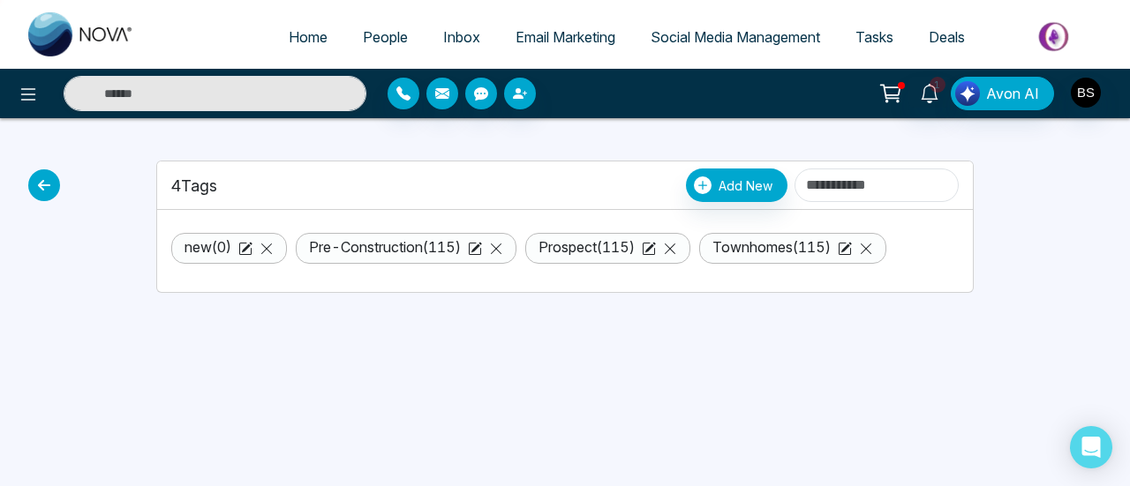
click at [40, 184] on icon at bounding box center [44, 186] width 32 height 32
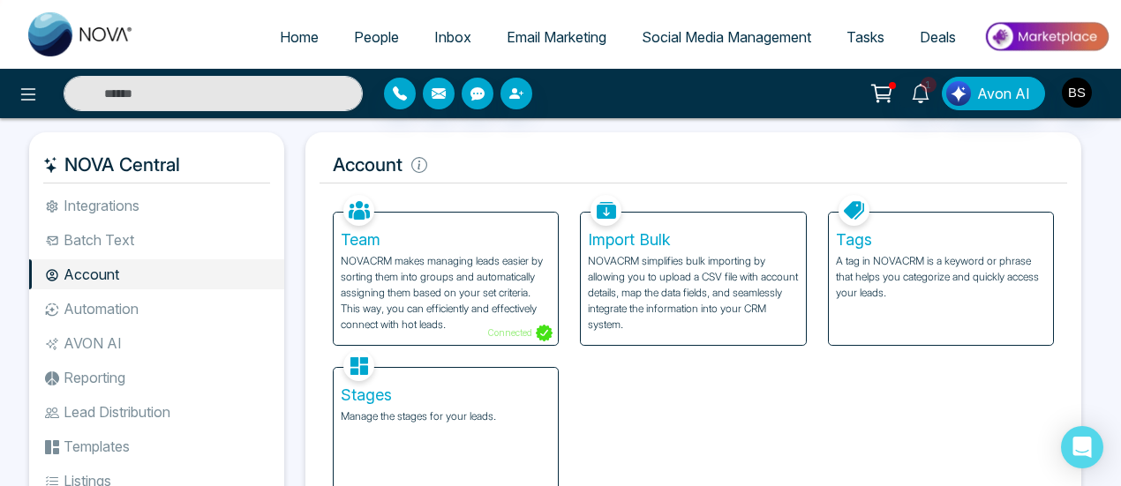
click at [374, 47] on link "People" at bounding box center [376, 37] width 80 height 34
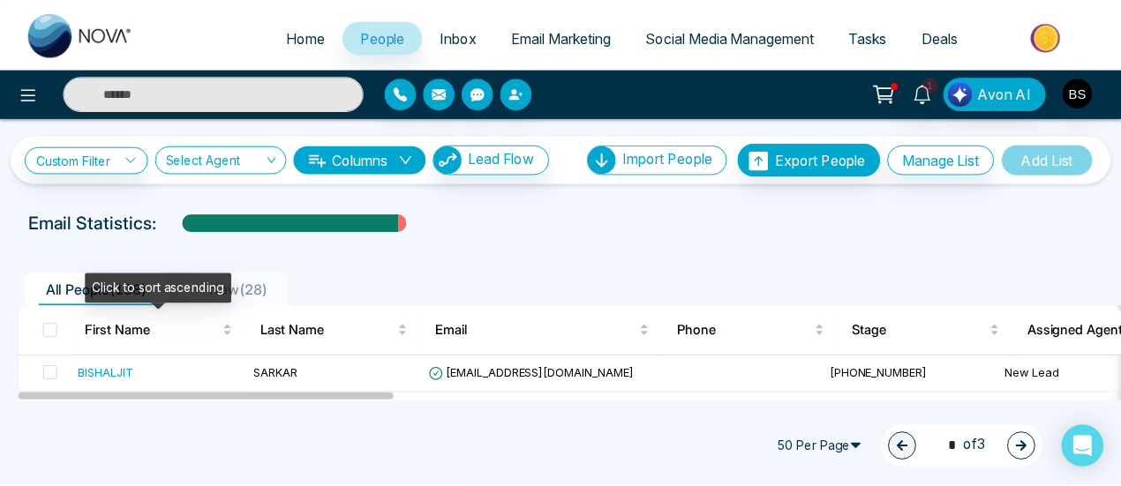
scroll to position [88, 0]
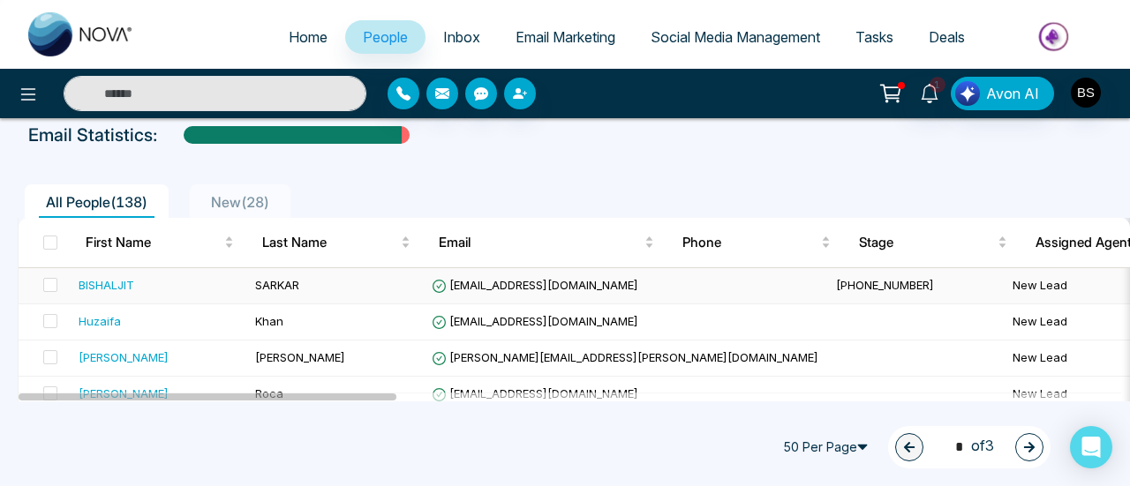
click at [148, 277] on div "BISHALJIT" at bounding box center [160, 285] width 162 height 18
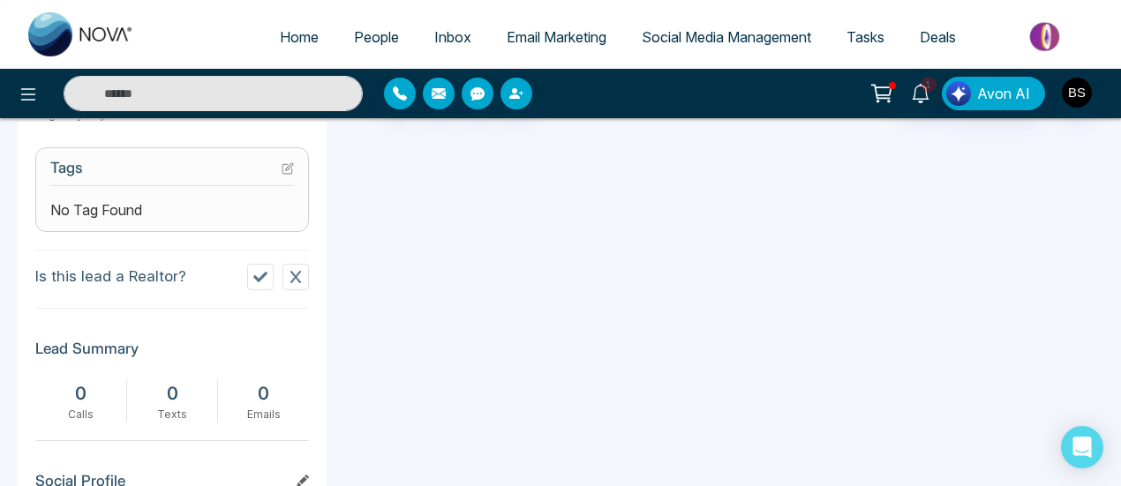
scroll to position [533, 0]
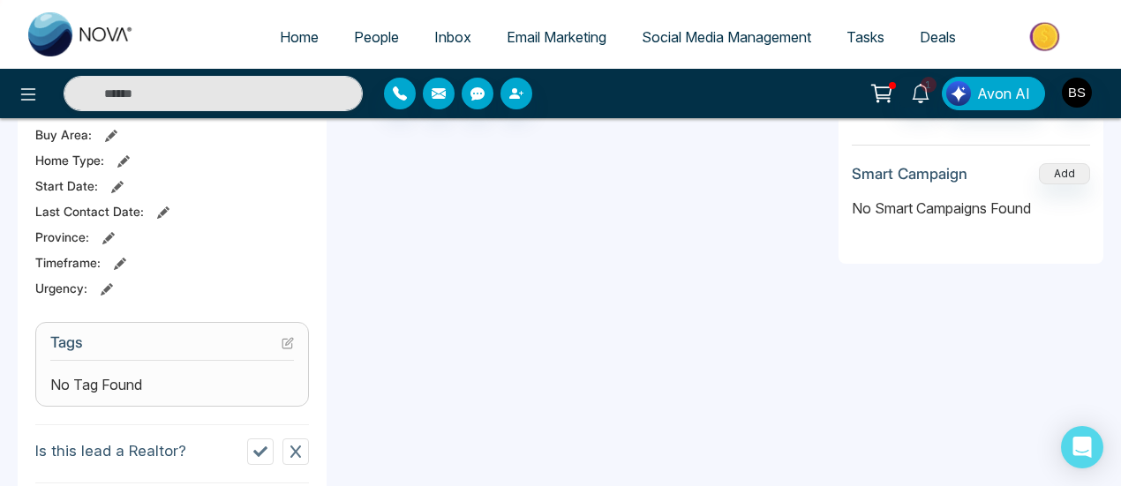
click at [288, 338] on icon at bounding box center [288, 343] width 12 height 12
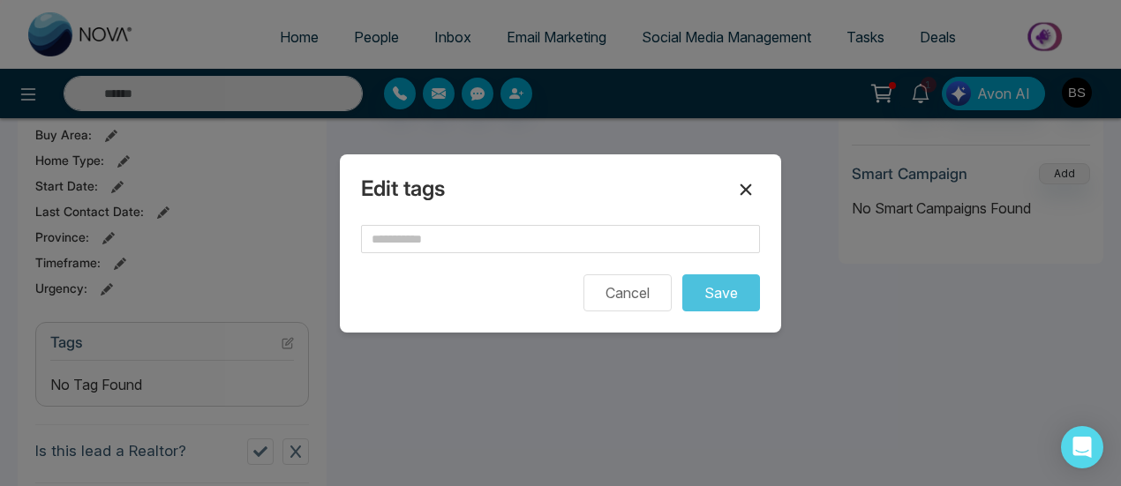
click at [749, 194] on icon at bounding box center [746, 189] width 11 height 11
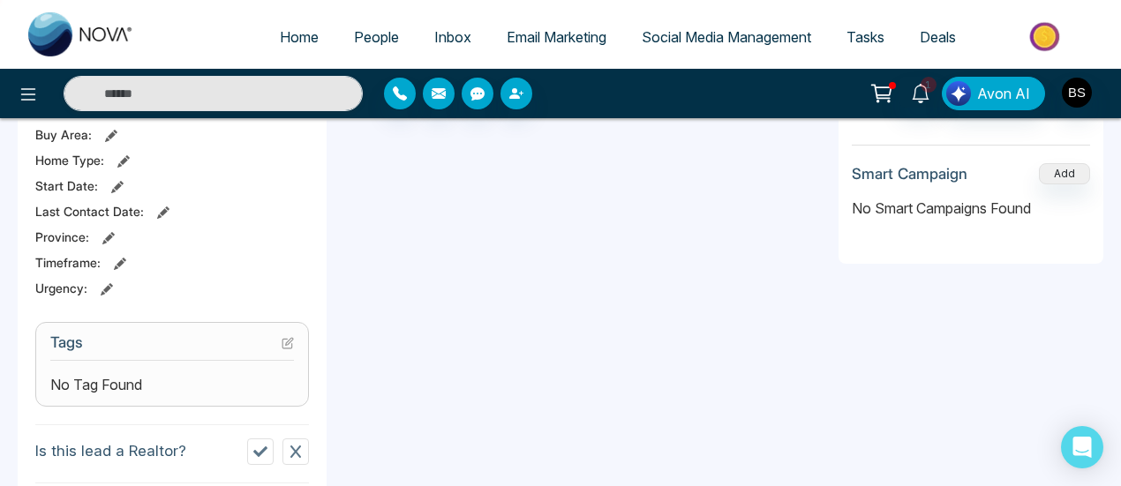
click at [19, 109] on div at bounding box center [186, 93] width 373 height 35
click at [15, 102] on button at bounding box center [28, 93] width 35 height 35
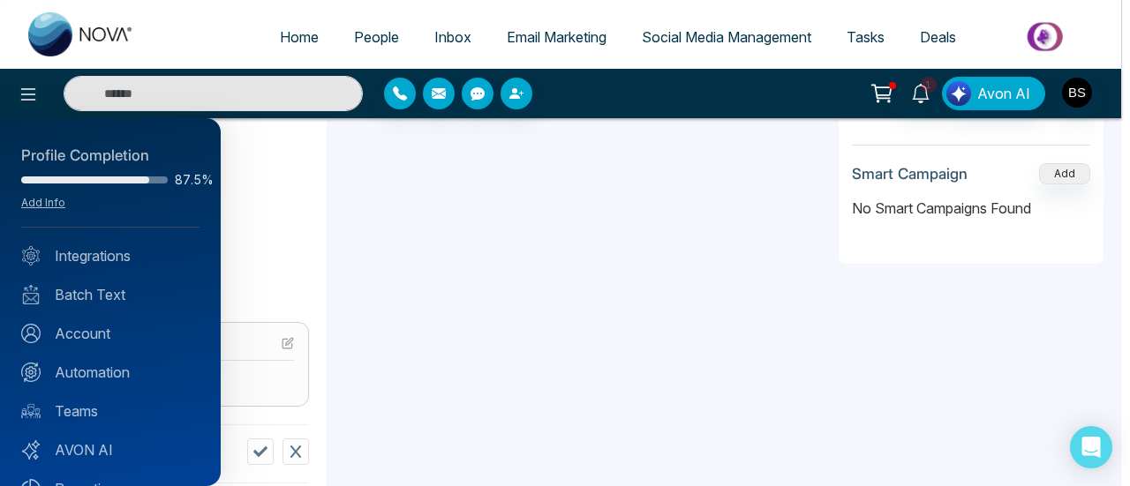
click at [1072, 94] on div at bounding box center [565, 243] width 1130 height 486
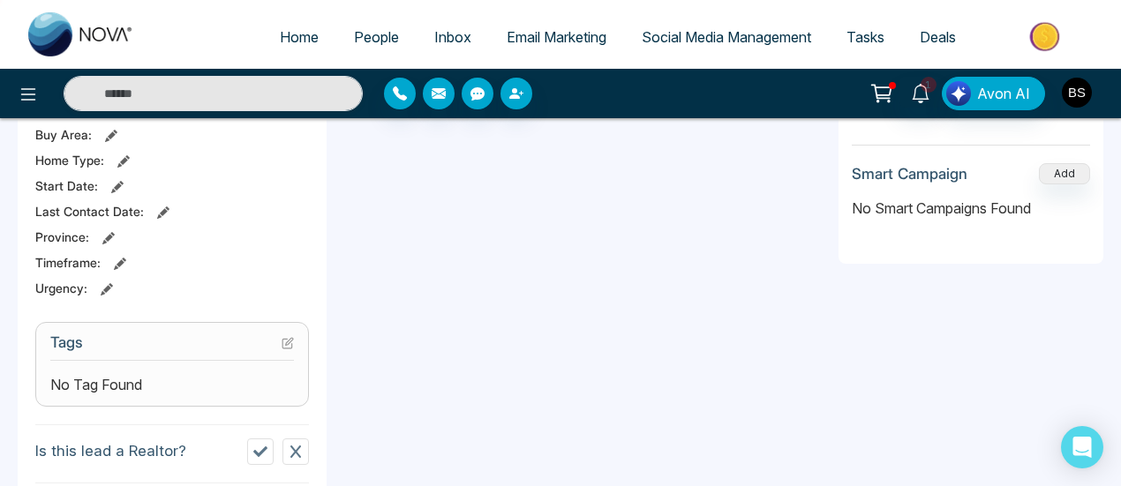
click at [1072, 94] on img "button" at bounding box center [1077, 93] width 30 height 30
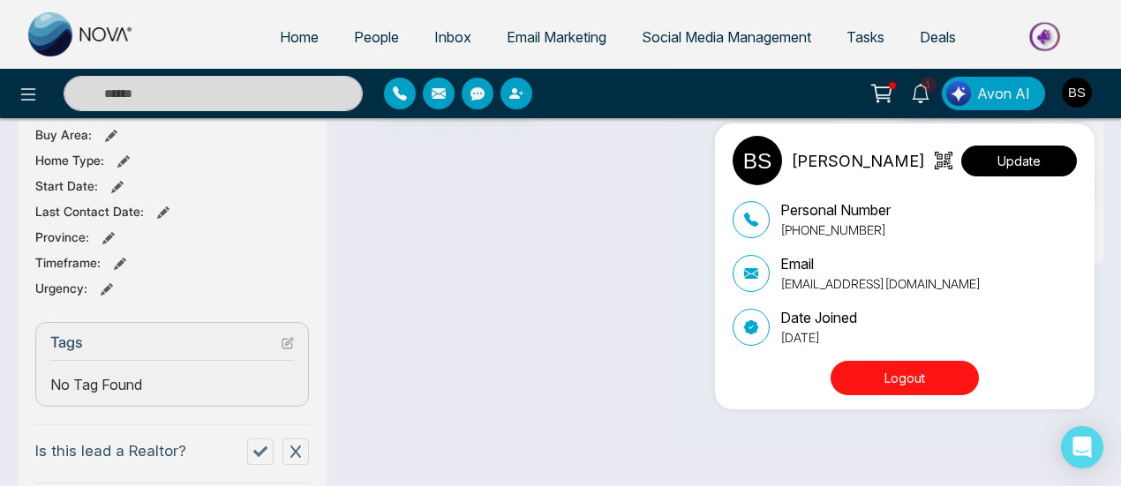
click at [991, 161] on button "Update" at bounding box center [1019, 161] width 116 height 31
select select
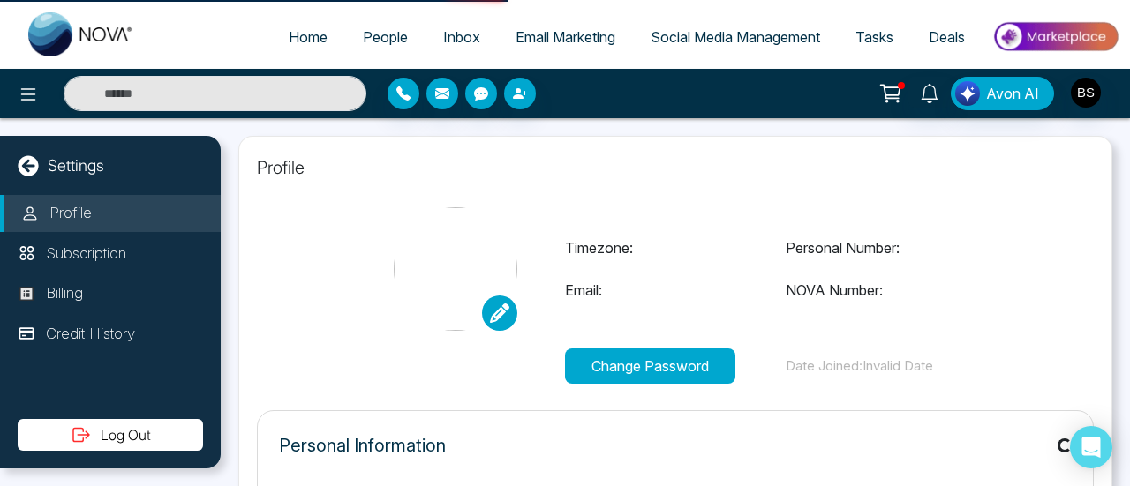
type input "**********"
select select "***"
type input "**********"
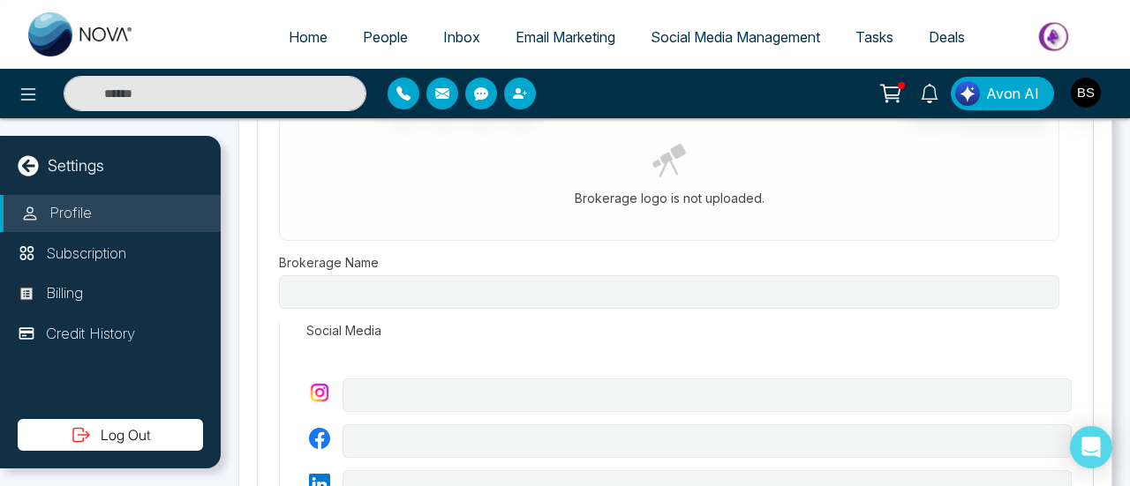
type input "***"
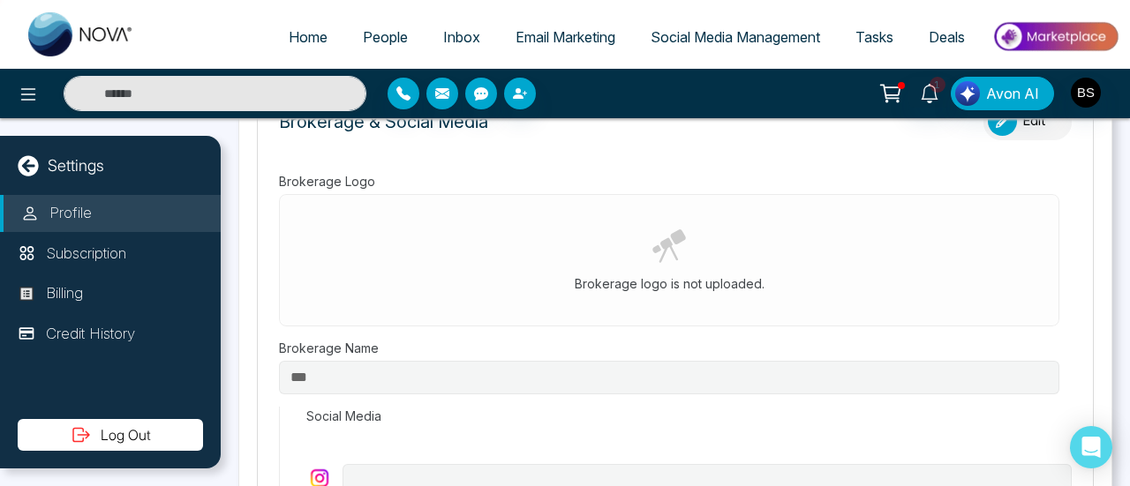
scroll to position [551, 0]
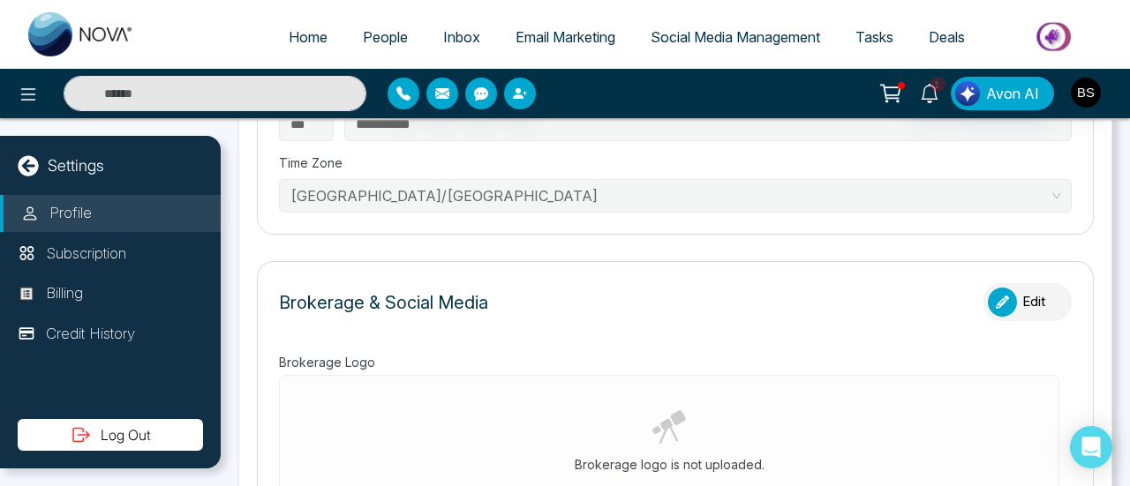
click at [464, 196] on span "[GEOGRAPHIC_DATA]/[GEOGRAPHIC_DATA]" at bounding box center [675, 196] width 770 height 26
click at [327, 183] on span "[GEOGRAPHIC_DATA]/[GEOGRAPHIC_DATA]" at bounding box center [675, 196] width 770 height 26
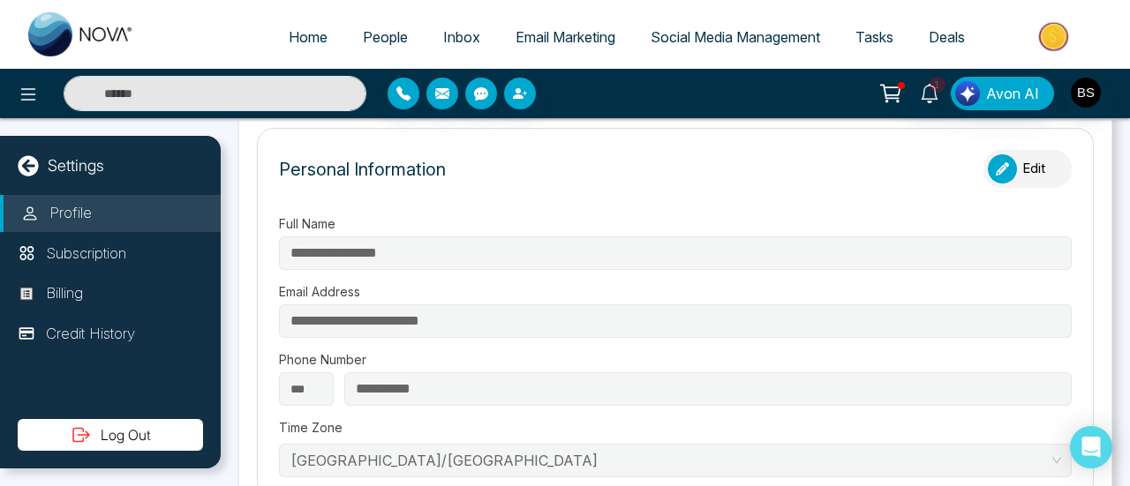
click at [383, 43] on span "People" at bounding box center [385, 37] width 45 height 18
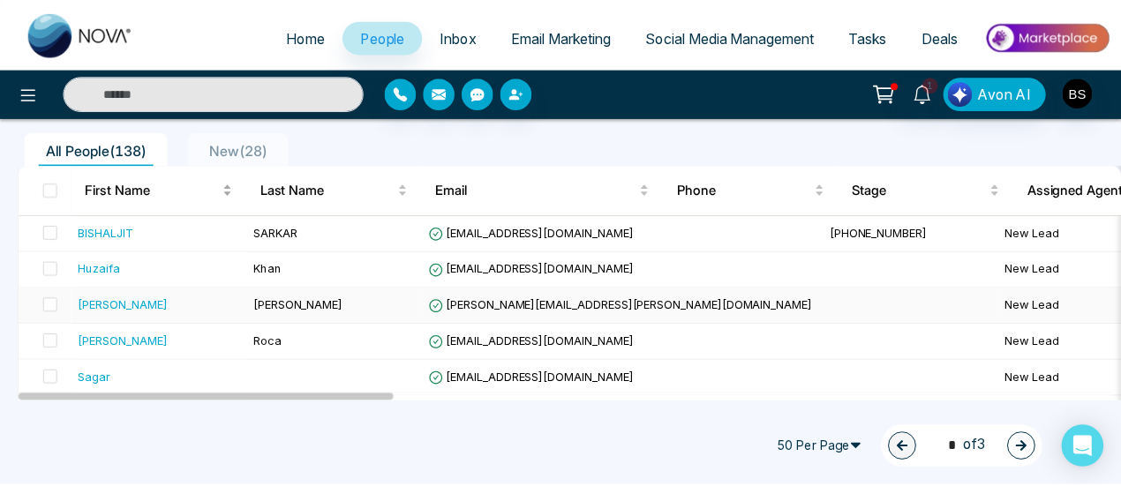
scroll to position [88, 0]
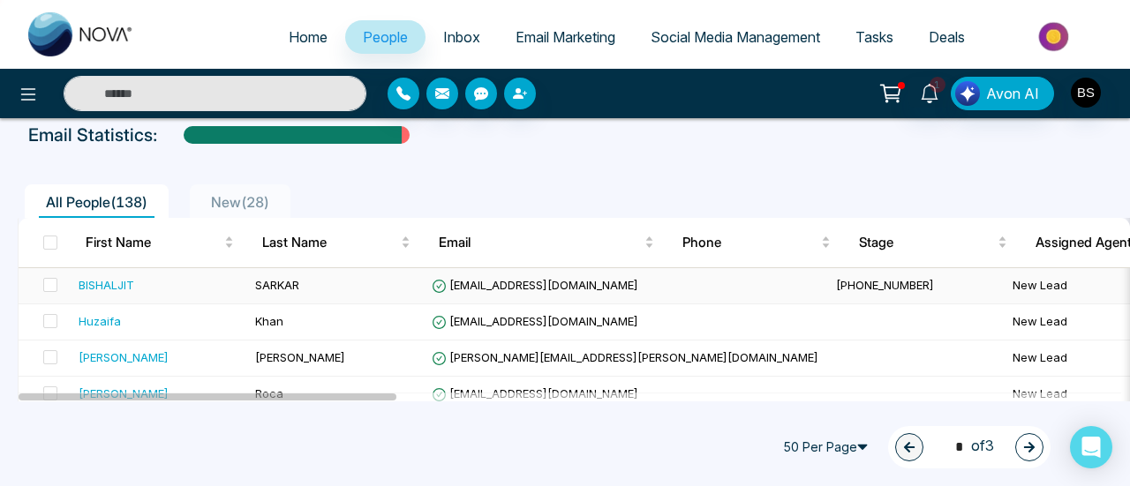
click at [124, 283] on div "BISHALJIT" at bounding box center [107, 285] width 56 height 18
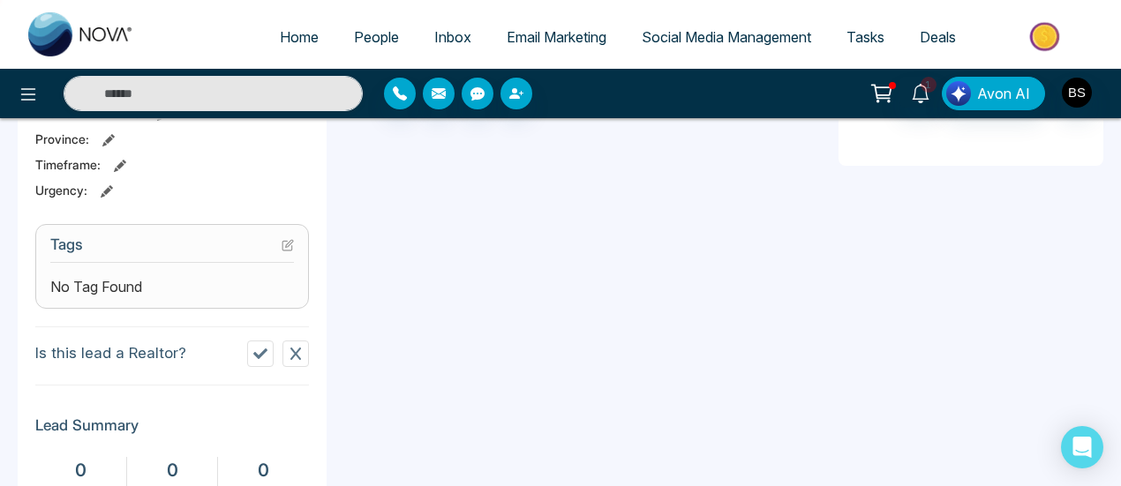
scroll to position [533, 0]
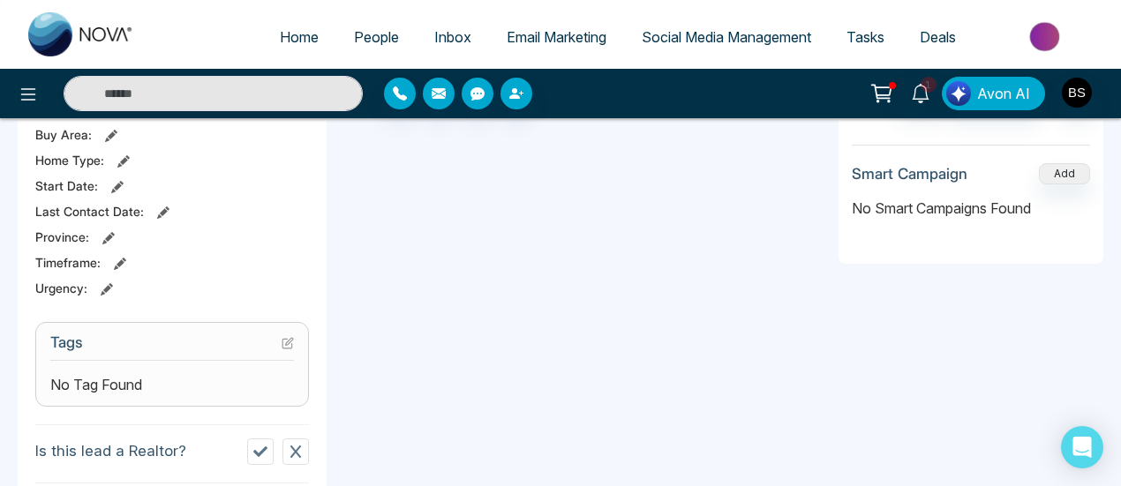
click at [283, 335] on button at bounding box center [288, 342] width 12 height 15
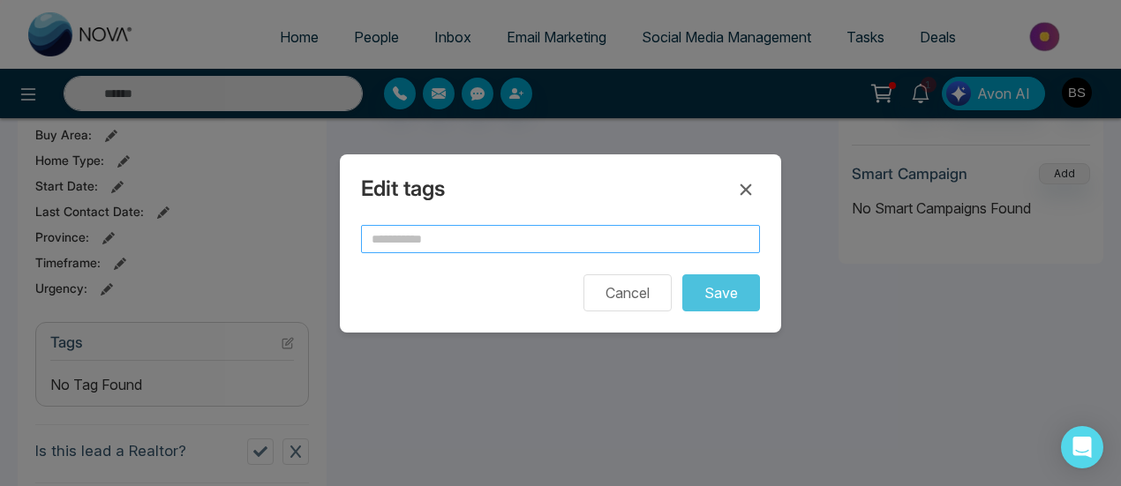
click at [504, 252] on input "text" at bounding box center [560, 239] width 399 height 28
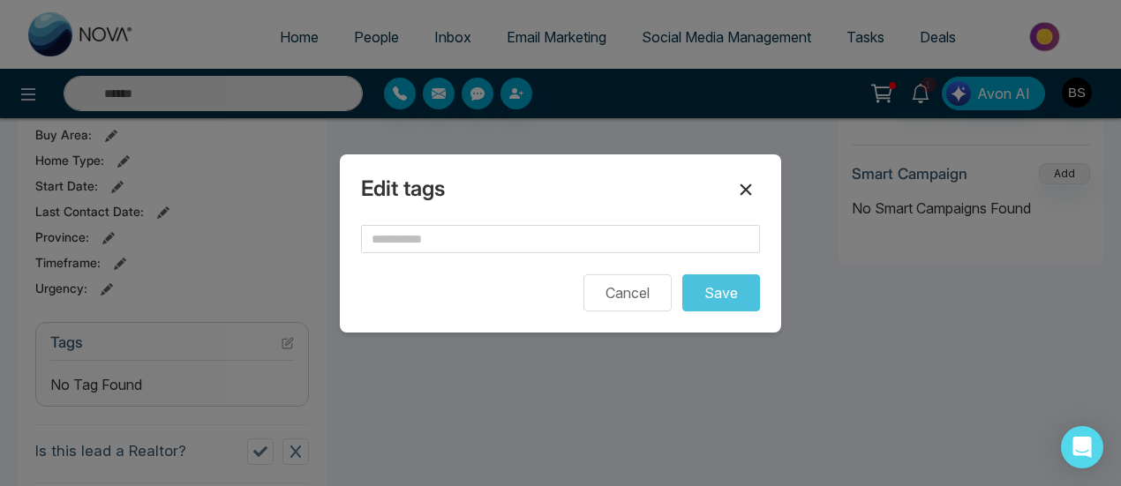
click at [740, 190] on icon at bounding box center [745, 189] width 21 height 21
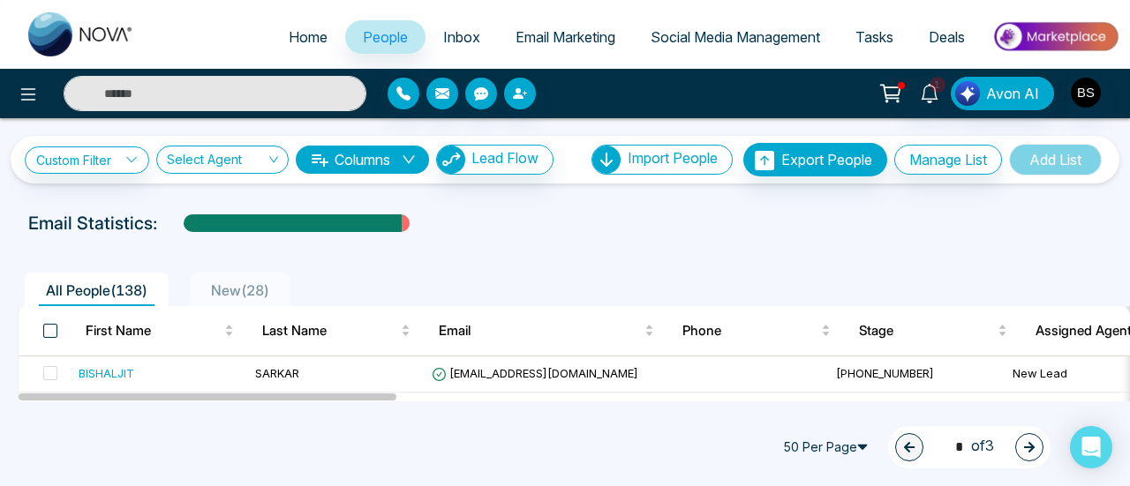
click at [55, 336] on span at bounding box center [50, 331] width 14 height 14
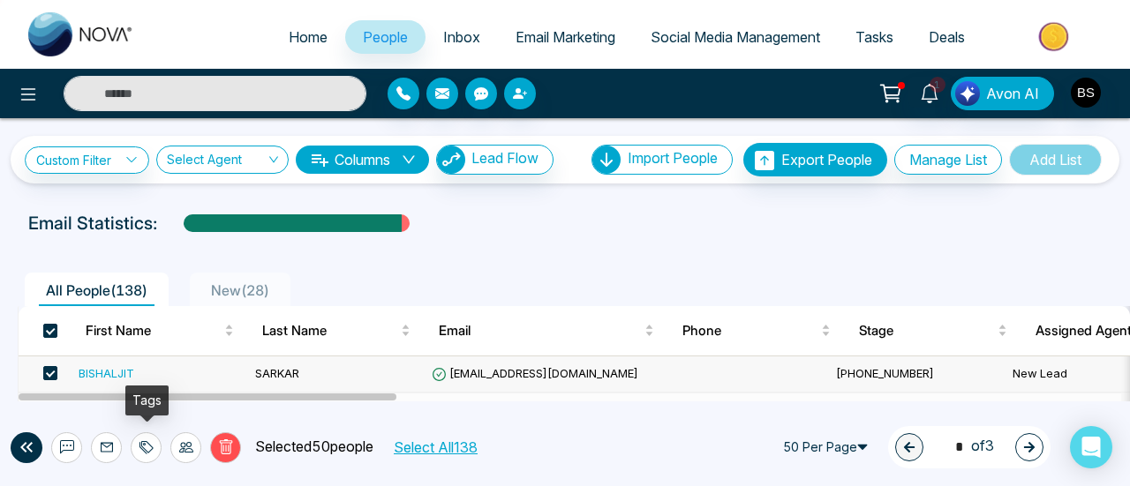
click at [154, 454] on div at bounding box center [146, 448] width 31 height 31
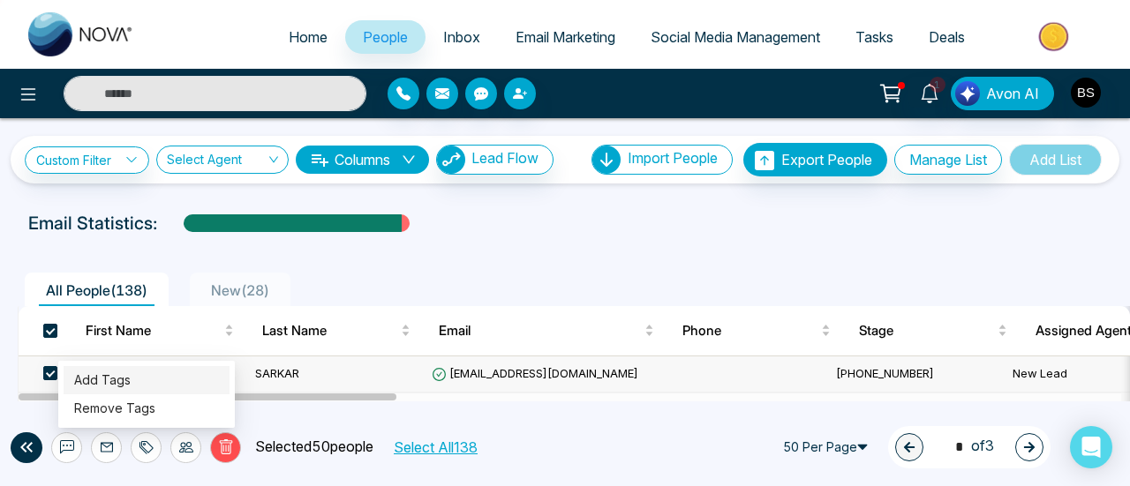
click at [131, 374] on link "Add Tags" at bounding box center [102, 380] width 57 height 15
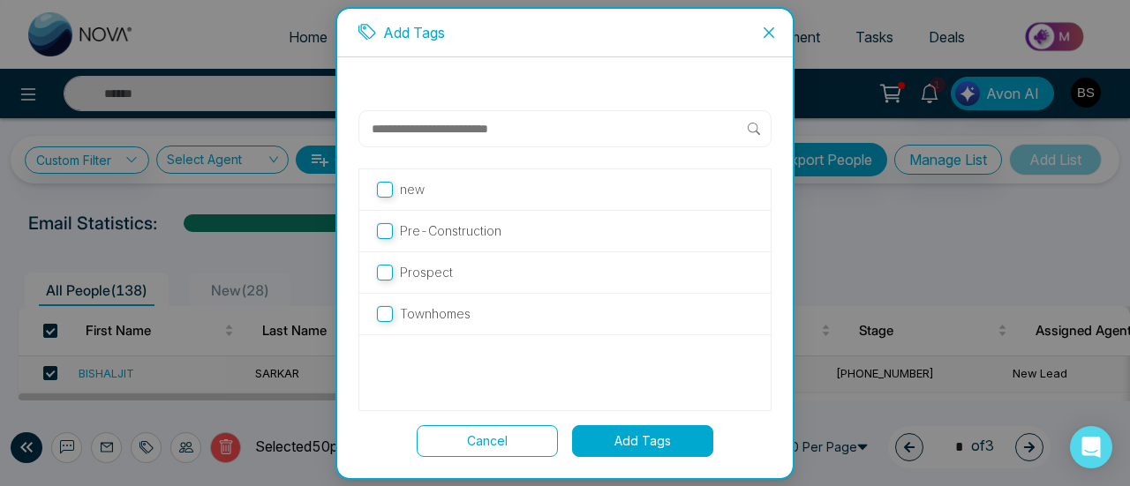
click at [765, 36] on icon "close" at bounding box center [769, 31] width 11 height 11
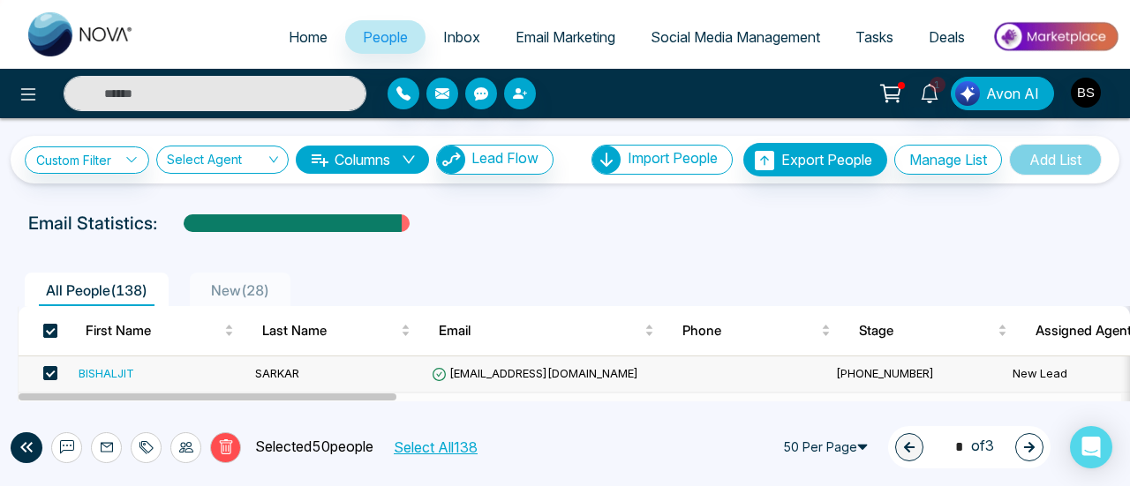
click at [55, 331] on span at bounding box center [50, 331] width 14 height 14
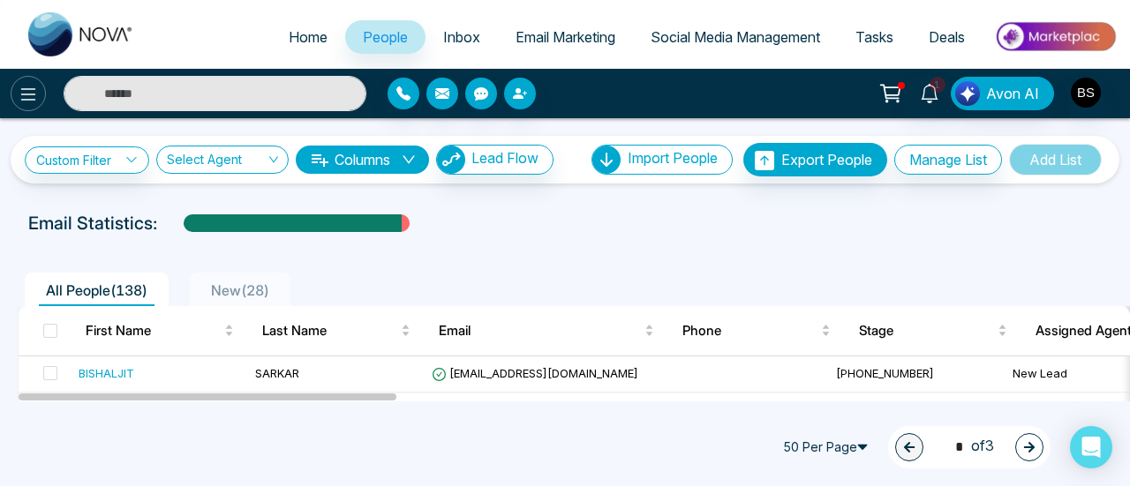
click at [23, 87] on icon at bounding box center [28, 94] width 21 height 21
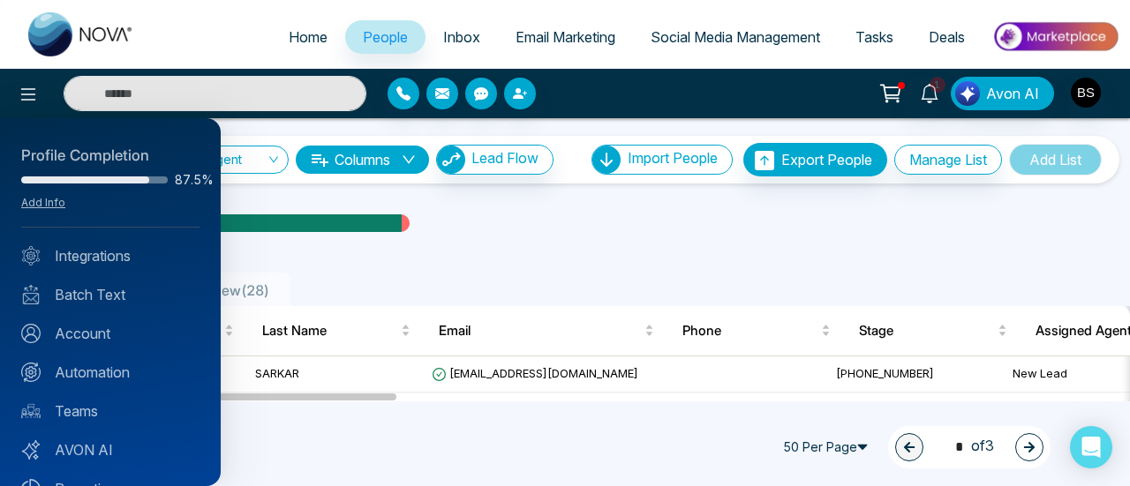
click at [21, 96] on div at bounding box center [565, 243] width 1130 height 486
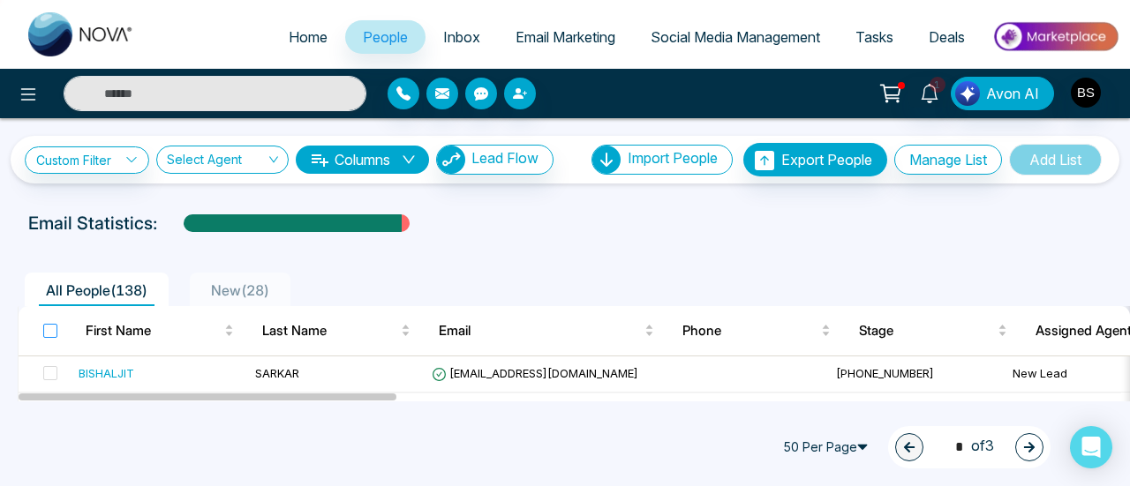
click at [48, 321] on label at bounding box center [50, 330] width 14 height 19
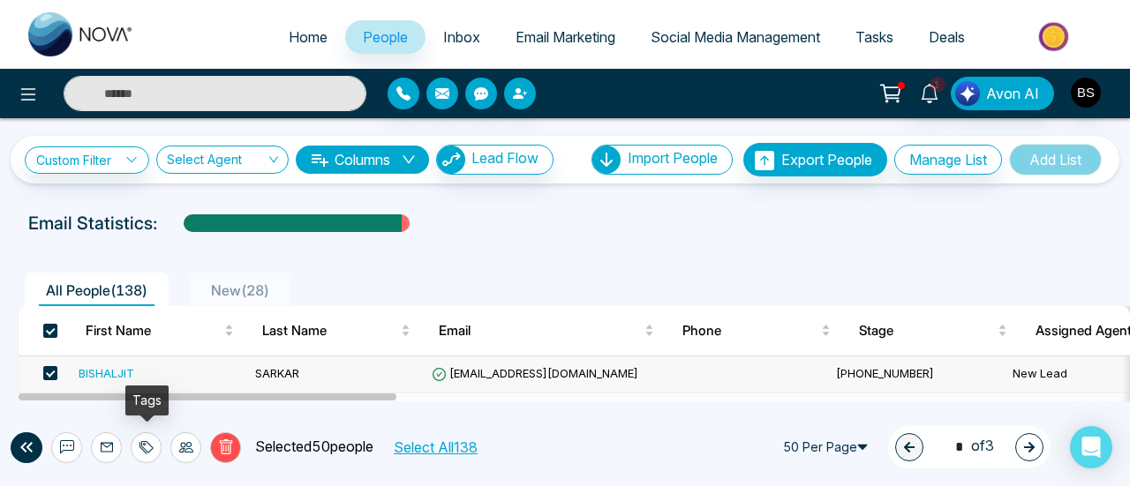
click at [142, 453] on icon at bounding box center [146, 448] width 14 height 14
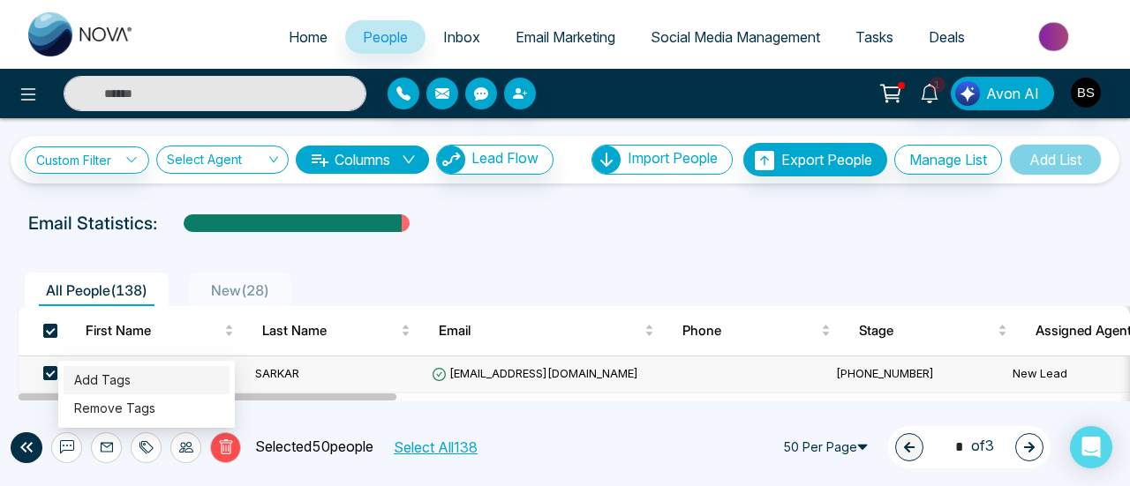
click at [131, 386] on link "Add Tags" at bounding box center [102, 380] width 57 height 15
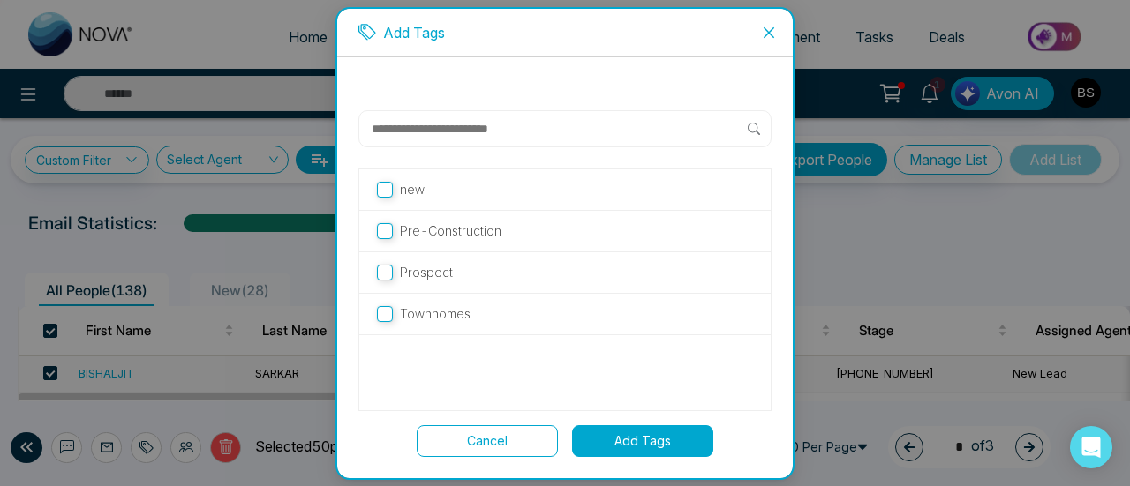
click at [517, 135] on input "text" at bounding box center [559, 128] width 378 height 21
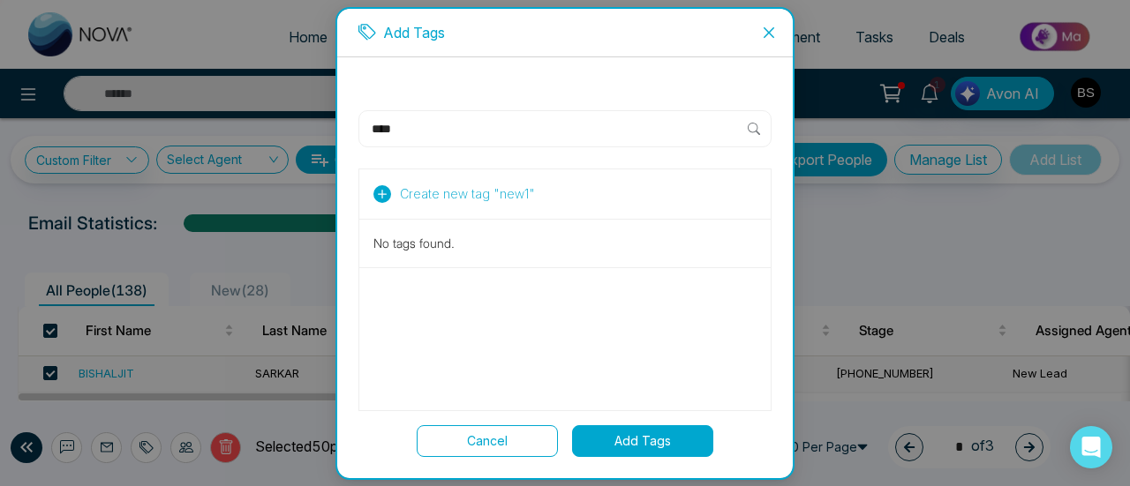
type input "****"
click at [517, 187] on span "Create new tag " new1 "" at bounding box center [467, 194] width 135 height 19
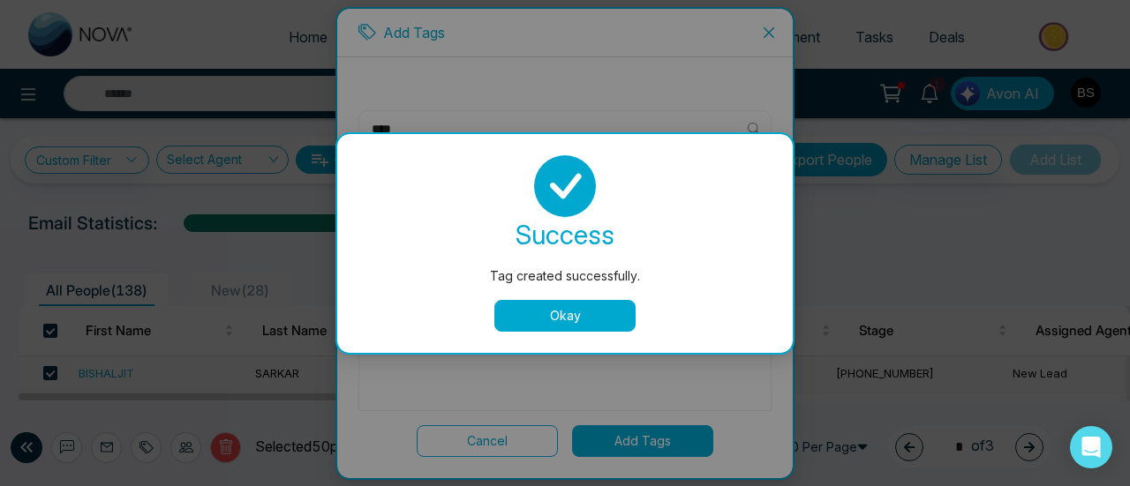
click at [595, 307] on button "Okay" at bounding box center [564, 316] width 141 height 32
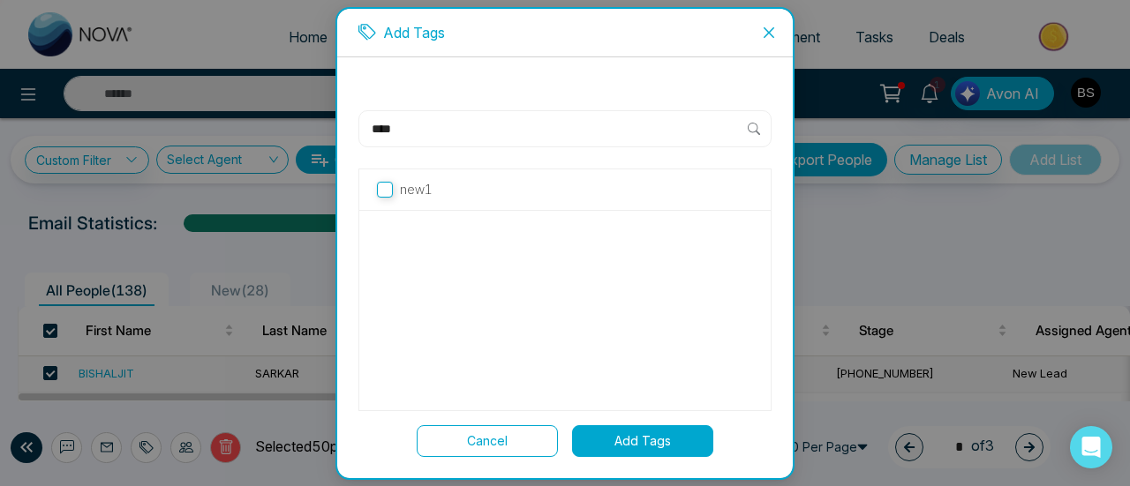
click at [694, 435] on button "Add Tags" at bounding box center [642, 442] width 141 height 32
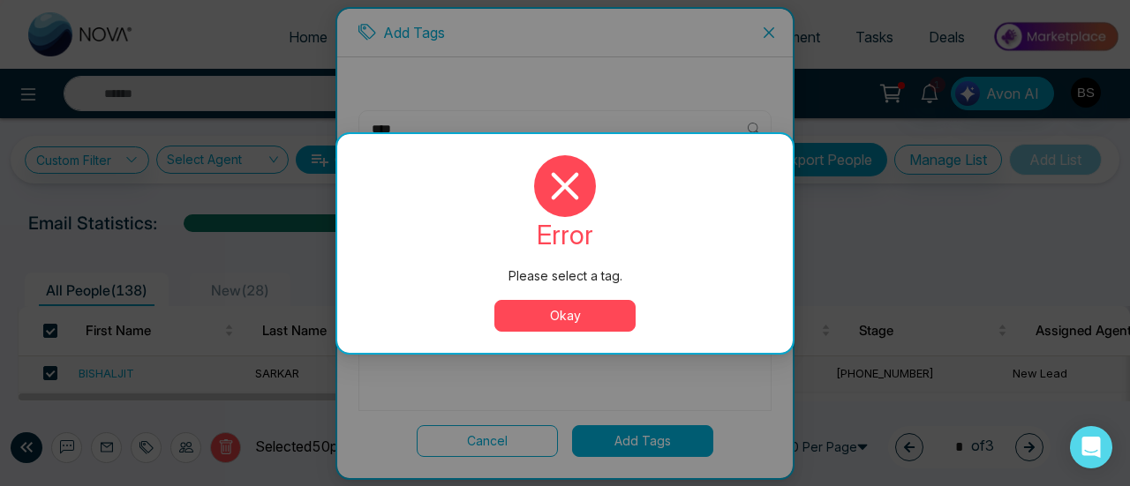
drag, startPoint x: 596, startPoint y: 312, endPoint x: 435, endPoint y: 260, distance: 168.6
click at [596, 312] on button "Okay" at bounding box center [564, 316] width 141 height 32
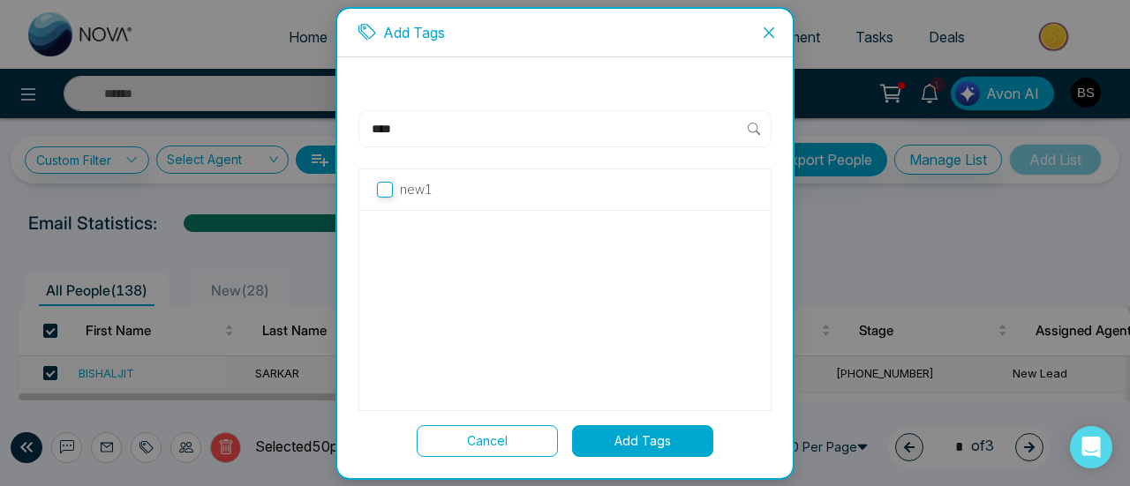
click at [397, 193] on label "new1" at bounding box center [565, 189] width 376 height 19
click at [659, 437] on button "Add Tags" at bounding box center [642, 442] width 141 height 32
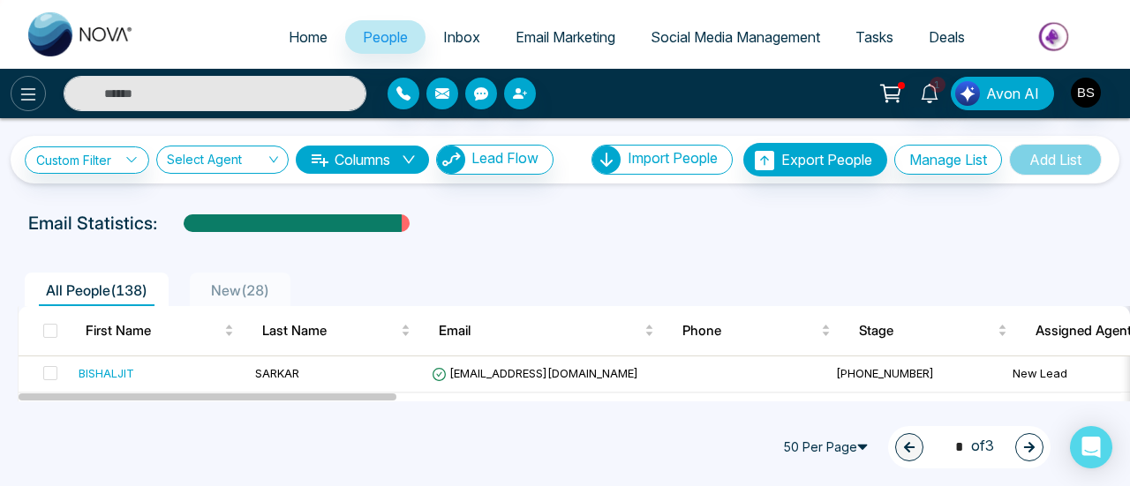
click at [26, 91] on icon at bounding box center [28, 94] width 21 height 21
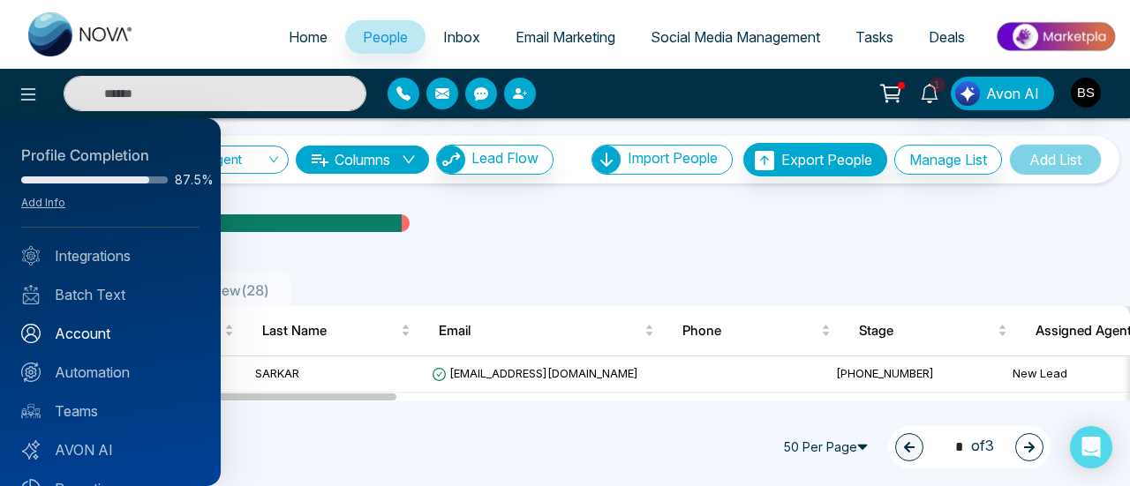
click at [115, 327] on link "Account" at bounding box center [110, 333] width 178 height 21
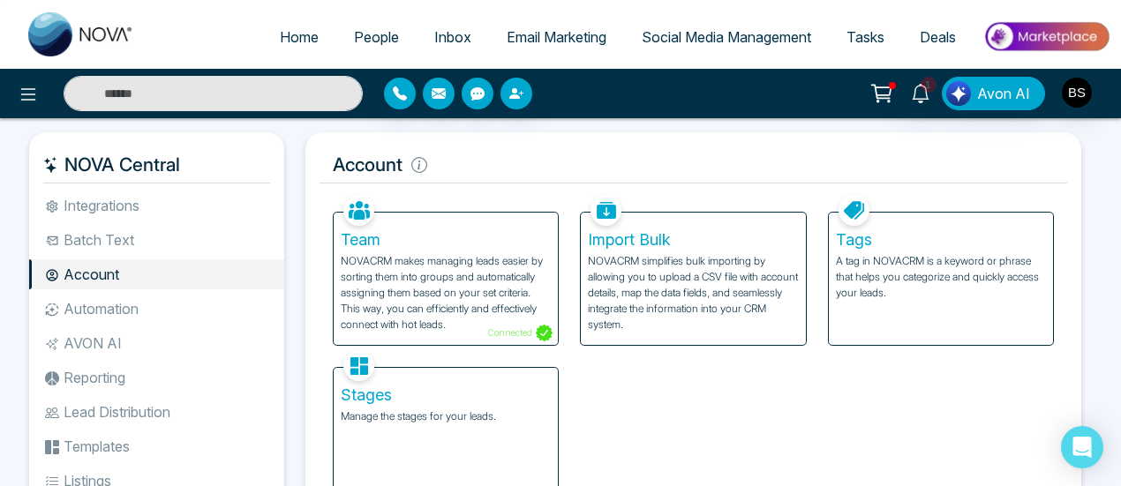
click at [862, 260] on p "A tag in NOVACRM is a keyword or phrase that helps you categorize and quickly a…" at bounding box center [941, 277] width 210 height 48
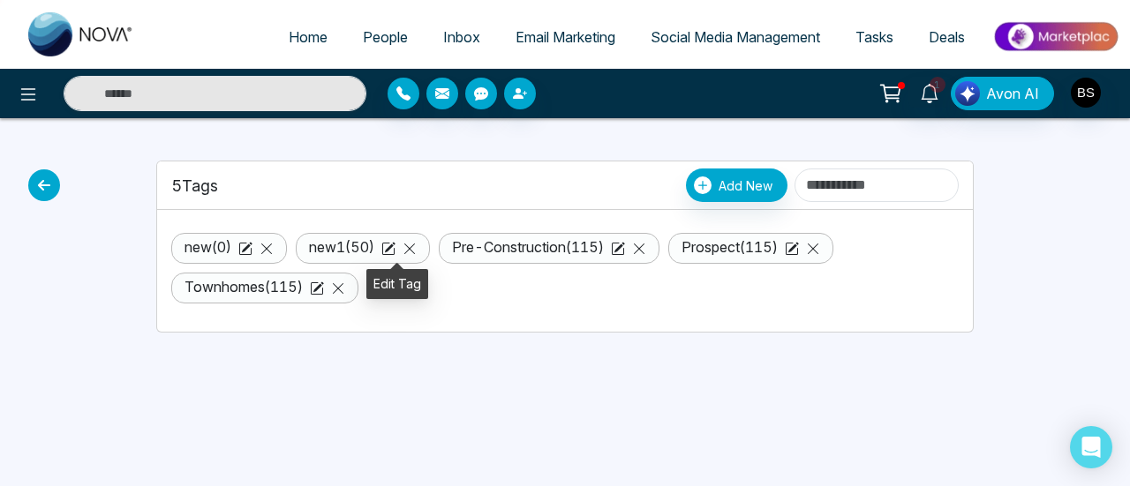
click at [394, 244] on icon at bounding box center [388, 249] width 14 height 14
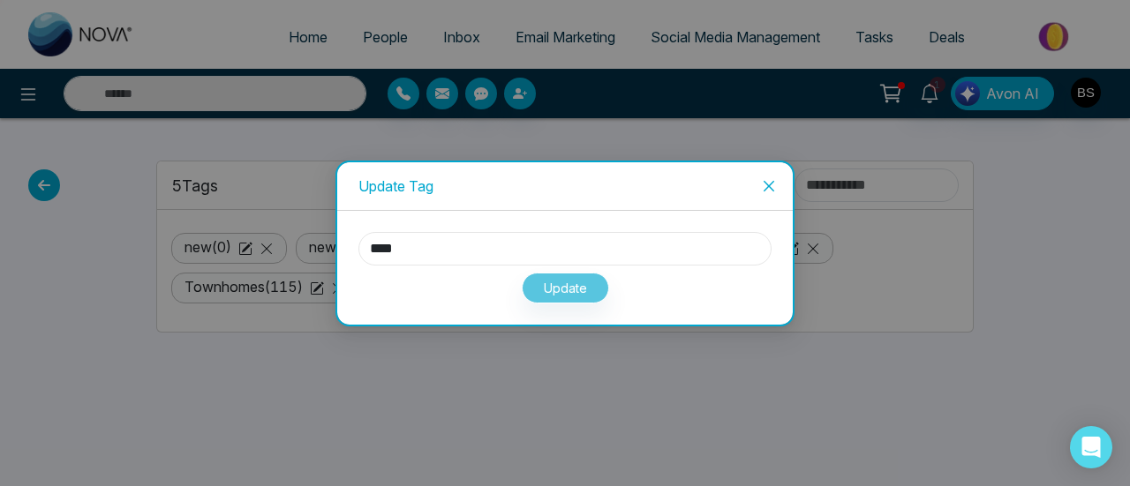
click at [424, 249] on input "****" at bounding box center [564, 249] width 413 height 34
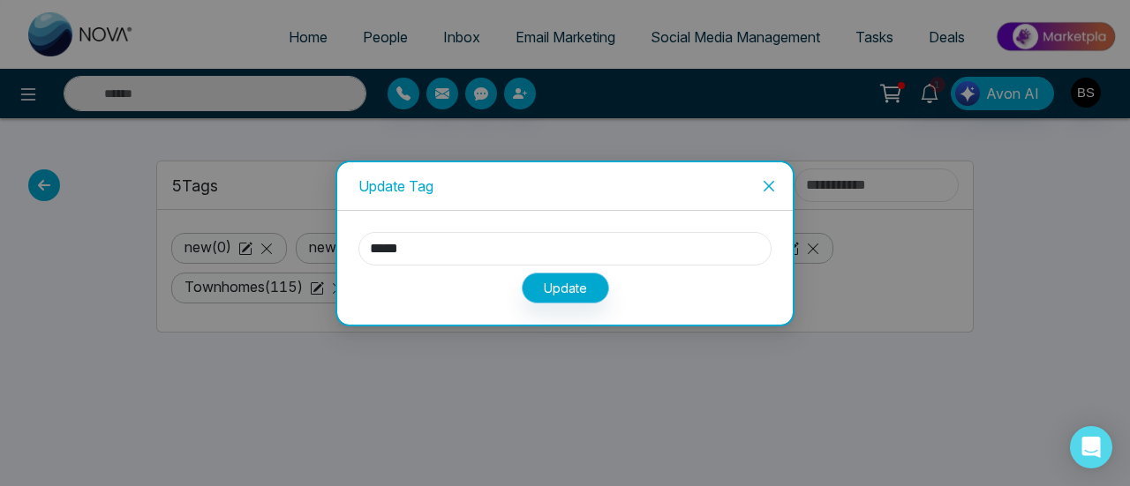
type input "*****"
click at [558, 290] on button "Update" at bounding box center [565, 288] width 87 height 31
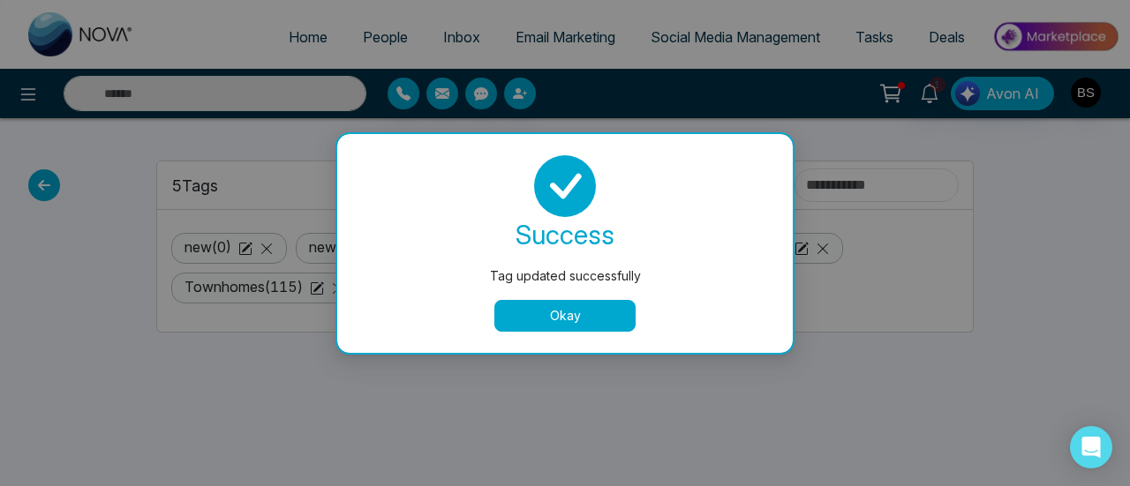
click at [566, 306] on button "Okay" at bounding box center [564, 316] width 141 height 32
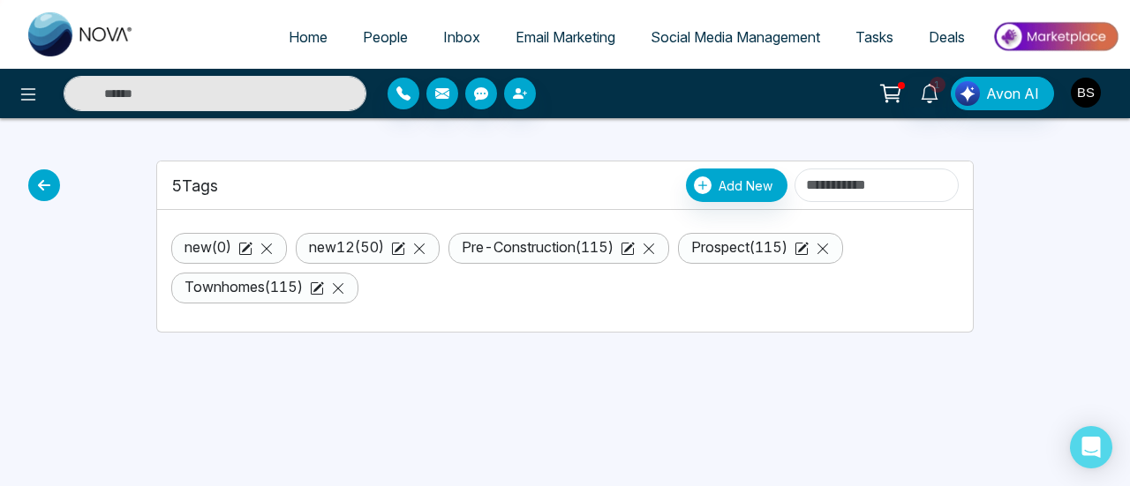
click at [1100, 102] on button "button" at bounding box center [1086, 93] width 32 height 32
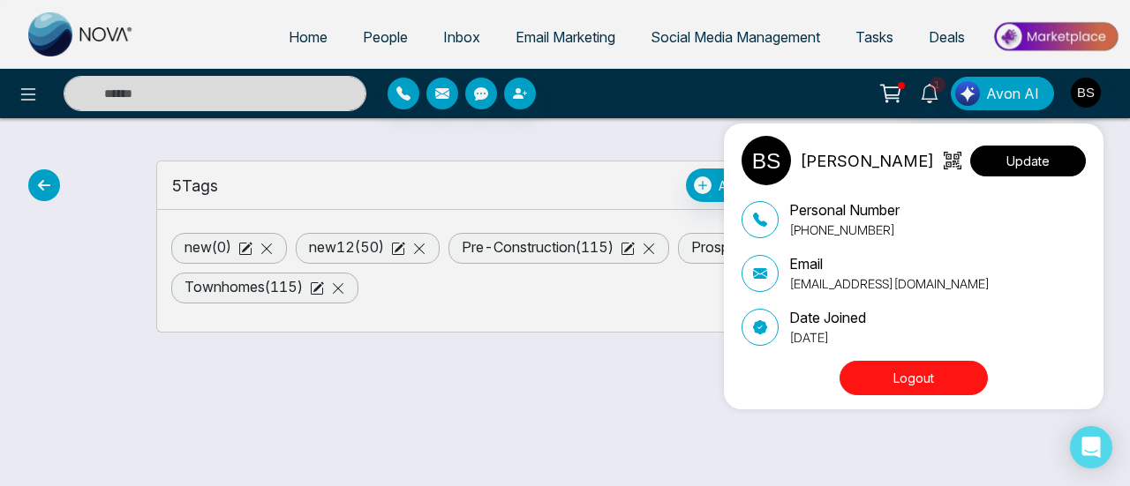
click at [1036, 172] on button "Update" at bounding box center [1028, 161] width 116 height 31
select select "***"
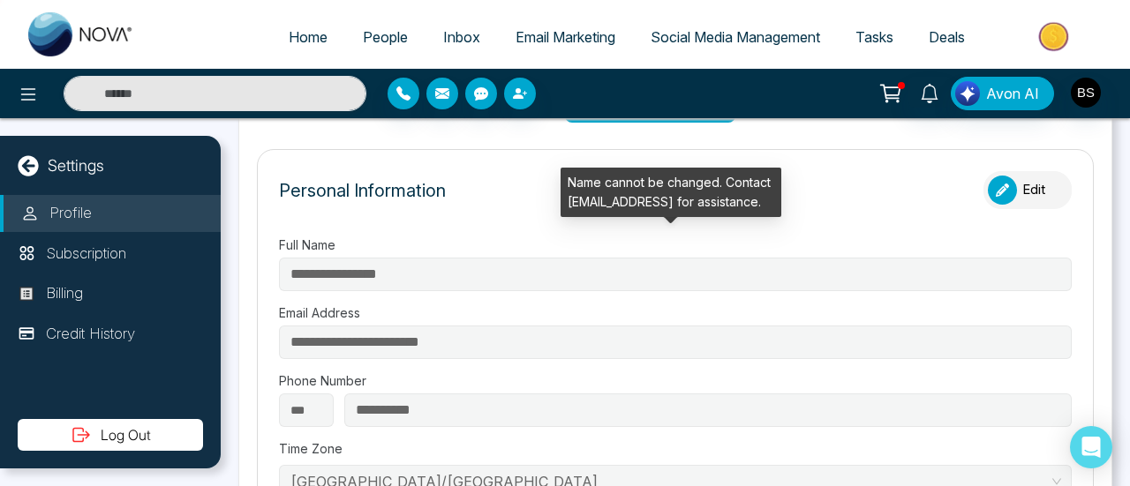
type input "***"
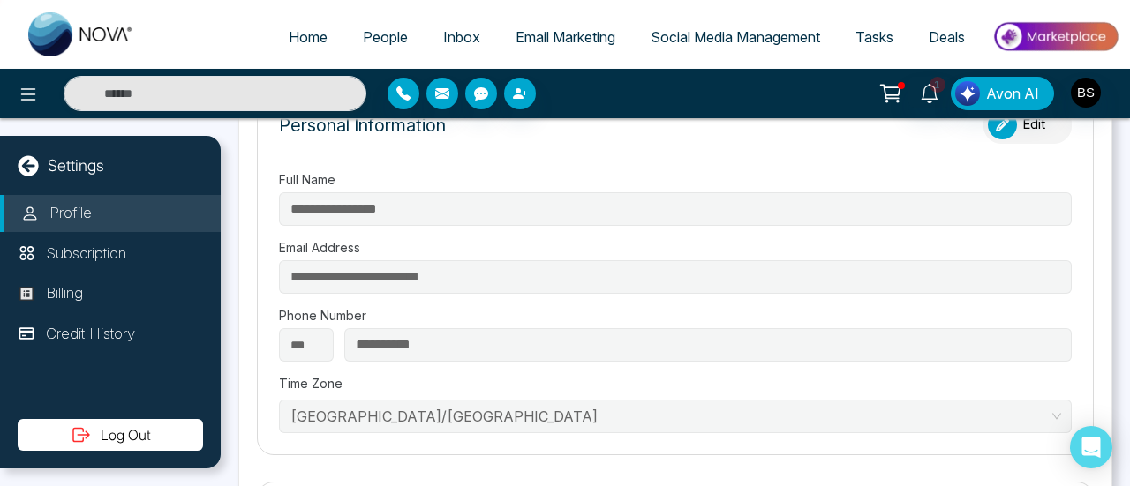
scroll to position [177, 0]
